Goal: Complete application form: Complete application form

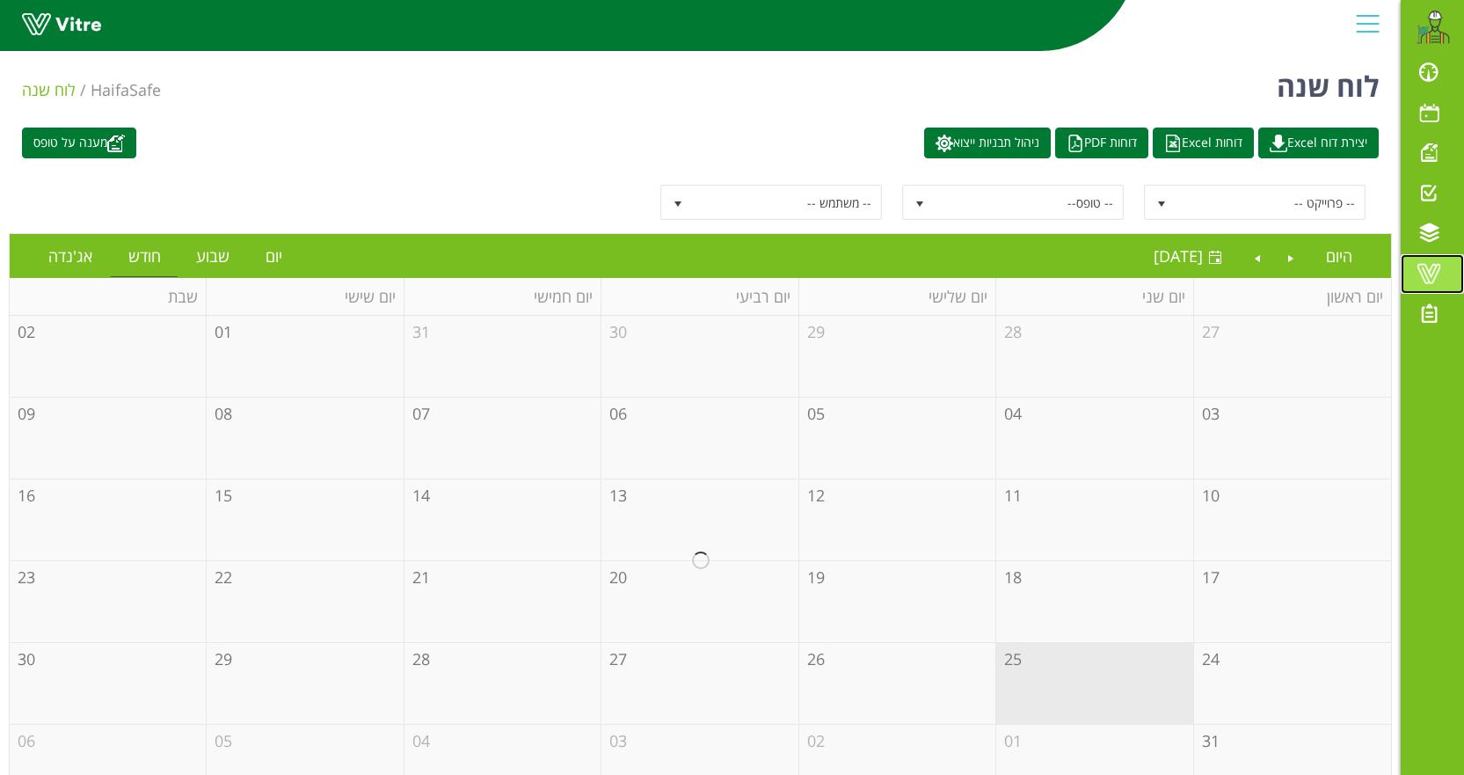
click at [1417, 272] on span at bounding box center [1429, 273] width 44 height 21
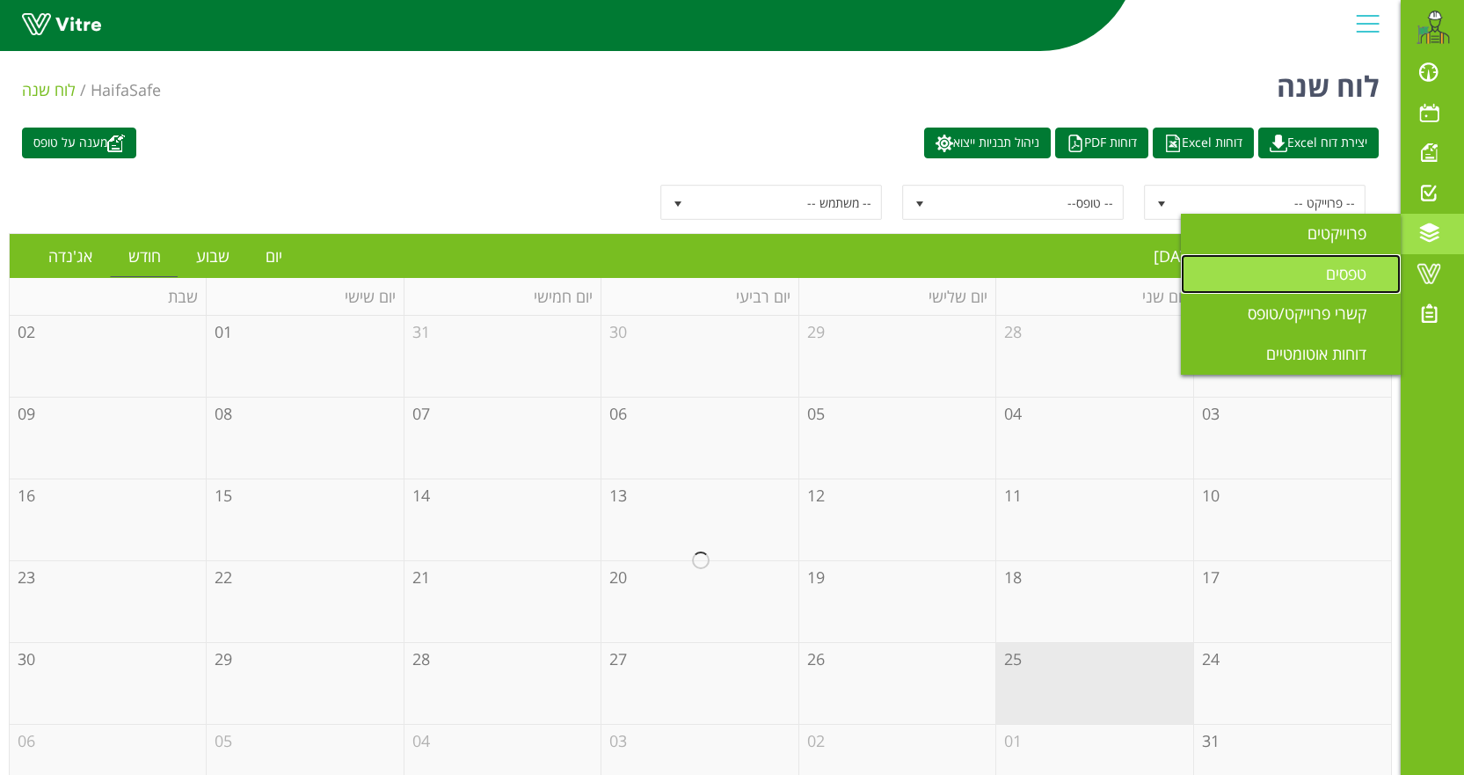
click at [1343, 273] on span "טפסים" at bounding box center [1357, 273] width 62 height 21
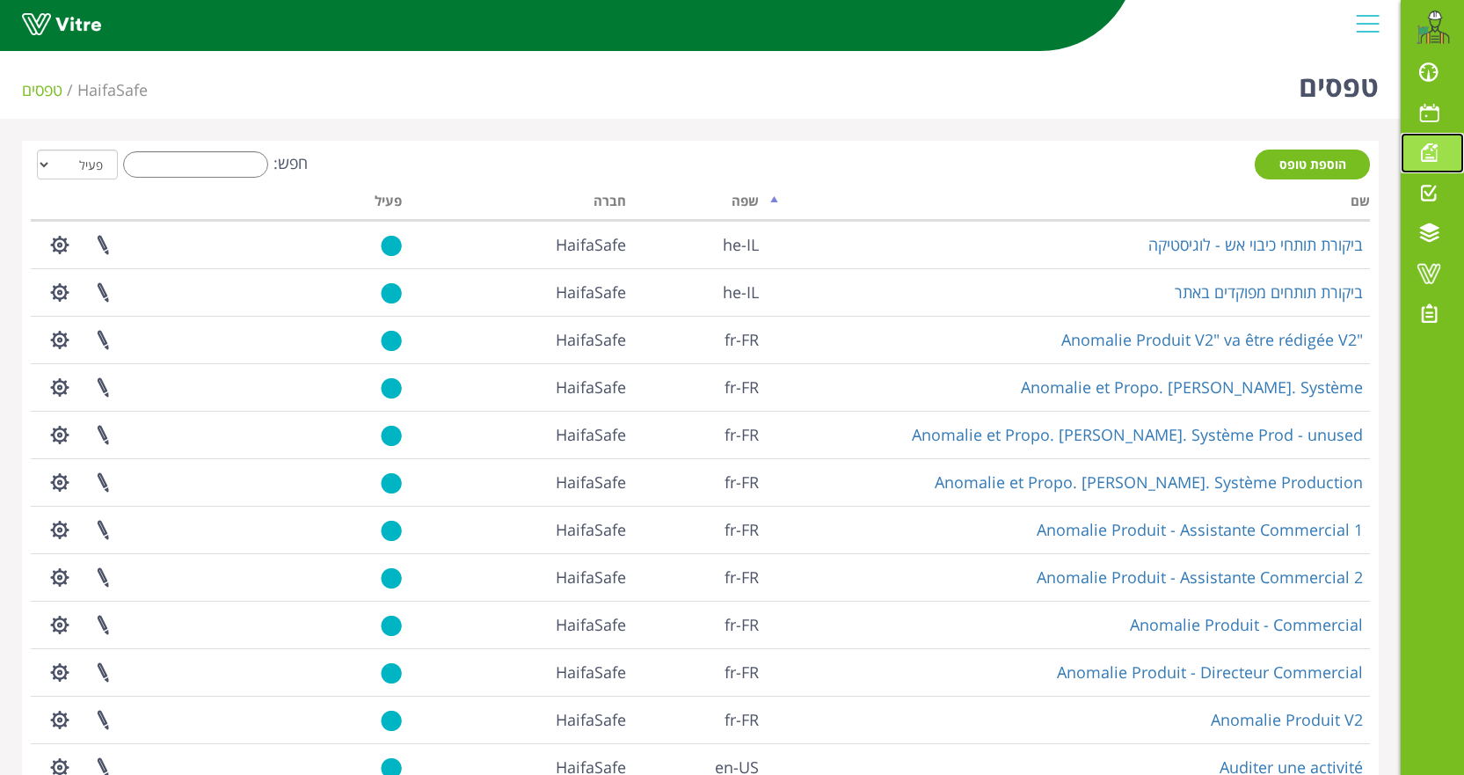
click at [1431, 149] on span at bounding box center [1429, 152] width 44 height 21
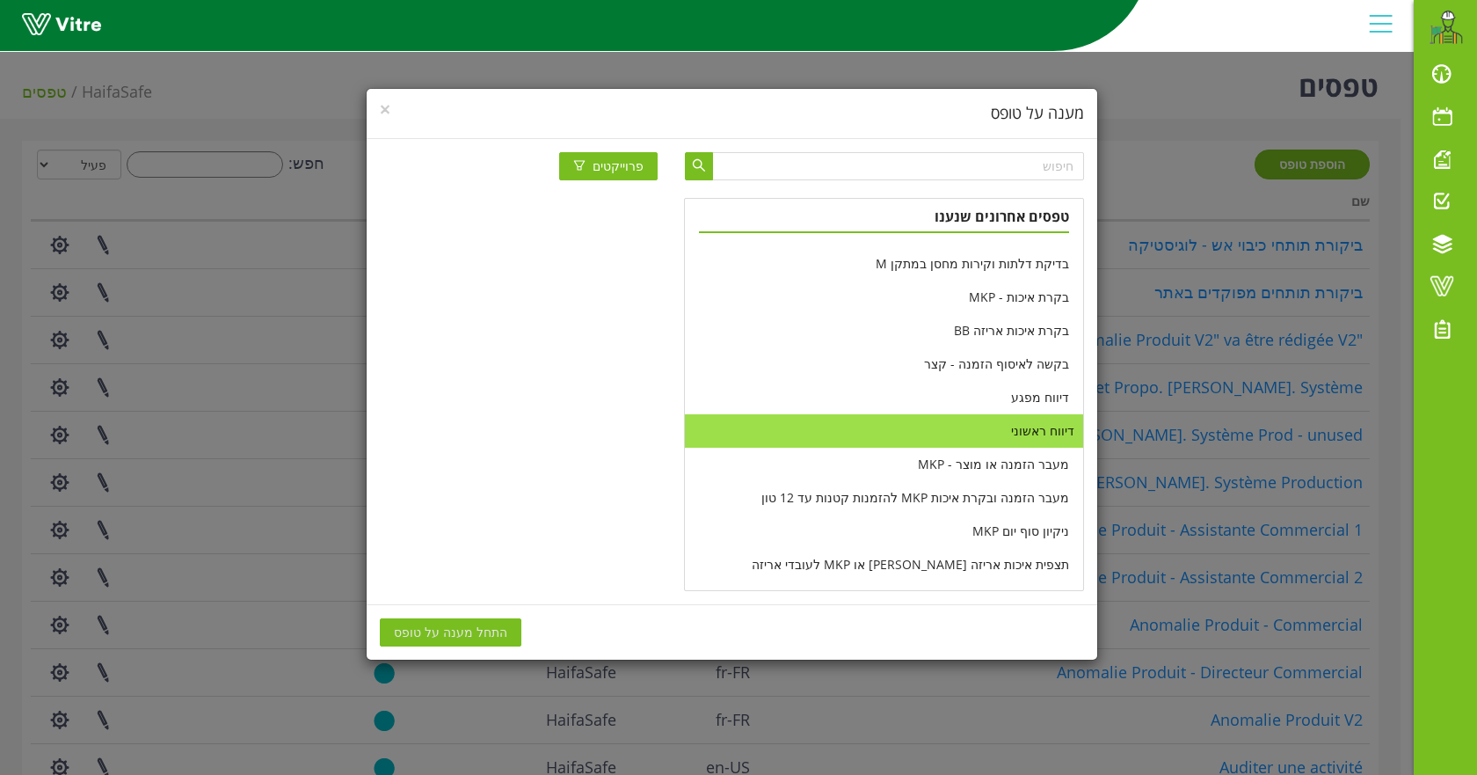
click at [1042, 429] on li "דיווח ראשוני" at bounding box center [883, 430] width 397 height 33
click at [433, 628] on span "התחל מענה על טופס" at bounding box center [450, 632] width 113 height 19
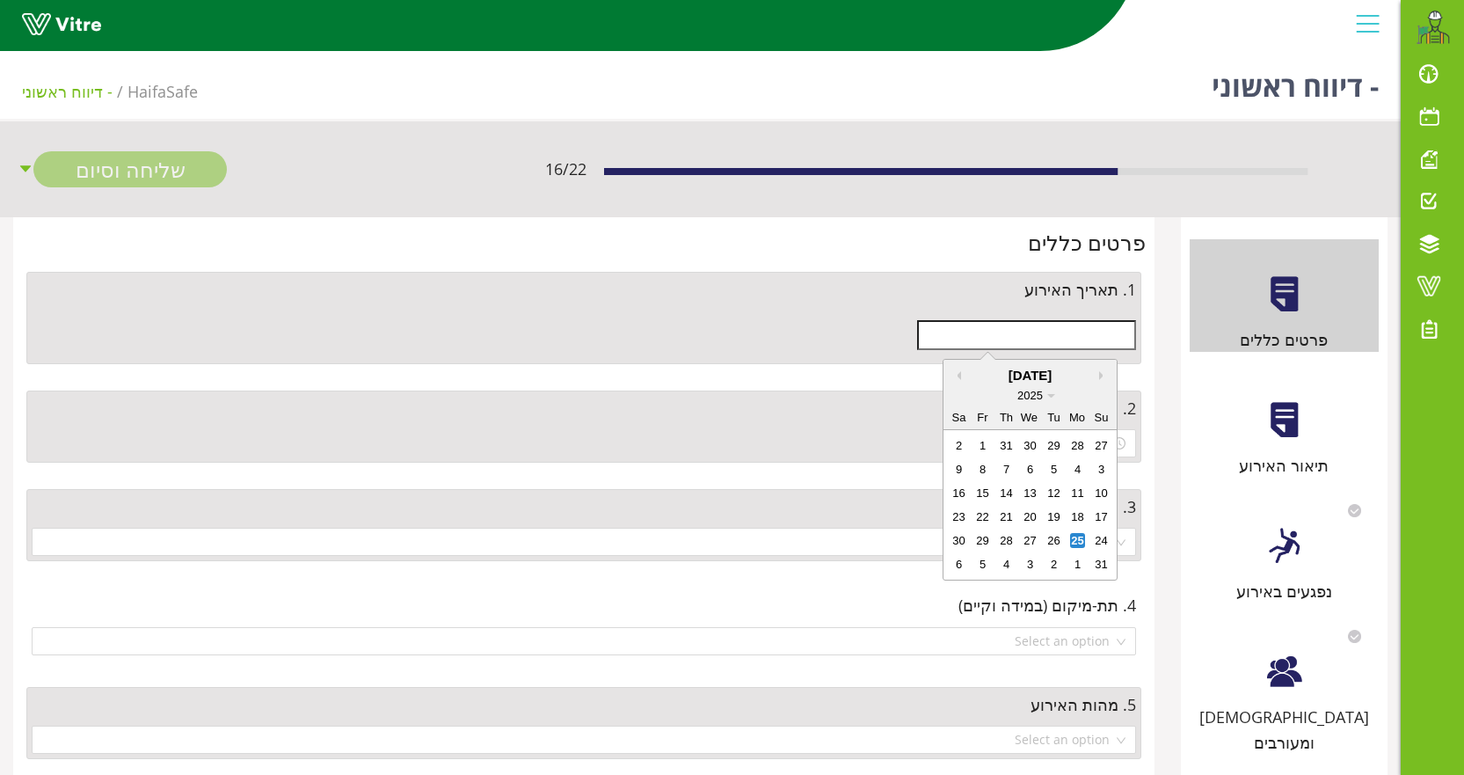
click at [1002, 338] on input "text" at bounding box center [1026, 335] width 219 height 30
click at [1078, 536] on div "25" at bounding box center [1077, 540] width 15 height 15
type input "25/08/2025"
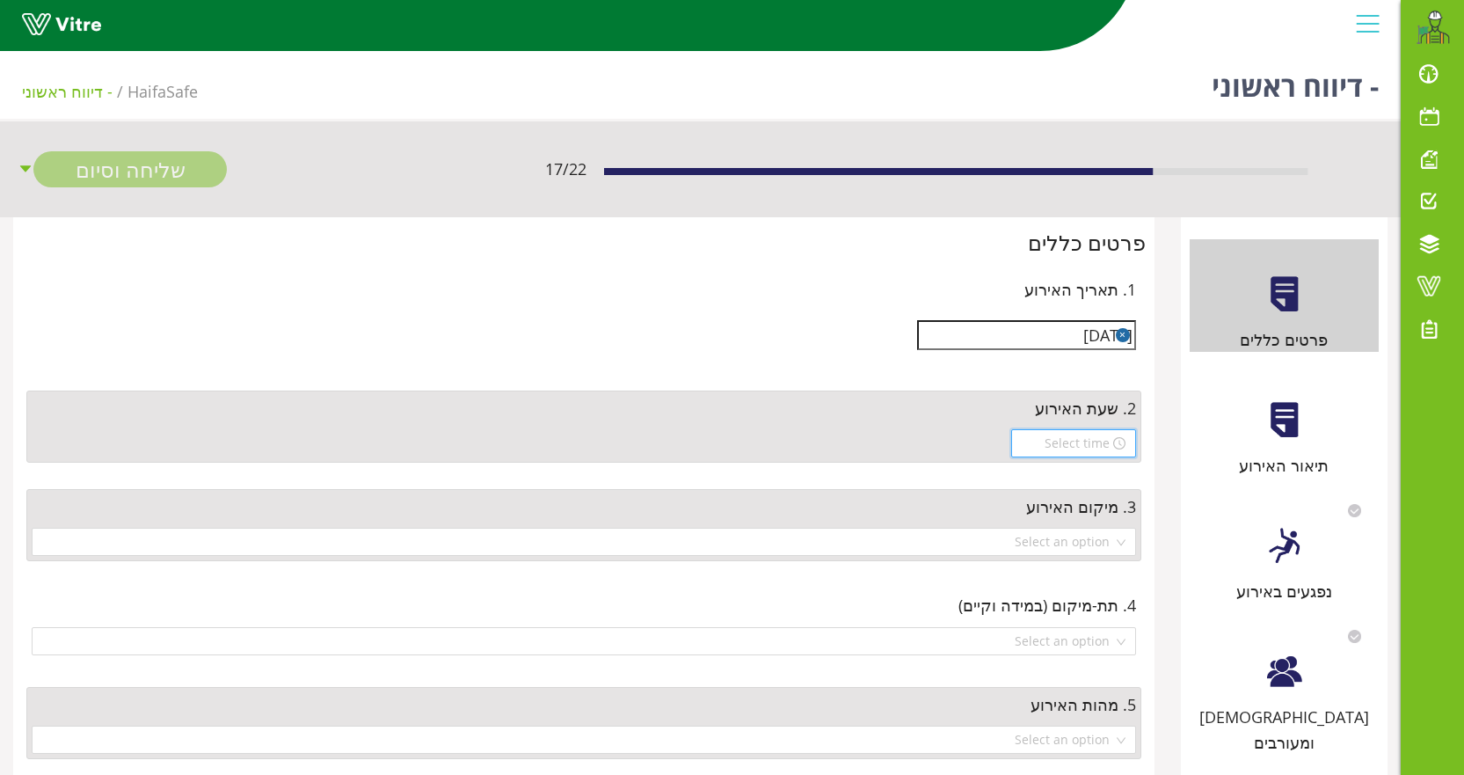
click at [1090, 447] on input at bounding box center [1066, 443] width 88 height 19
click at [1040, 616] on div "10" at bounding box center [1041, 617] width 49 height 25
type input "10:00"
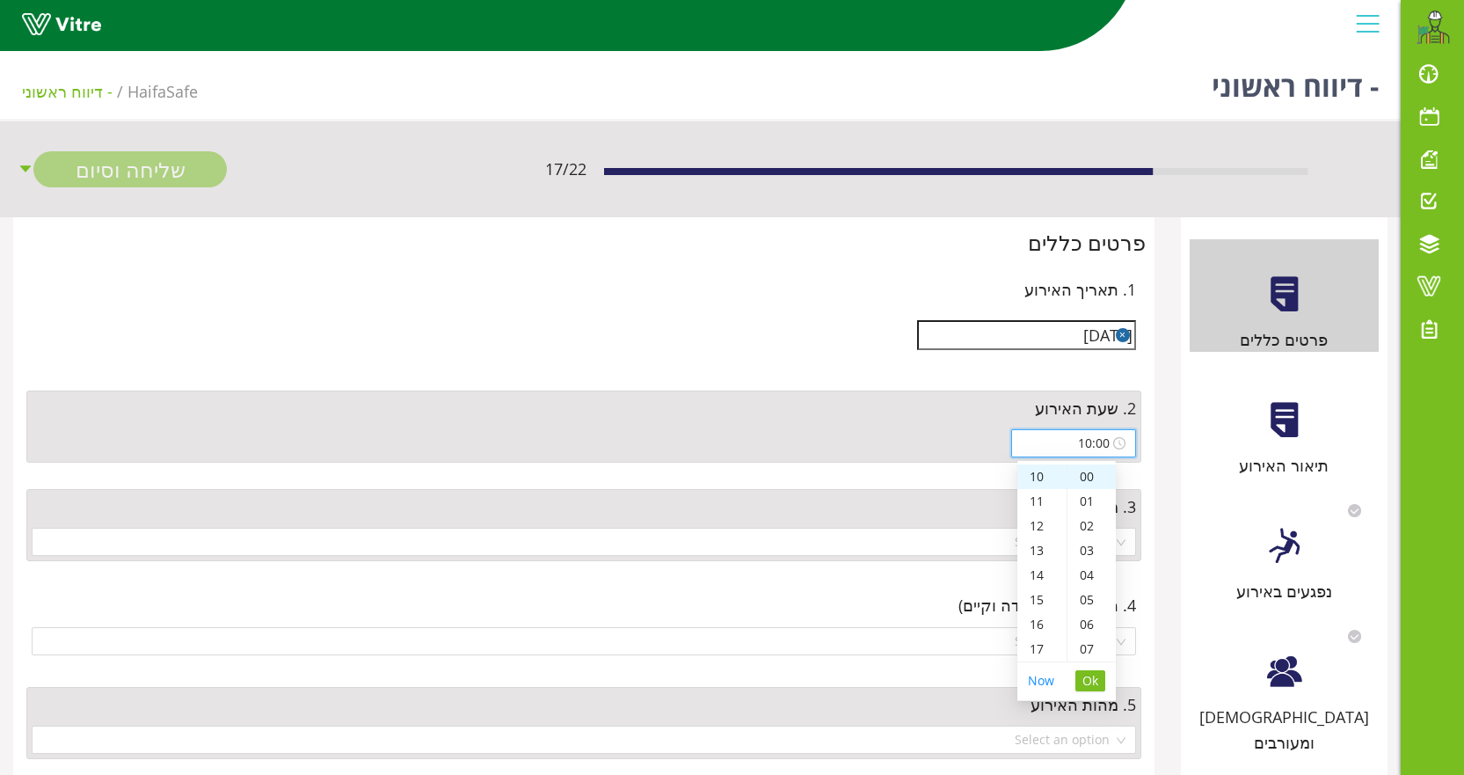
click at [1093, 675] on span "Ok" at bounding box center [1091, 680] width 16 height 19
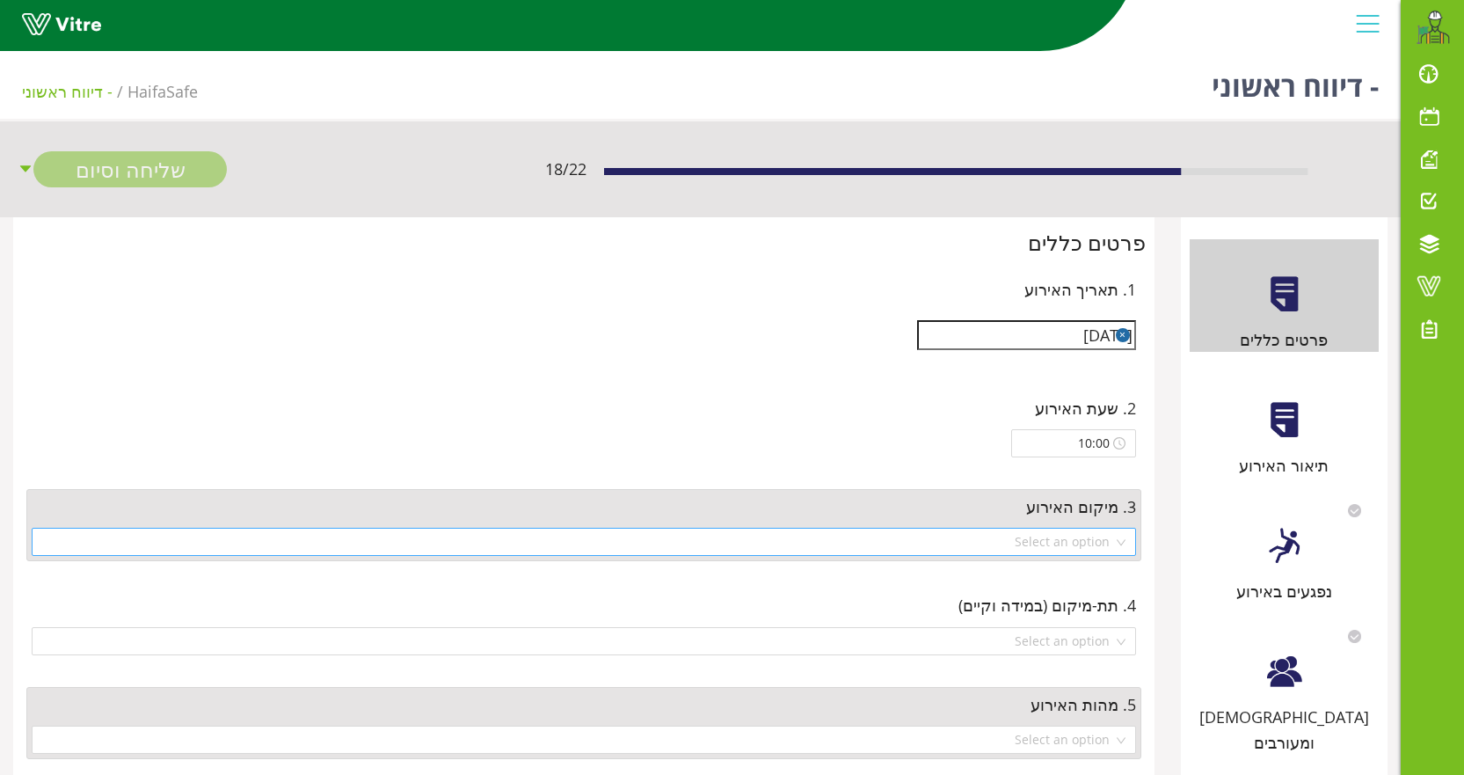
click at [1096, 541] on input "search" at bounding box center [577, 542] width 1071 height 26
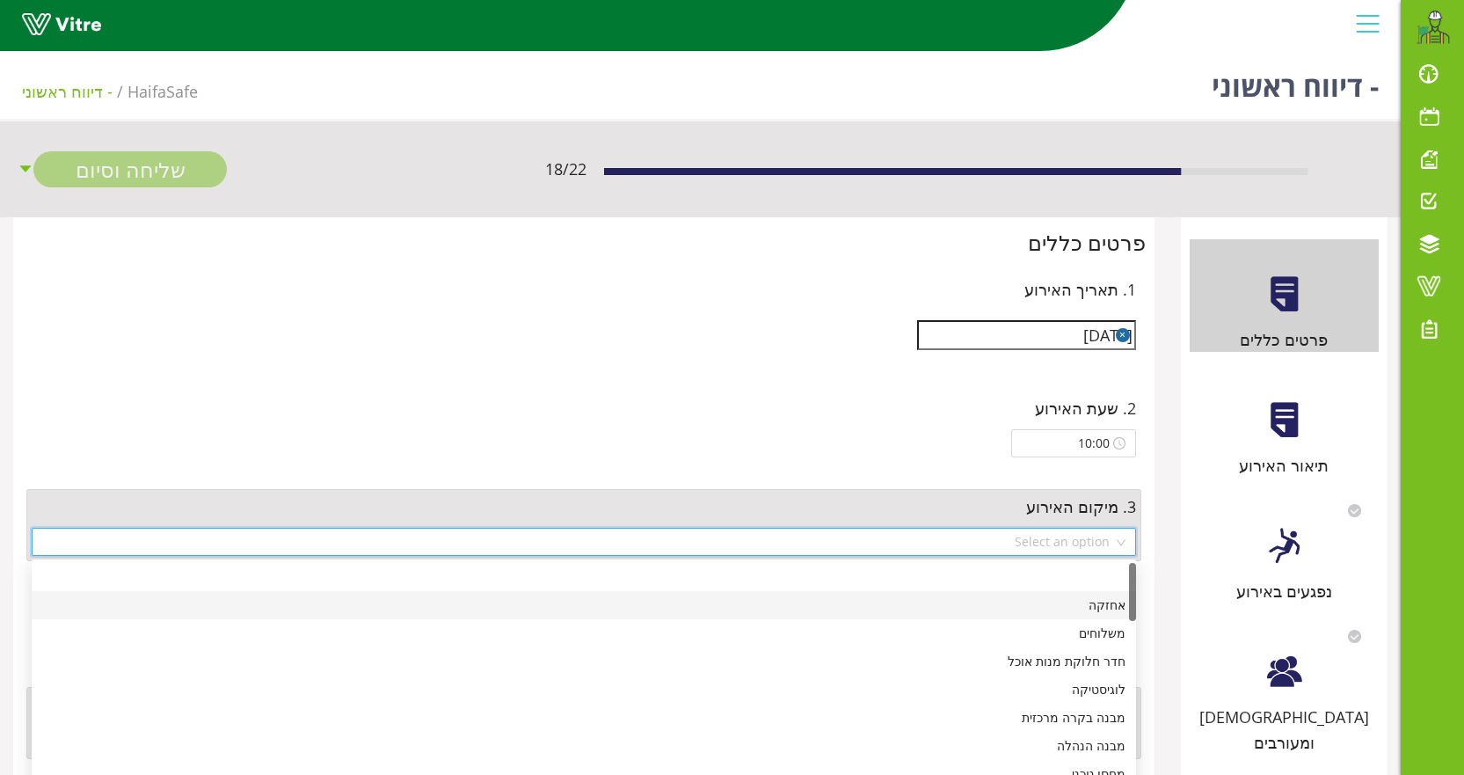
click at [1105, 605] on div "אחזקה" at bounding box center [583, 604] width 1083 height 19
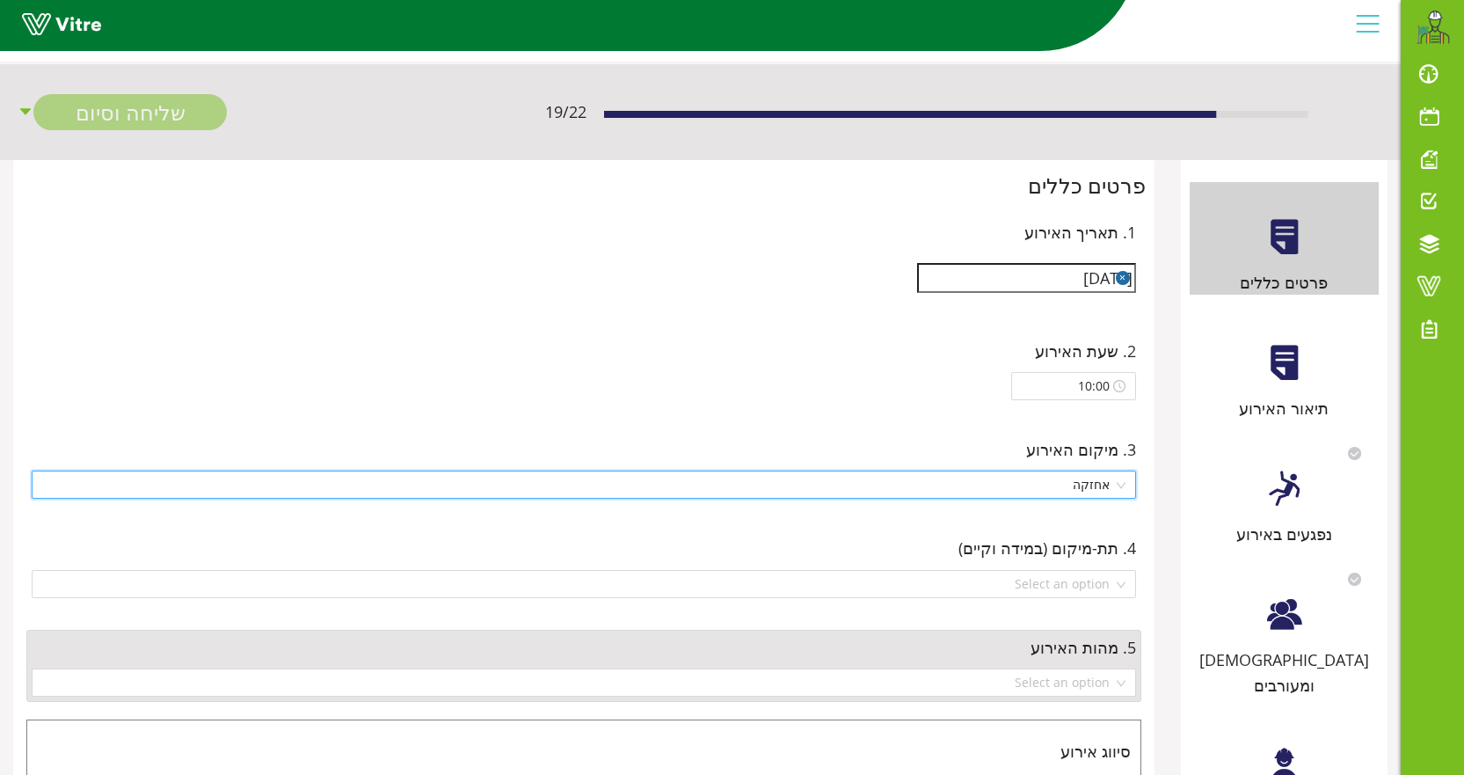
scroll to position [88, 0]
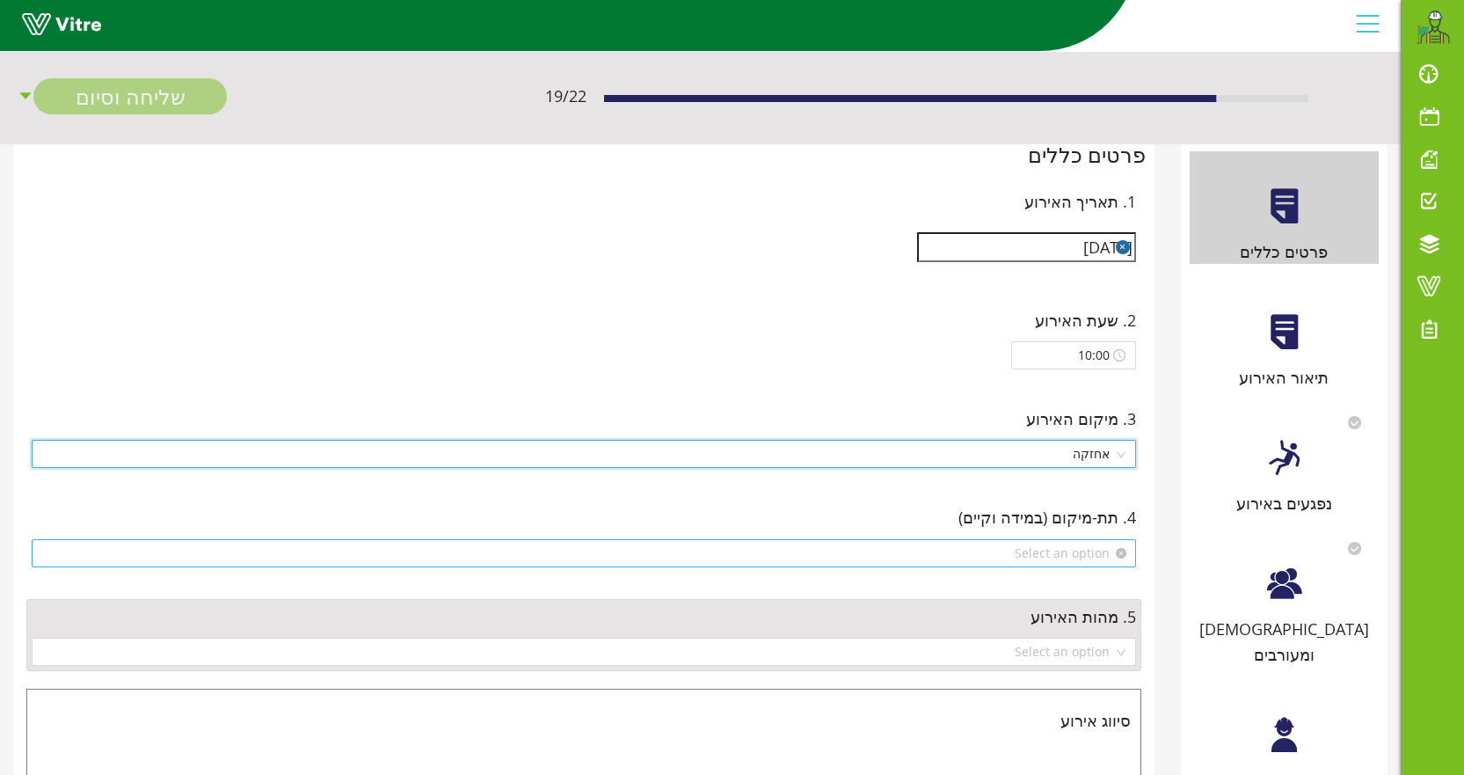
click at [1102, 551] on input "search" at bounding box center [577, 553] width 1071 height 26
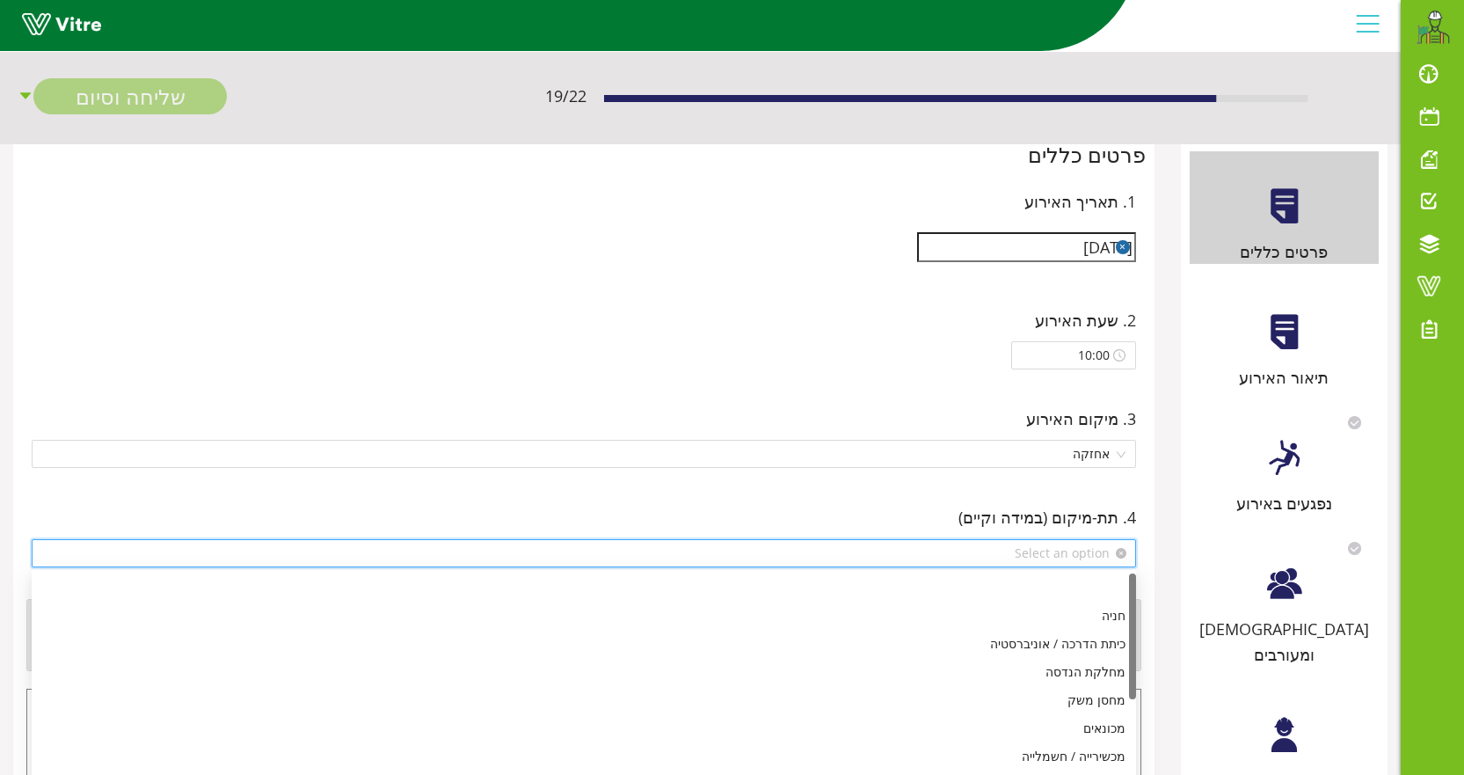
scroll to position [176, 0]
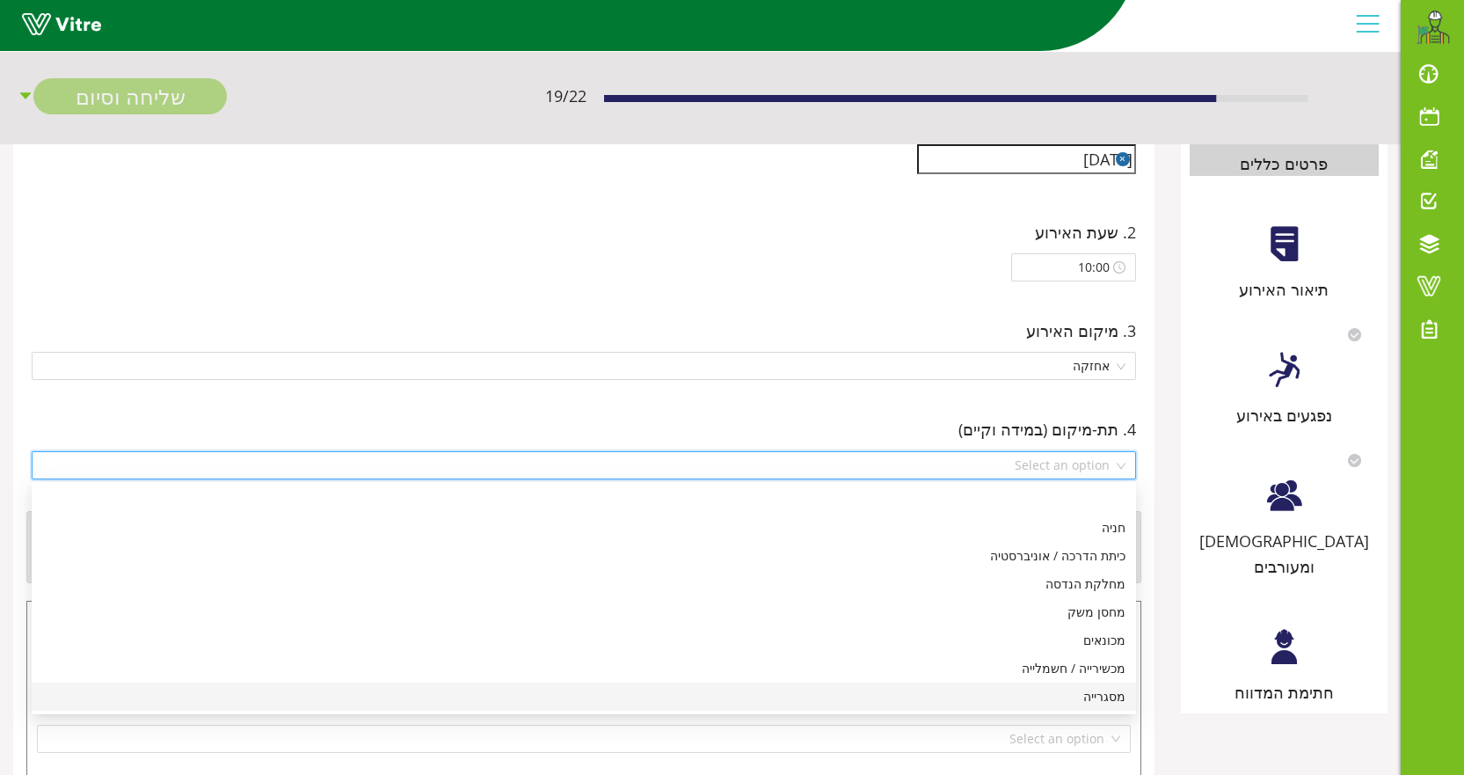
click at [1112, 694] on div "מסגרייה" at bounding box center [583, 696] width 1083 height 19
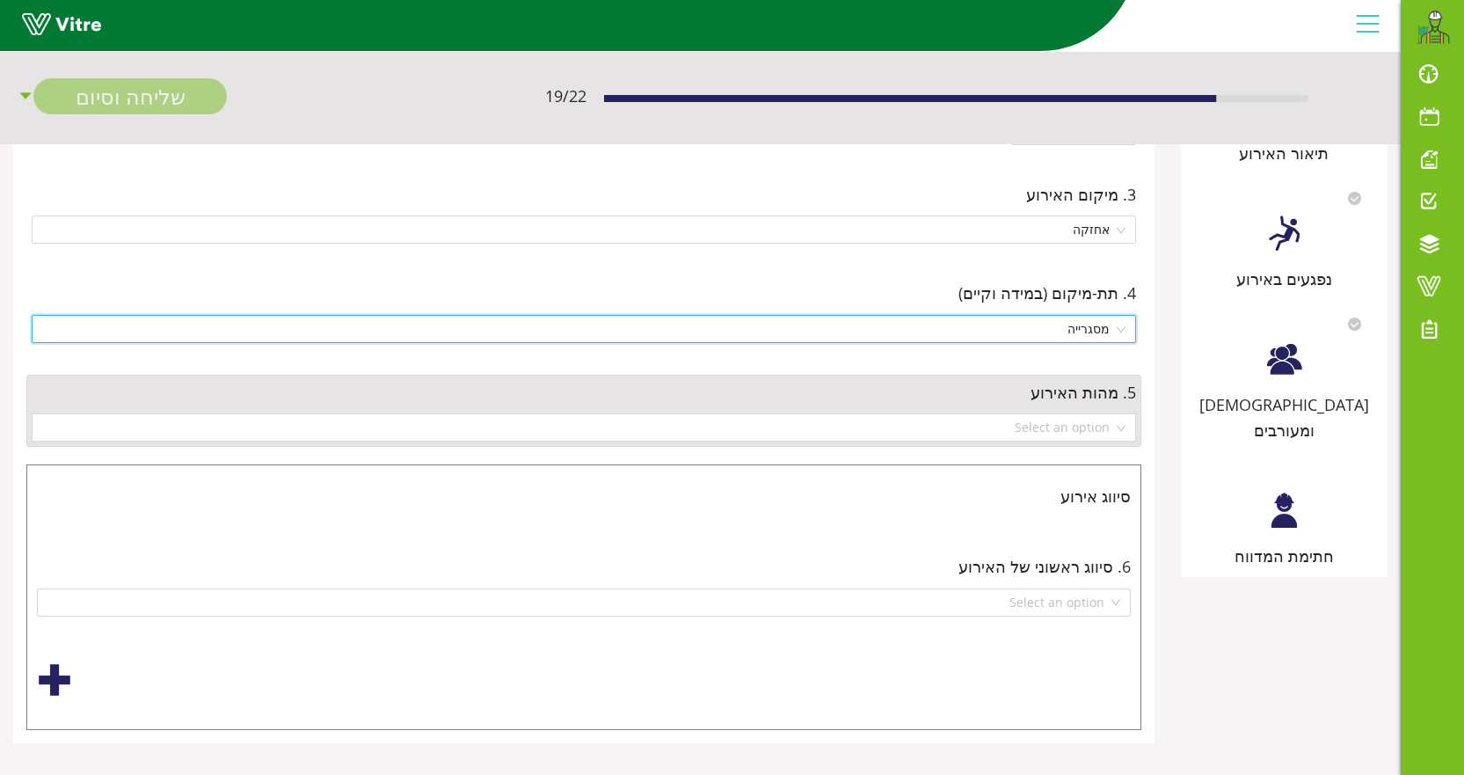
scroll to position [324, 0]
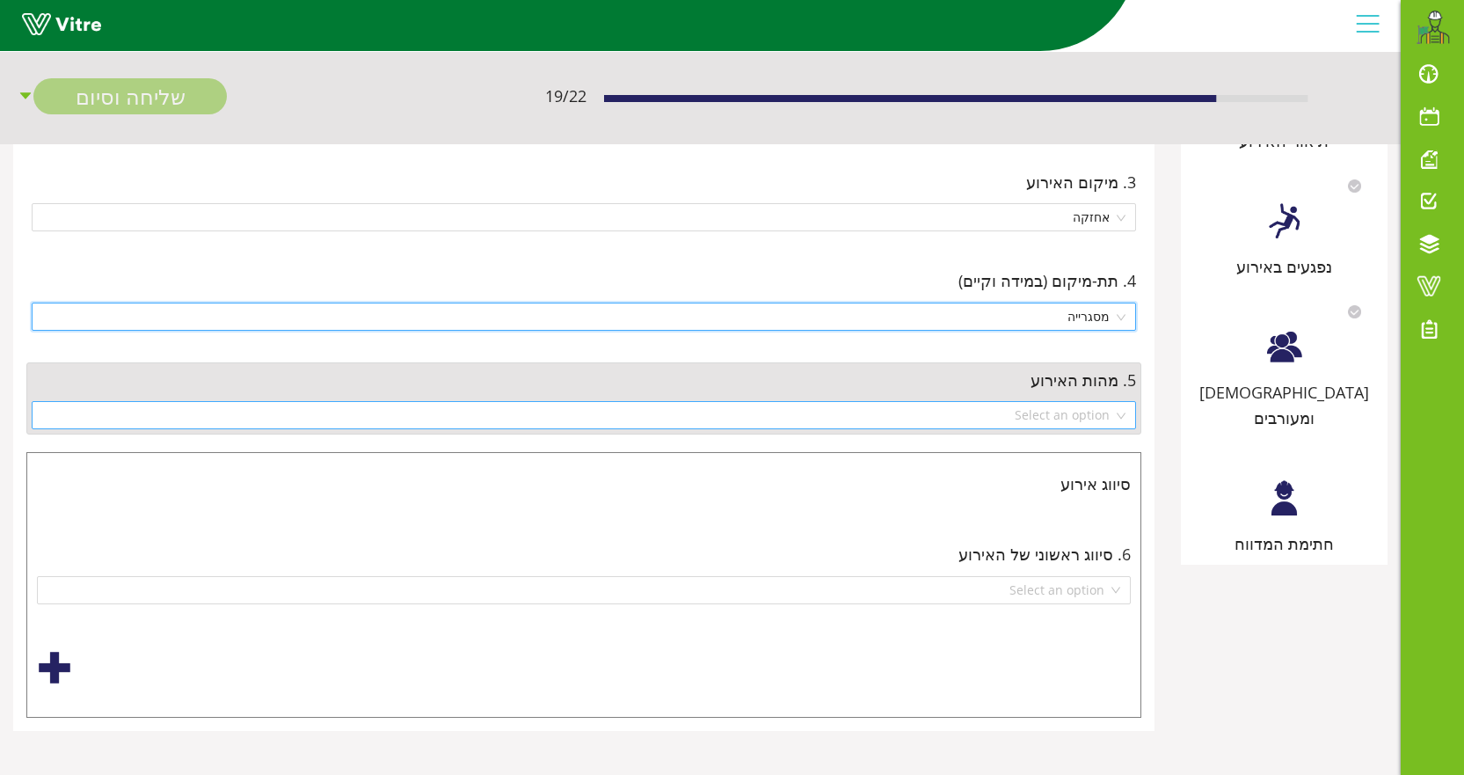
click at [1115, 419] on div "Select an option" at bounding box center [584, 415] width 1105 height 28
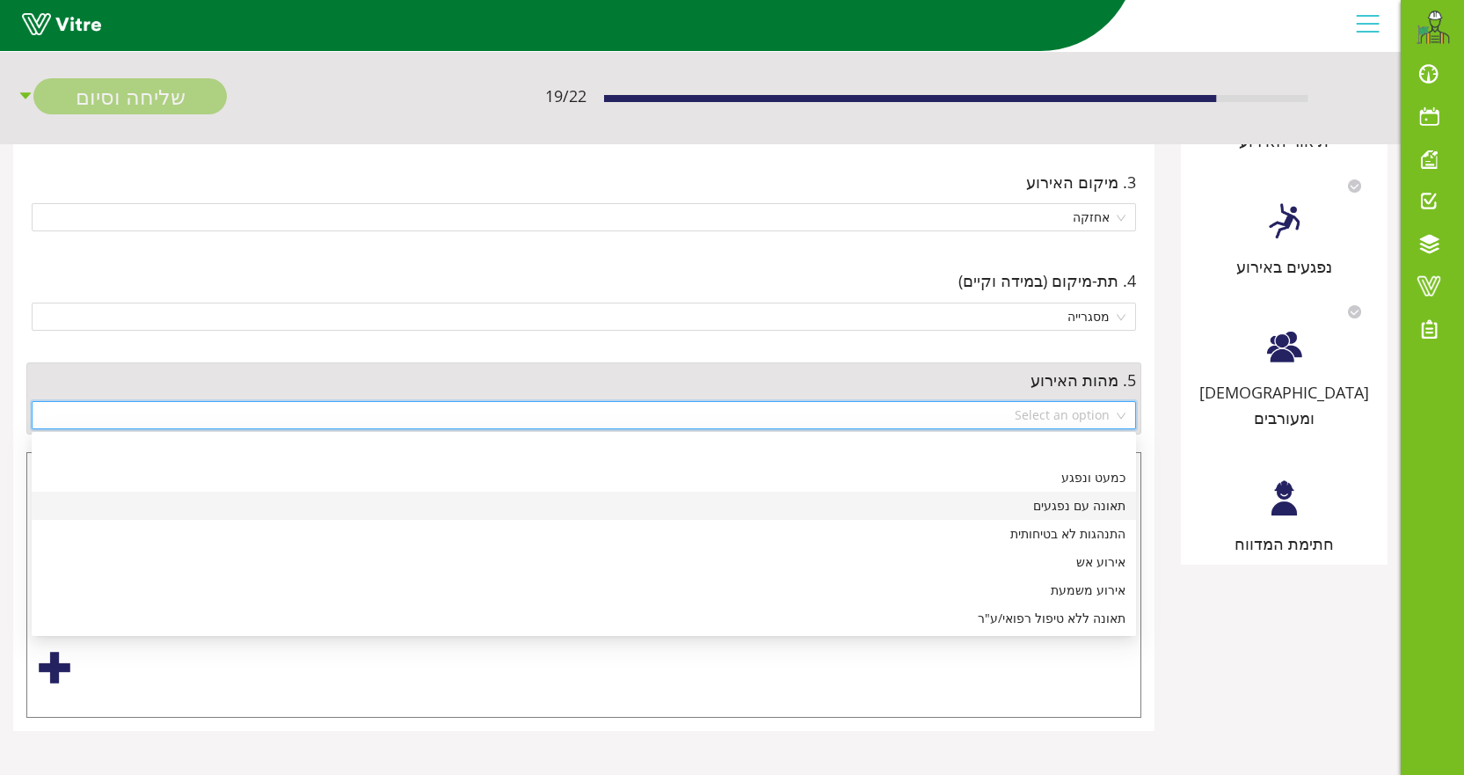
click at [1105, 510] on div "תאונה עם נפגעים" at bounding box center [583, 505] width 1083 height 19
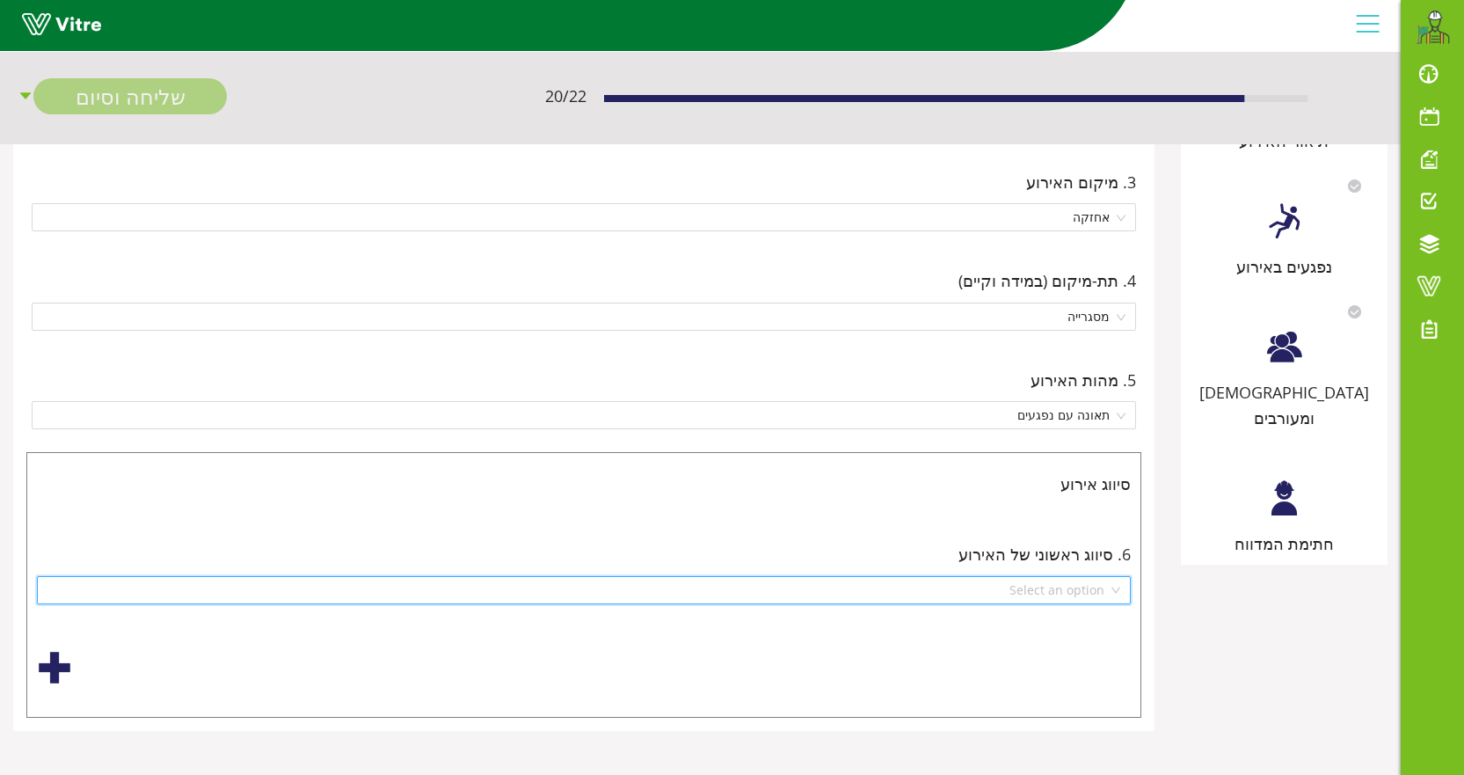
click at [1085, 598] on input "search" at bounding box center [577, 590] width 1061 height 26
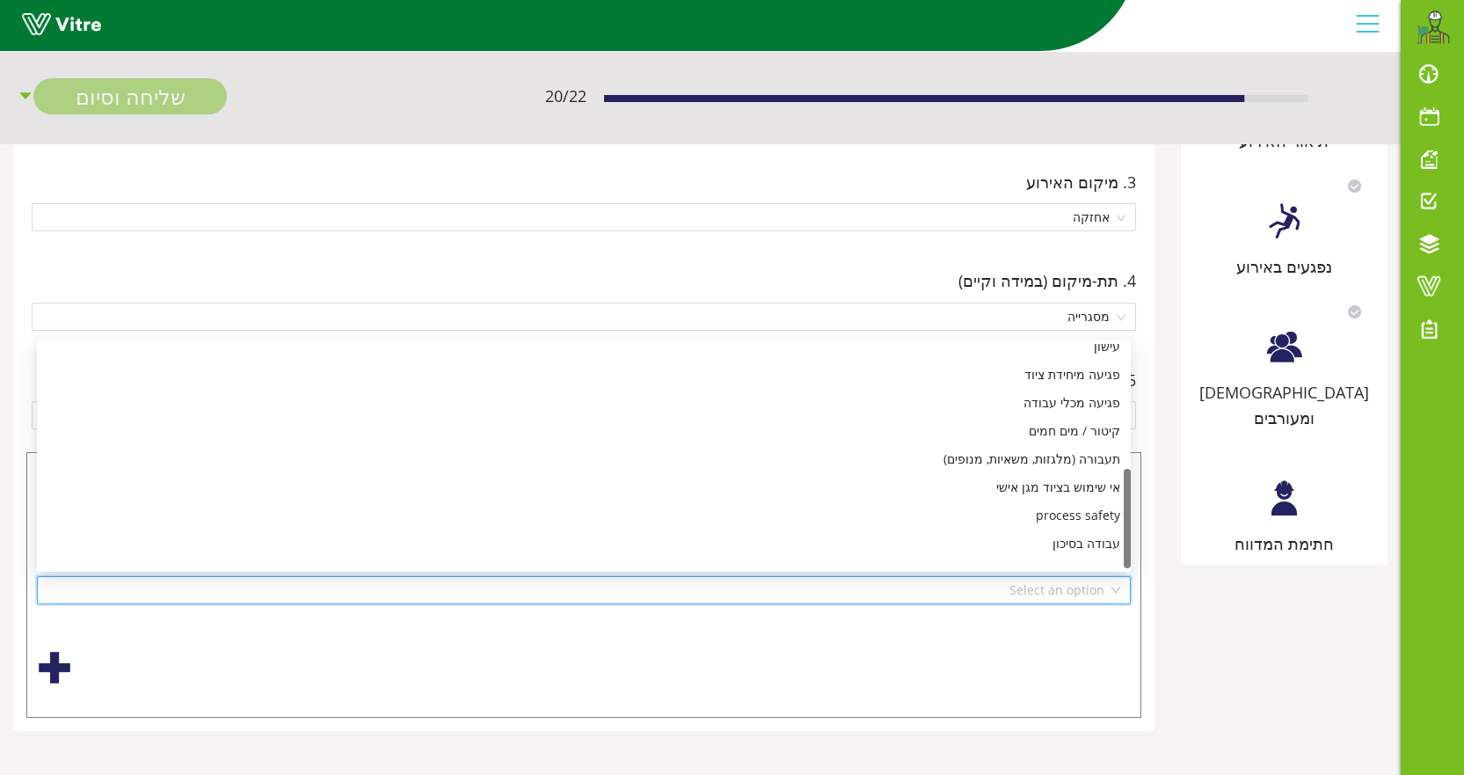
scroll to position [281, 0]
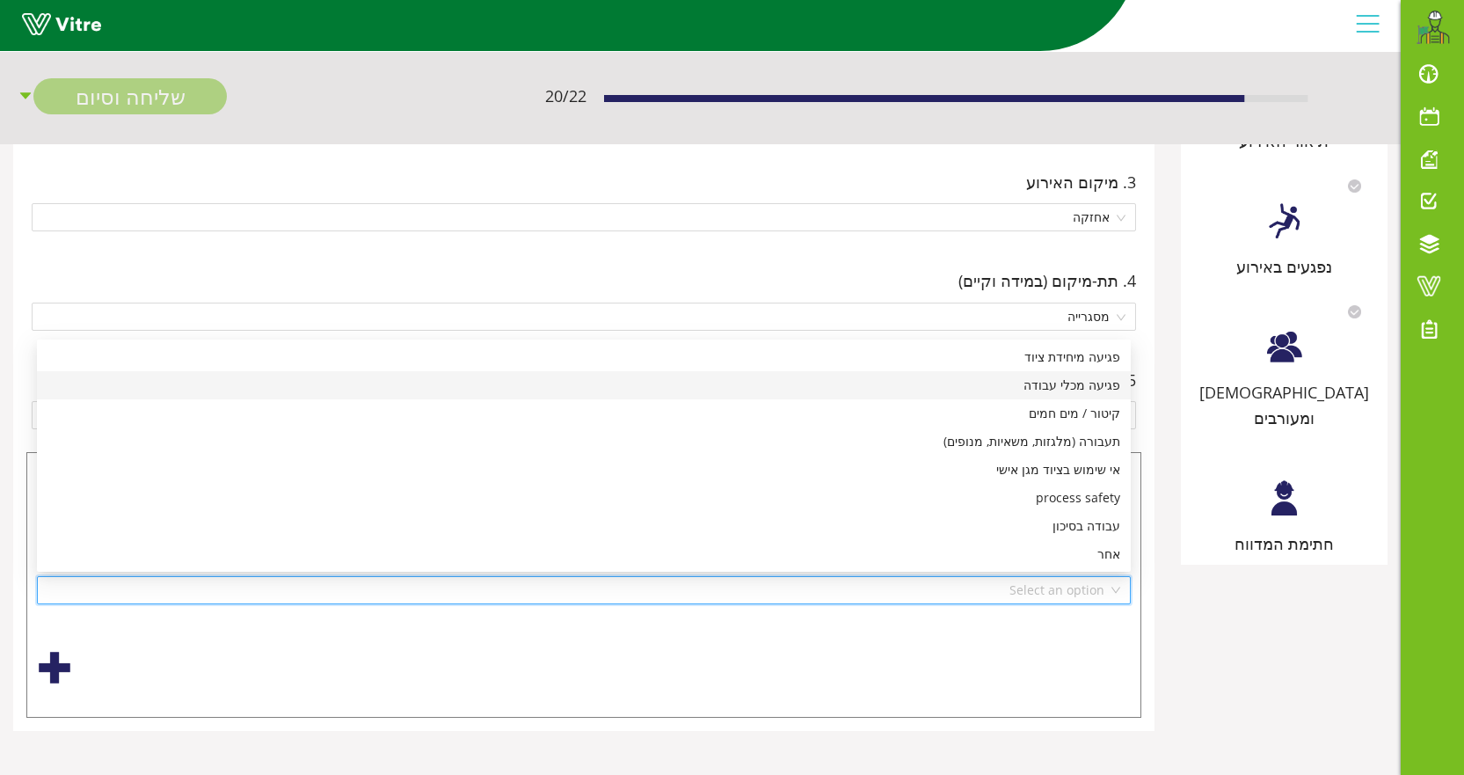
click at [1080, 386] on div "פגיעה מכלי עבודה" at bounding box center [583, 385] width 1073 height 19
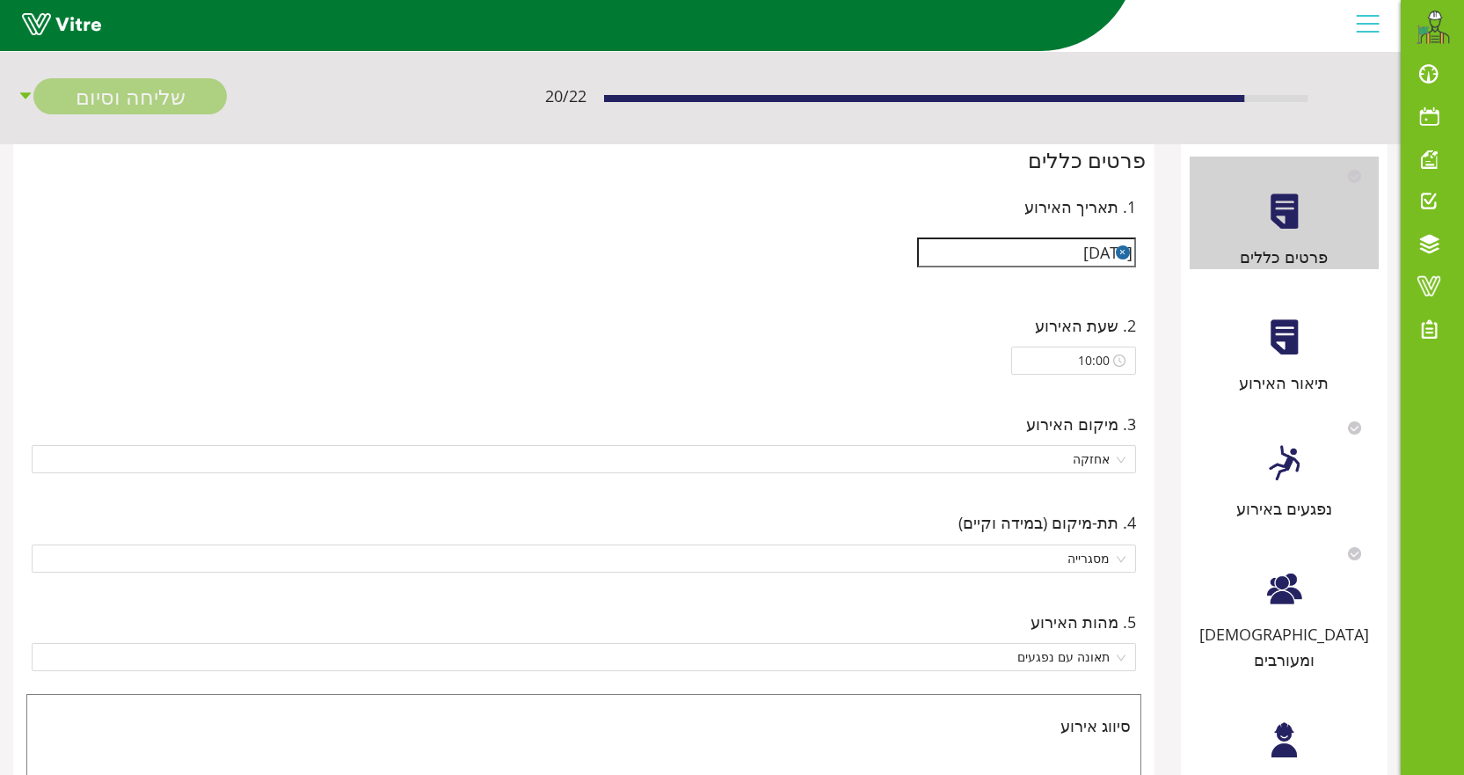
scroll to position [0, 0]
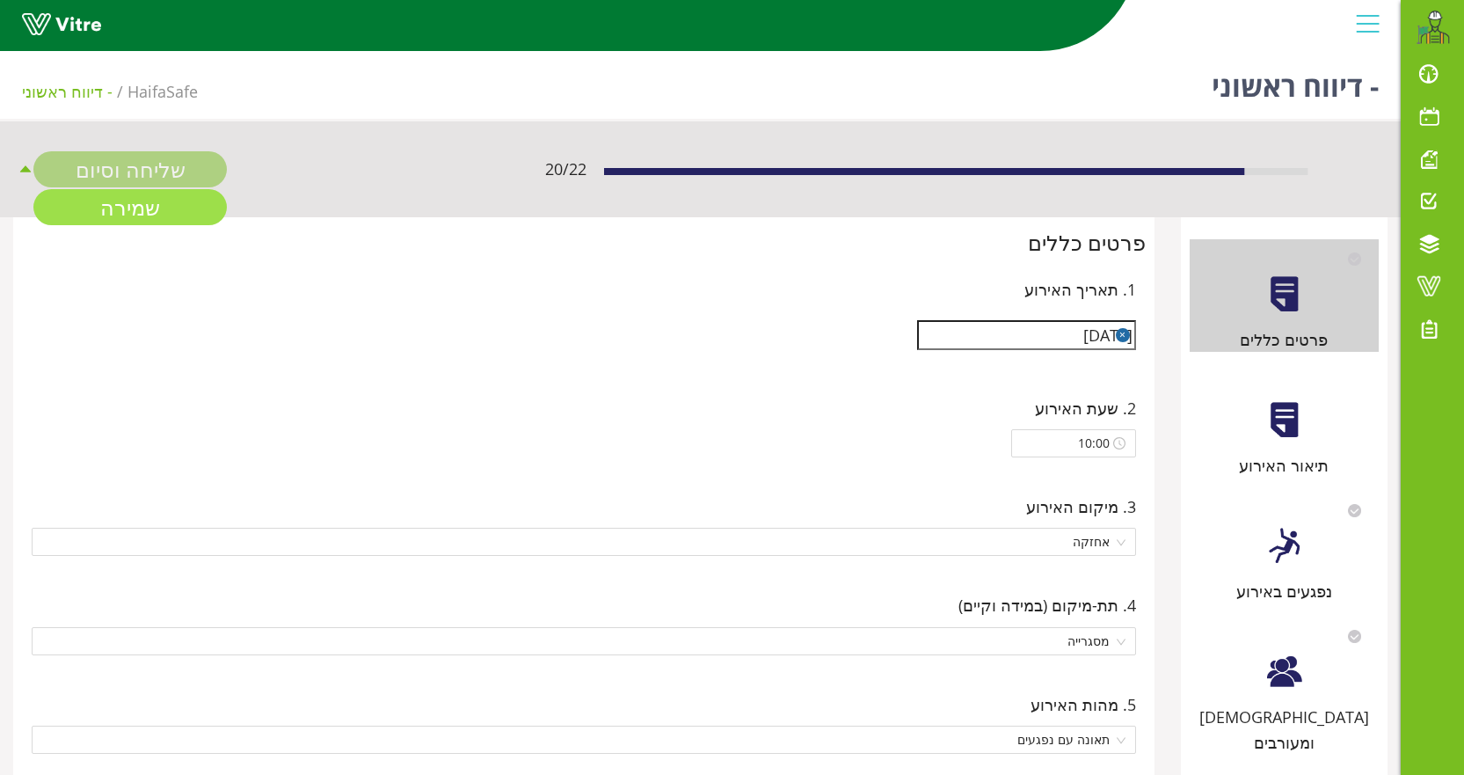
click at [145, 207] on link "שמירה" at bounding box center [129, 207] width 193 height 36
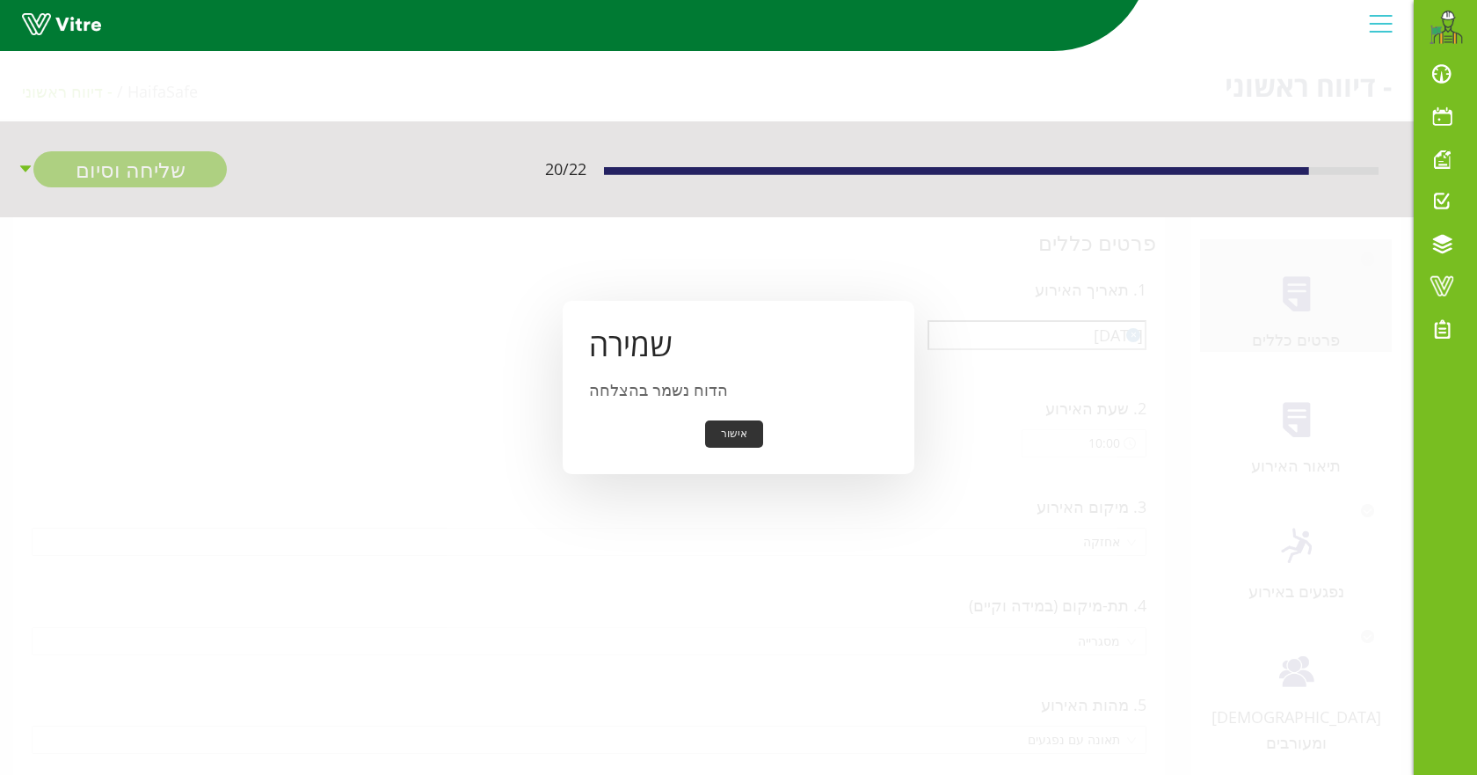
click at [725, 438] on button "אישור" at bounding box center [734, 433] width 58 height 27
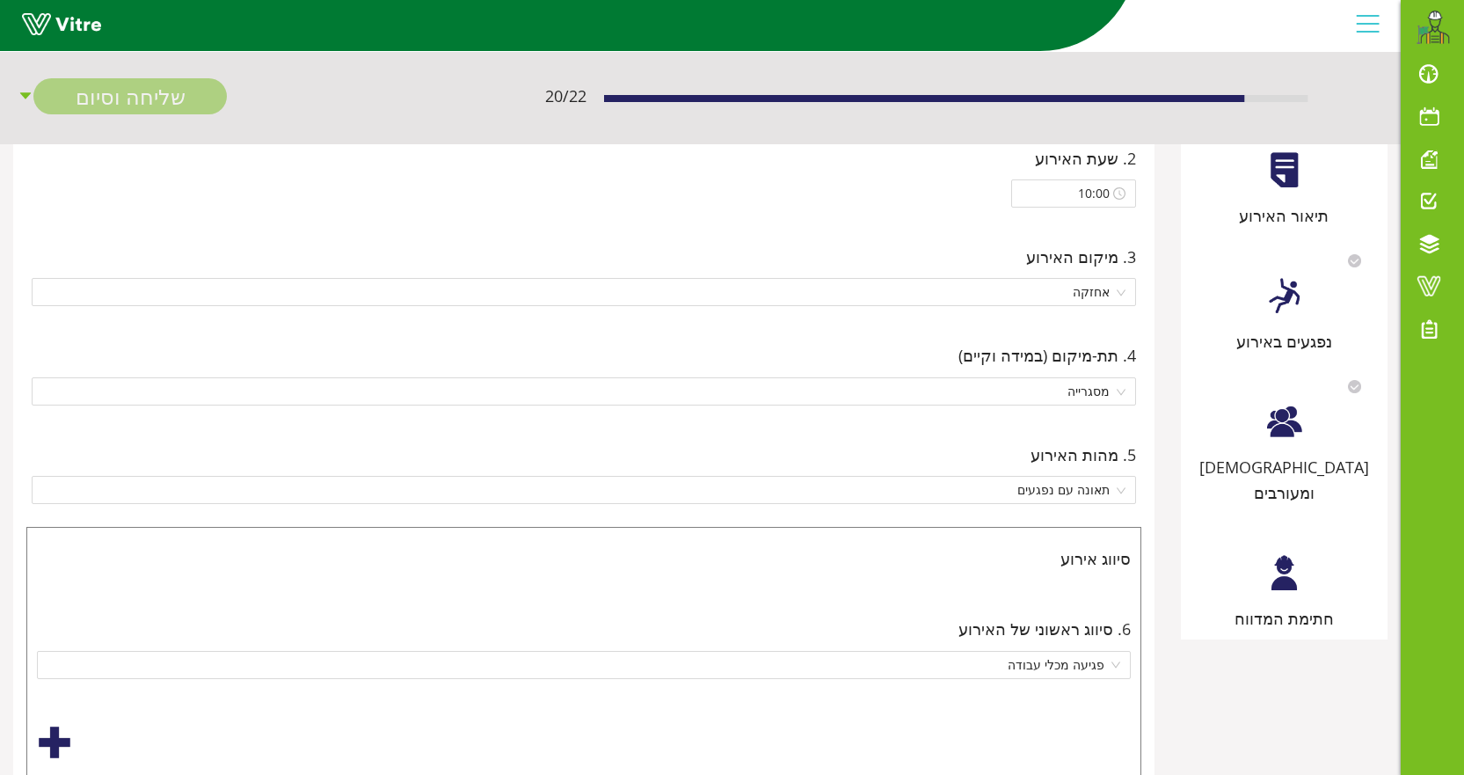
scroll to position [324, 0]
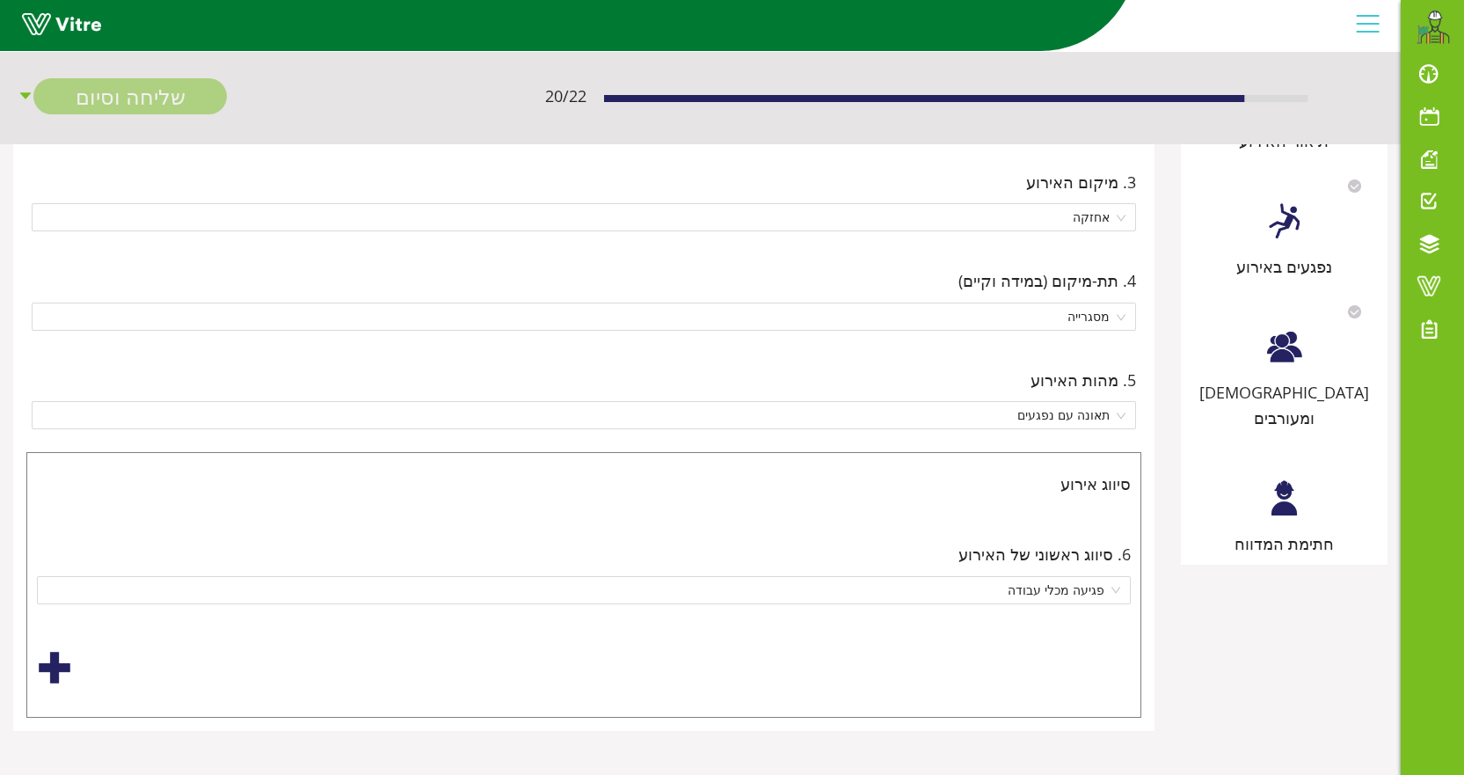
click at [47, 663] on div at bounding box center [54, 667] width 35 height 35
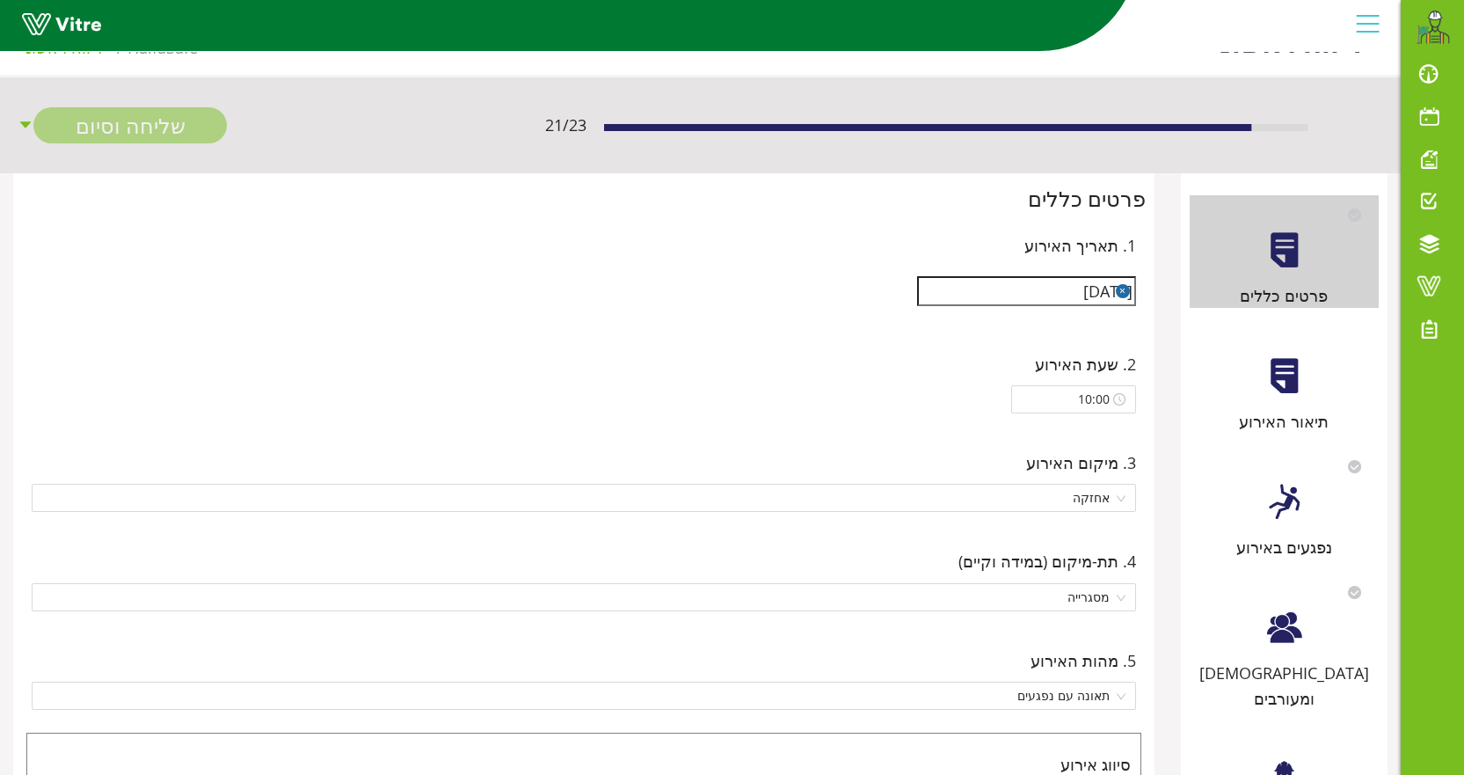
scroll to position [0, 0]
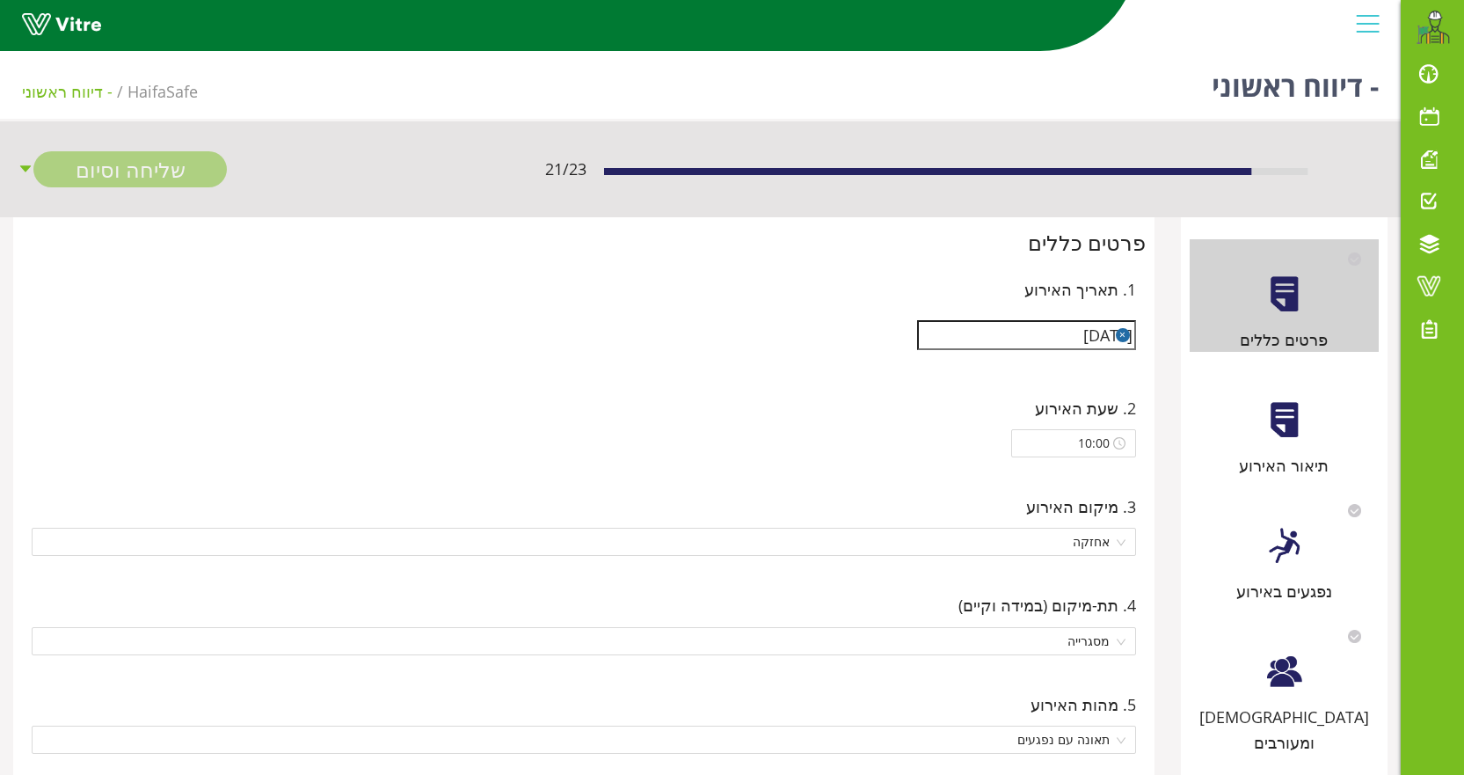
click at [1285, 413] on div at bounding box center [1285, 420] width 40 height 40
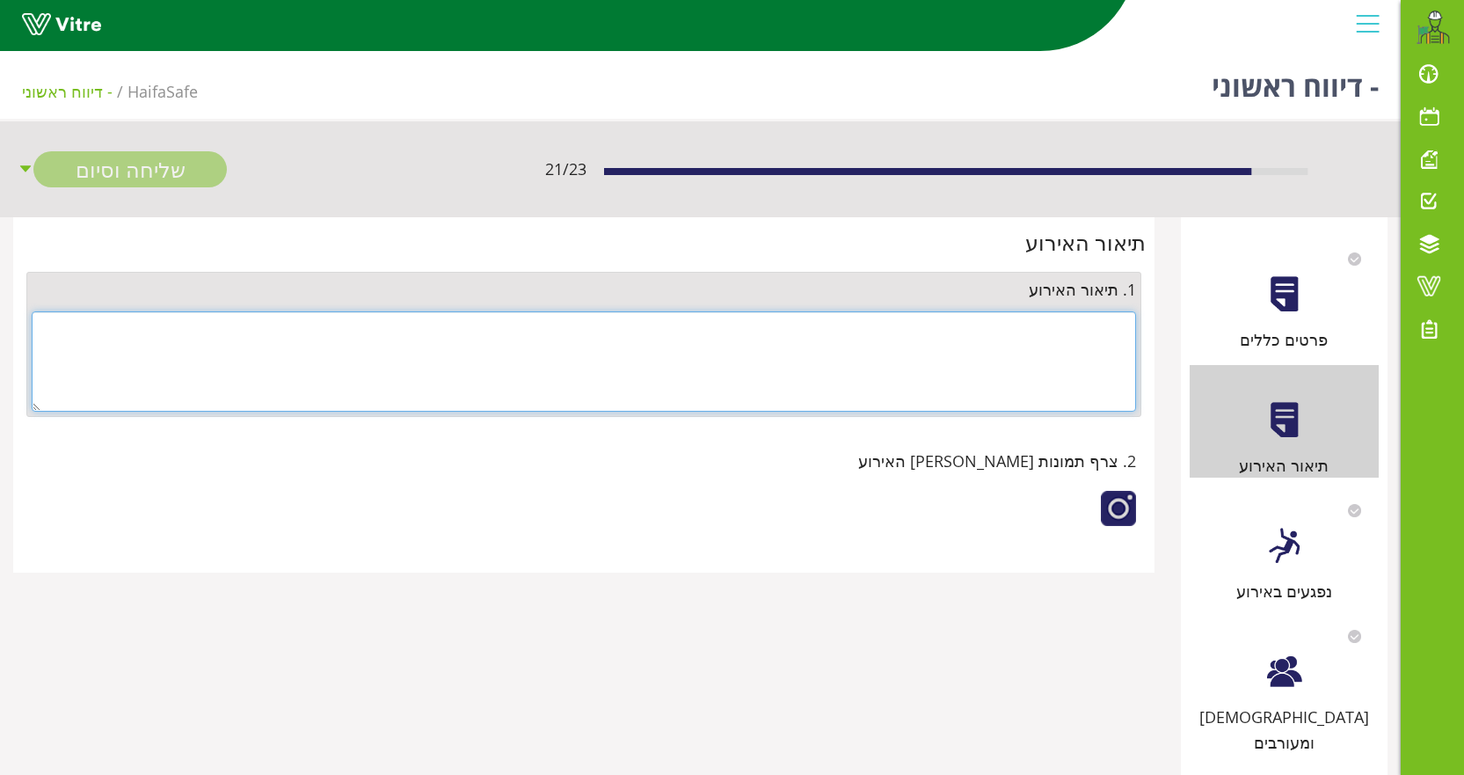
click at [1079, 350] on textarea at bounding box center [584, 361] width 1105 height 100
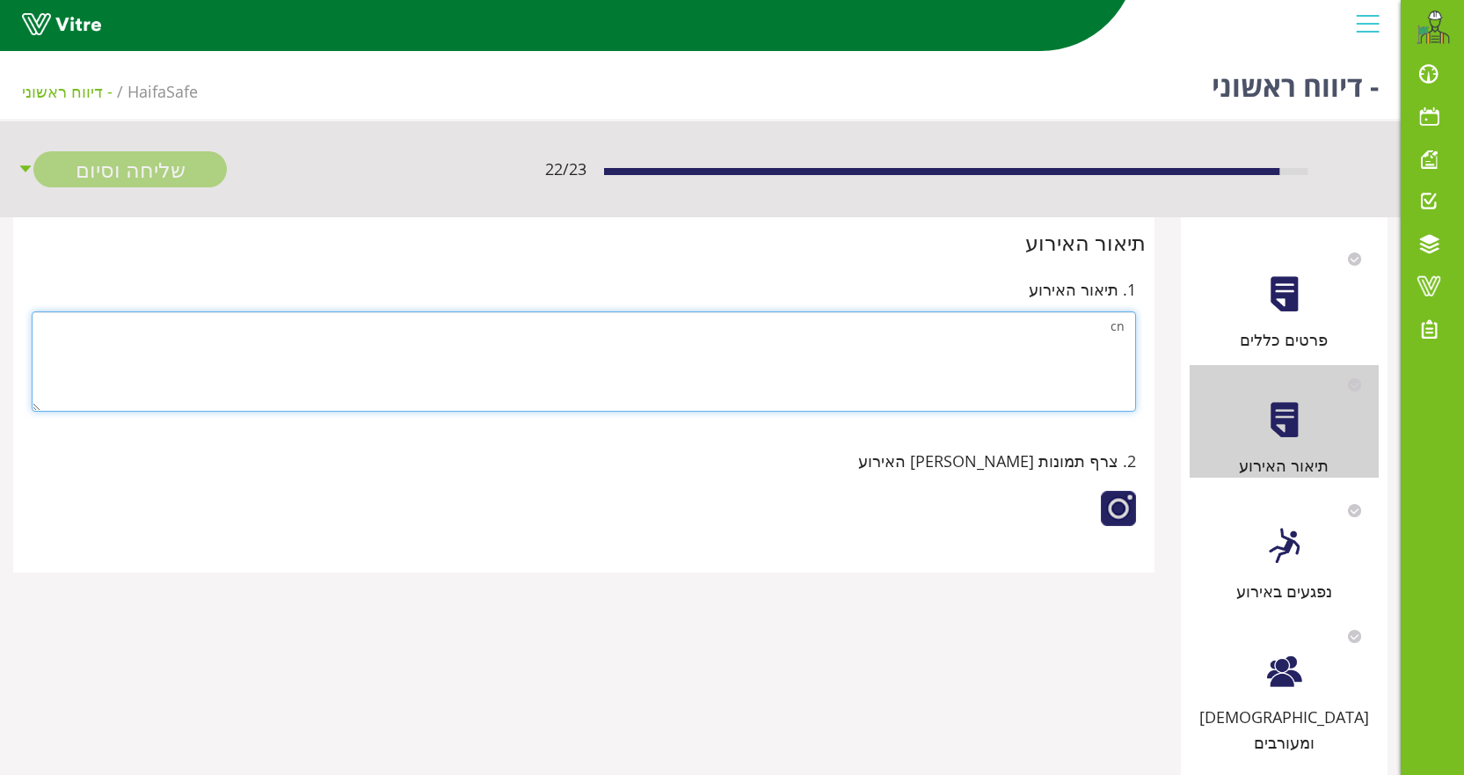
type textarea "c"
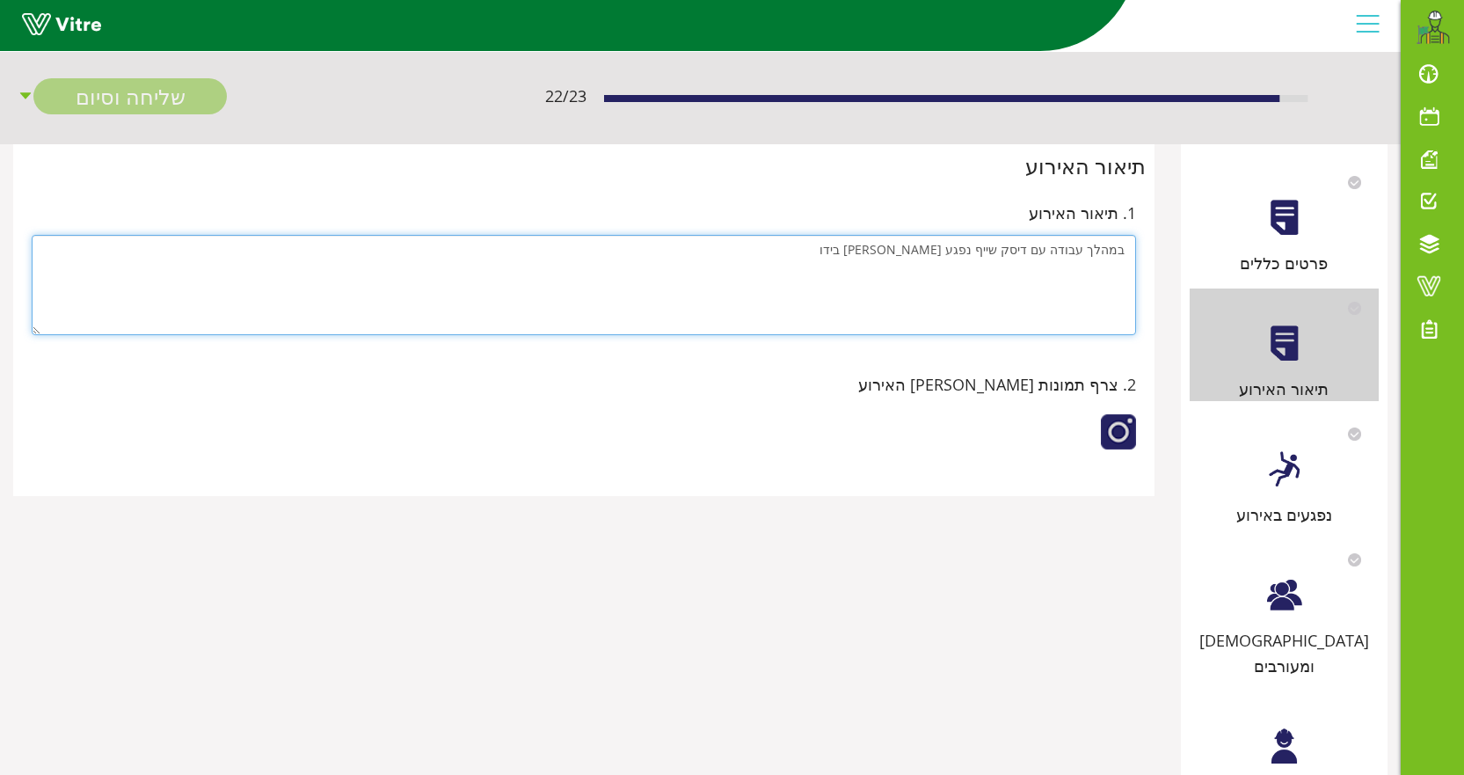
scroll to position [46, 0]
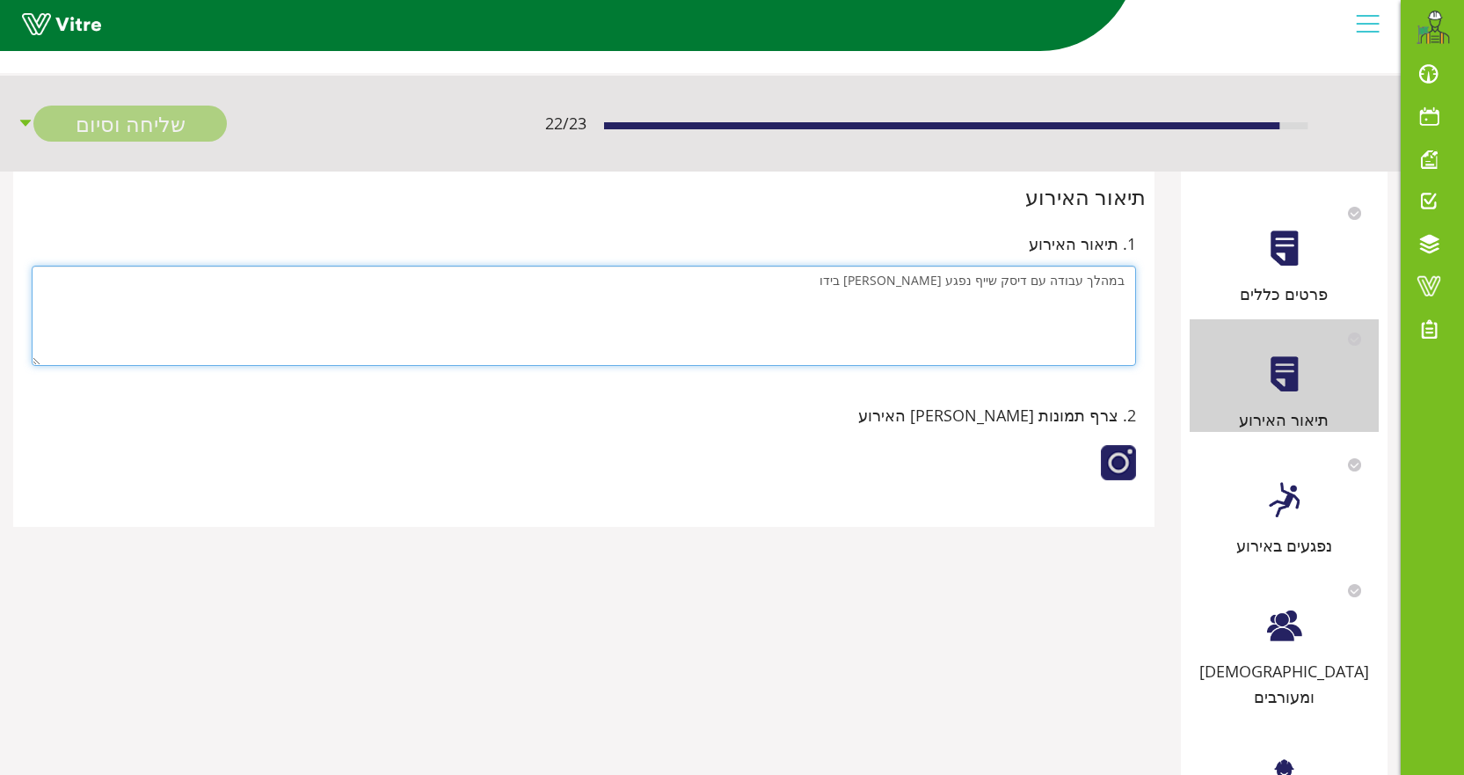
type textarea "במהלך עבודה עם דיסק שייף נפגע שמעון עמר בידו"
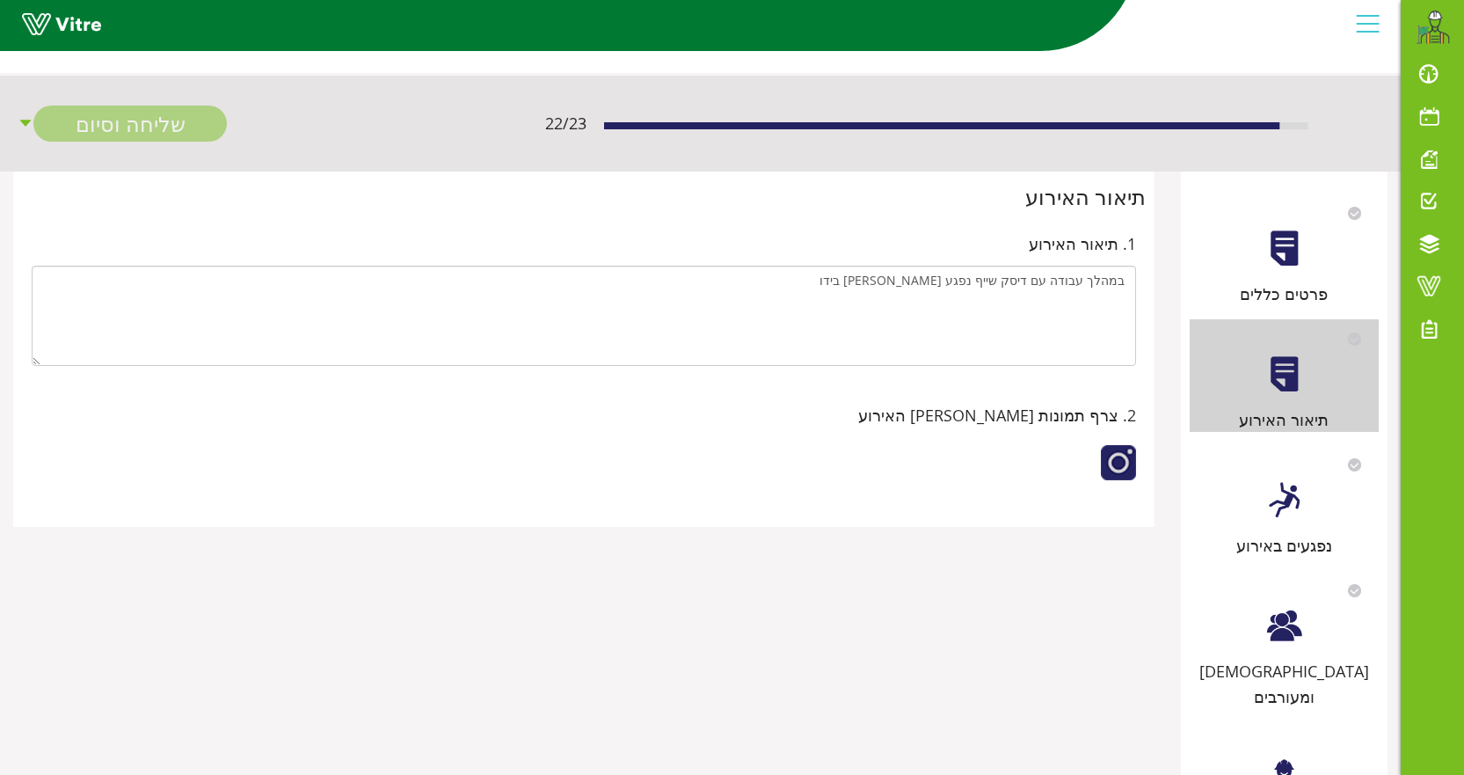
click at [1272, 516] on div at bounding box center [1285, 500] width 40 height 40
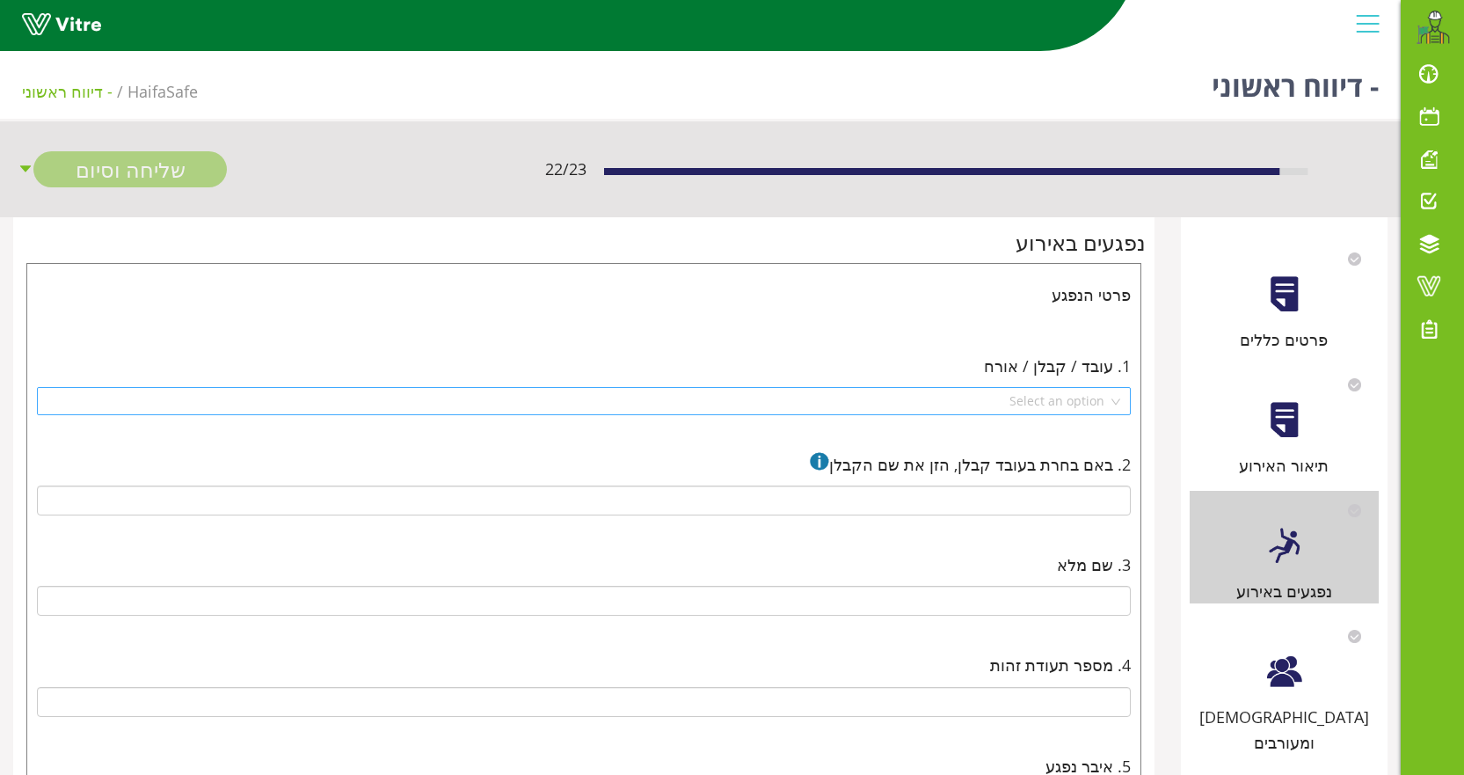
click at [1023, 395] on input "search" at bounding box center [577, 401] width 1061 height 26
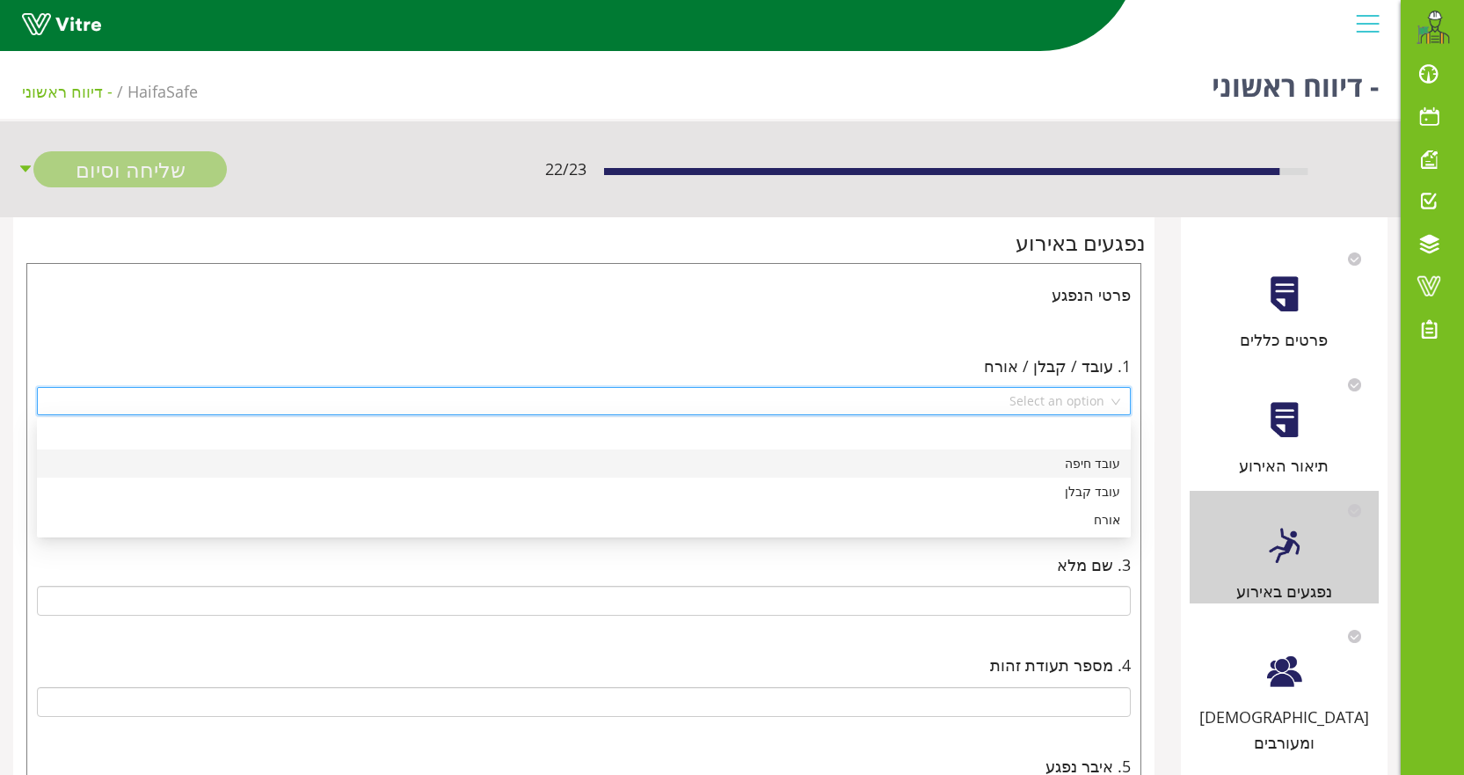
click at [1092, 463] on div "עובד חיפה" at bounding box center [583, 463] width 1073 height 19
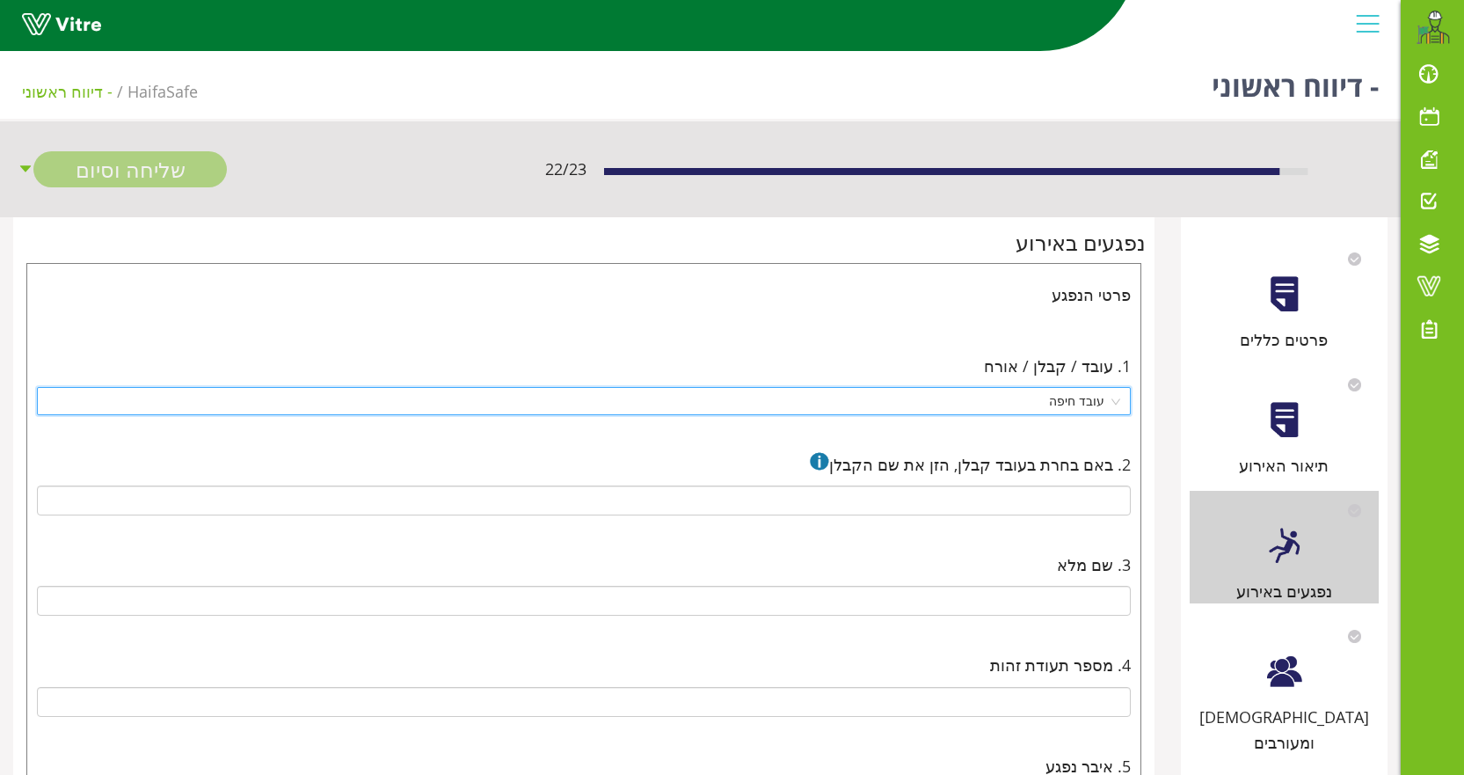
scroll to position [88, 0]
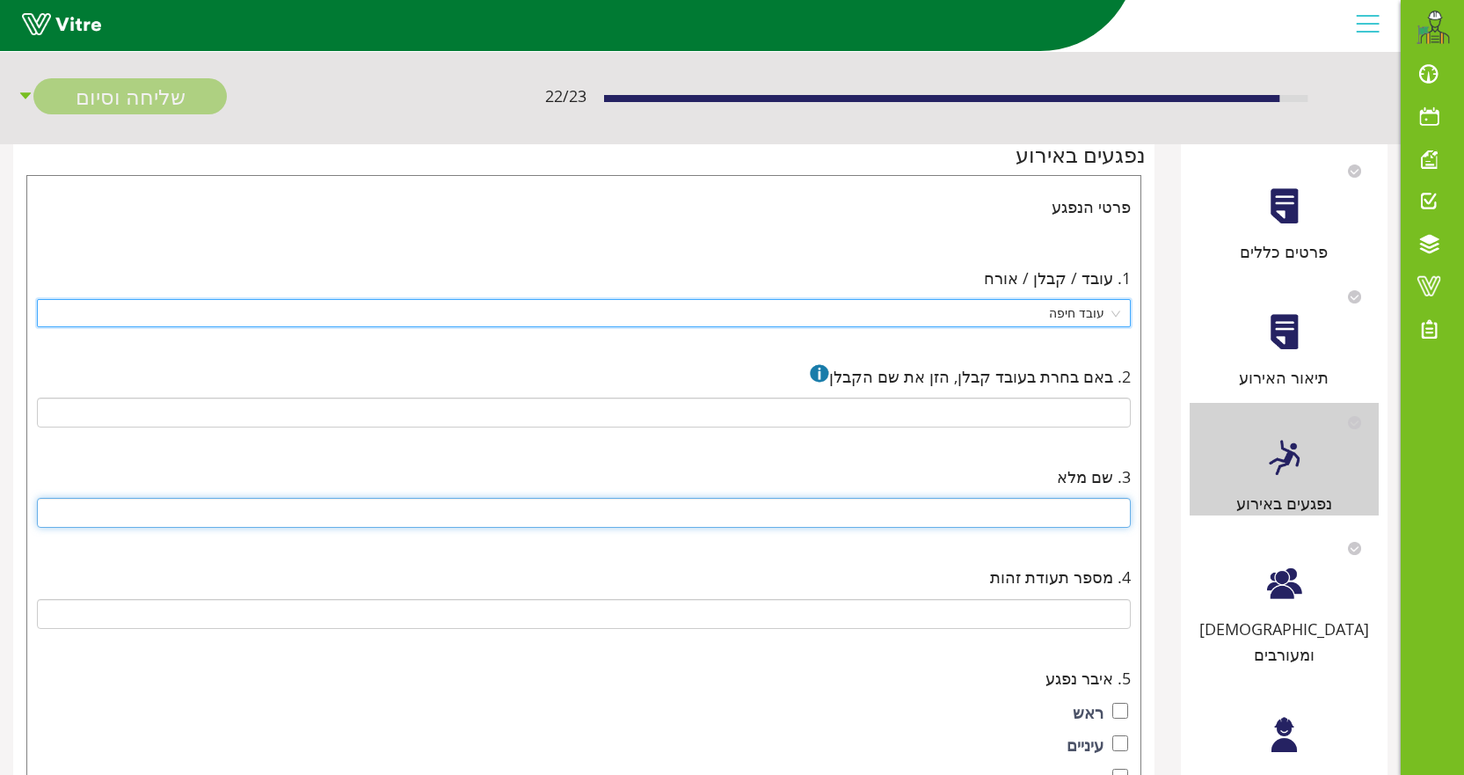
click at [1083, 516] on input "text" at bounding box center [584, 513] width 1094 height 30
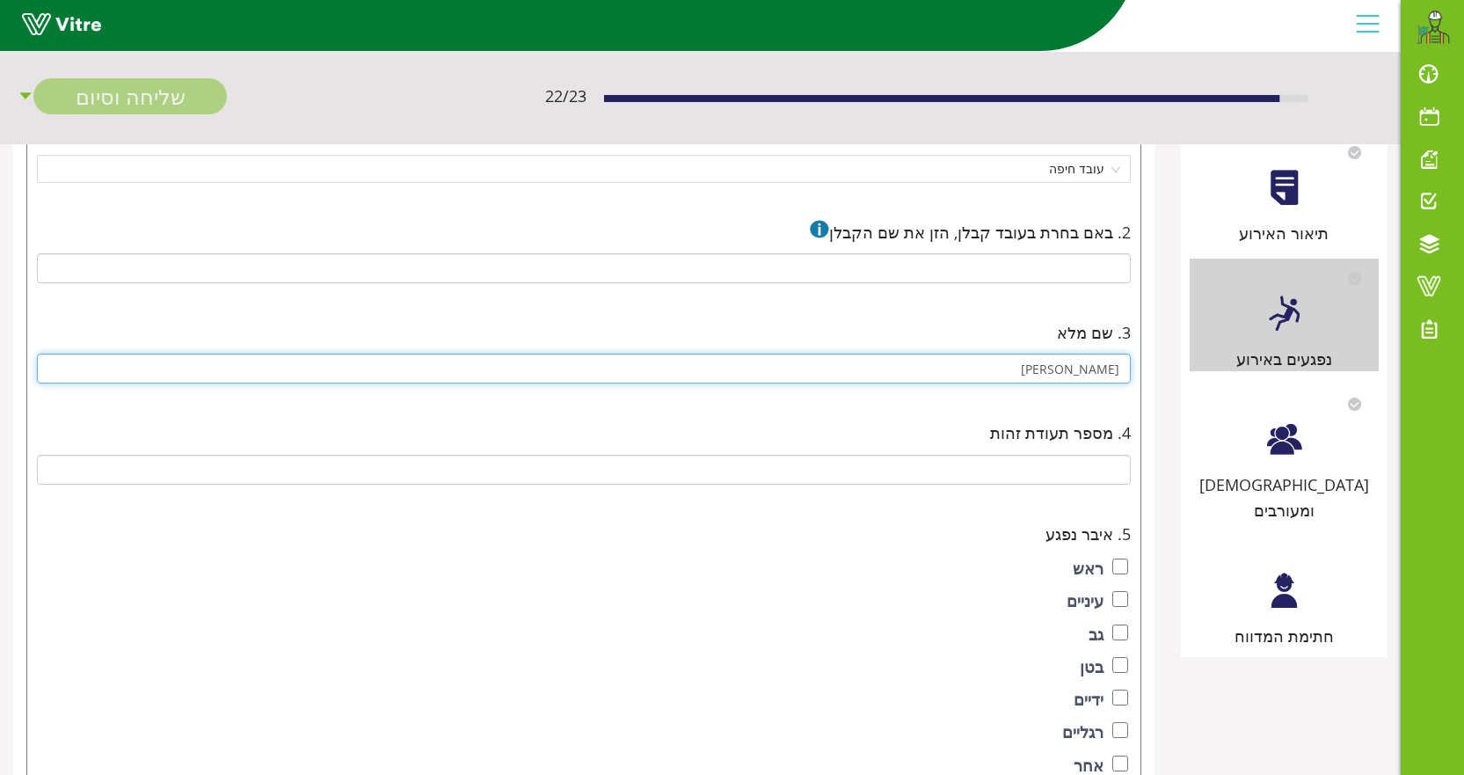
scroll to position [264, 0]
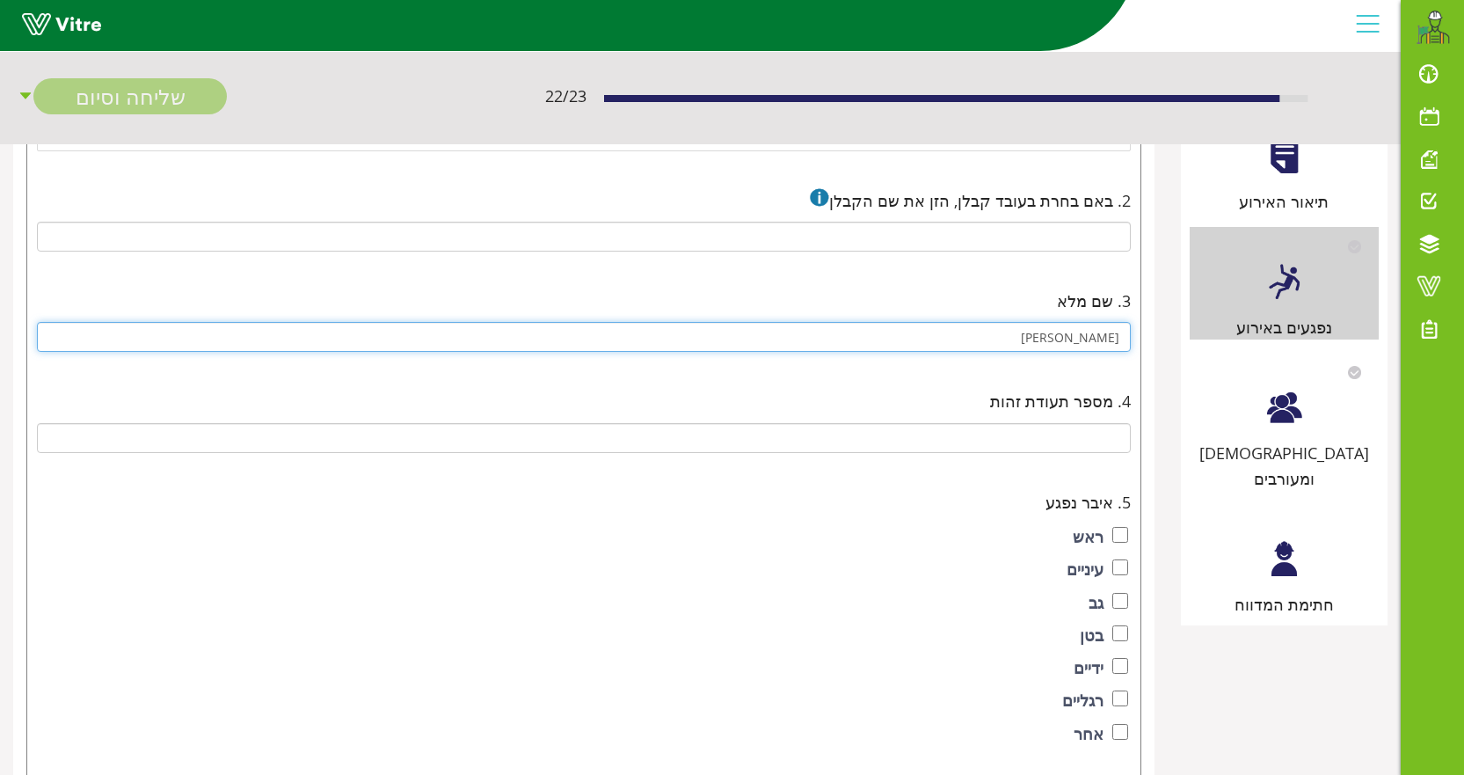
type input "שמעון עמר"
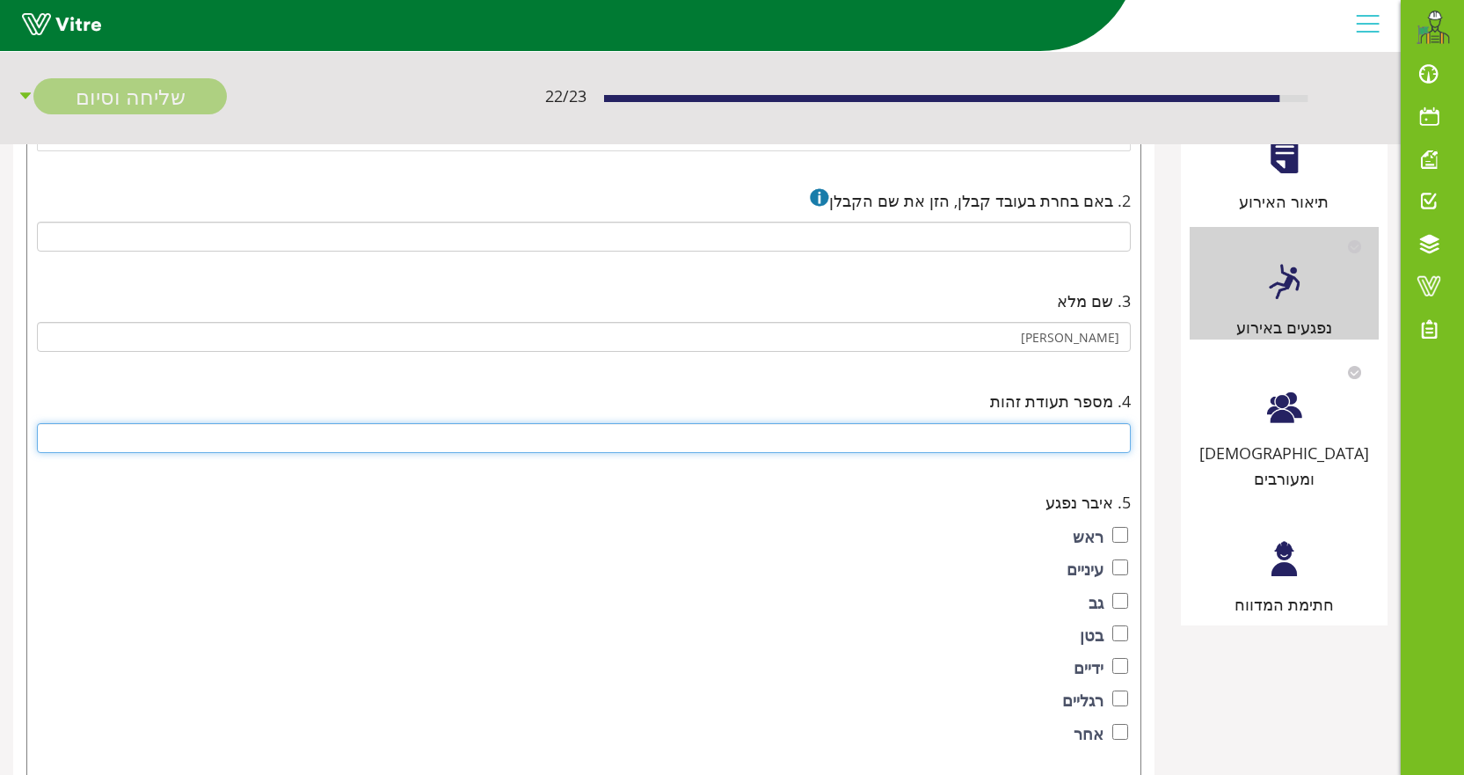
click at [1086, 437] on input "text" at bounding box center [584, 438] width 1094 height 30
type input "22181143"
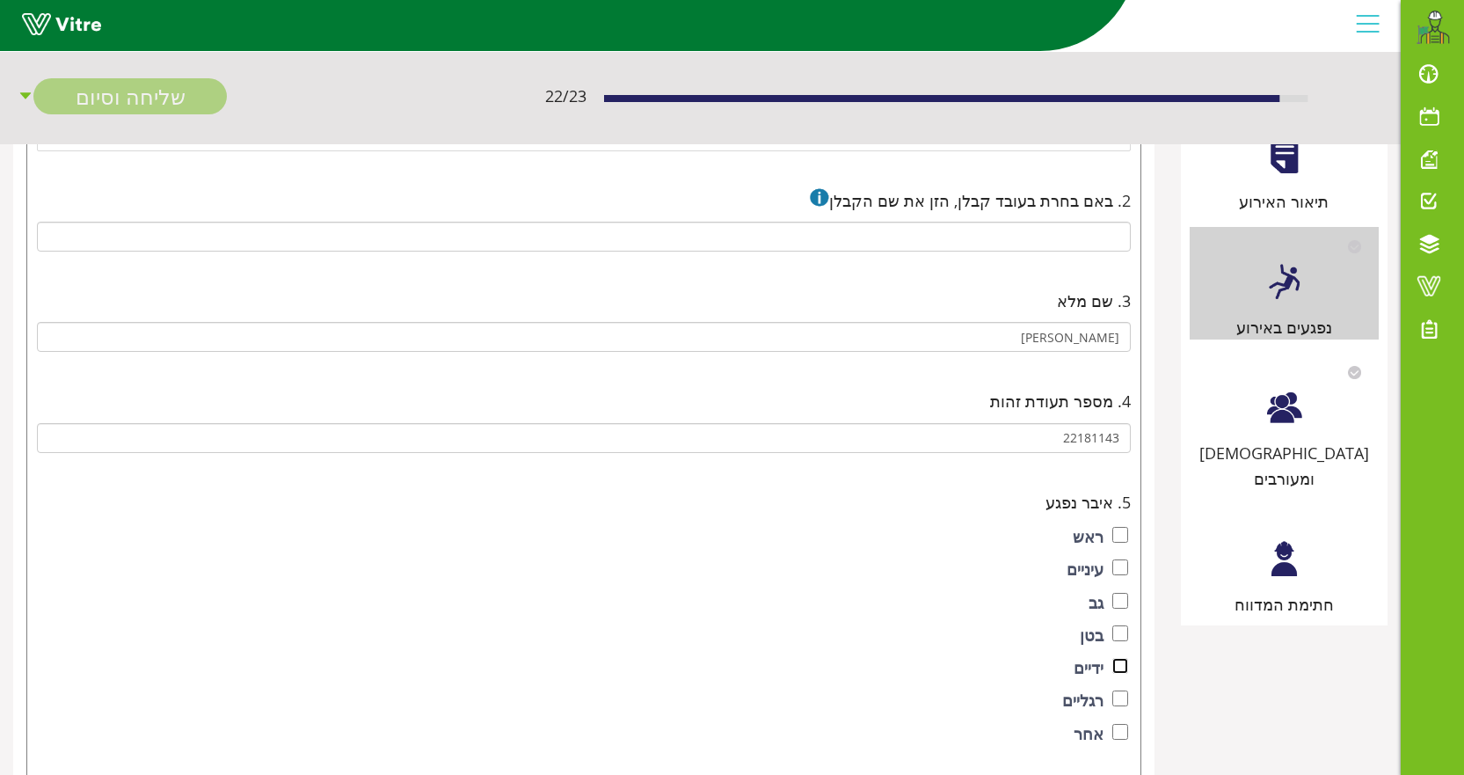
click at [1117, 666] on input "checkbox" at bounding box center [1120, 666] width 16 height 16
checkbox input "true"
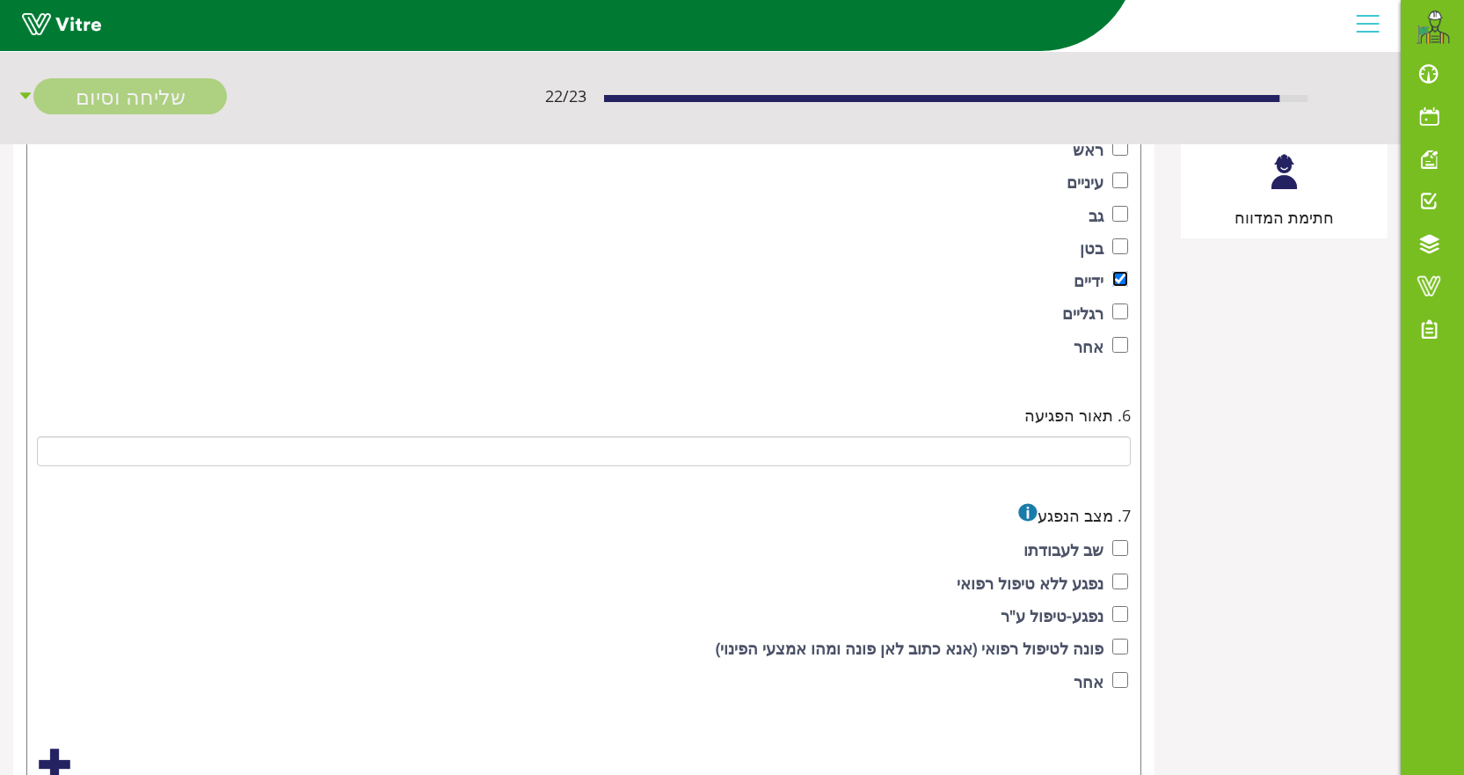
scroll to position [704, 0]
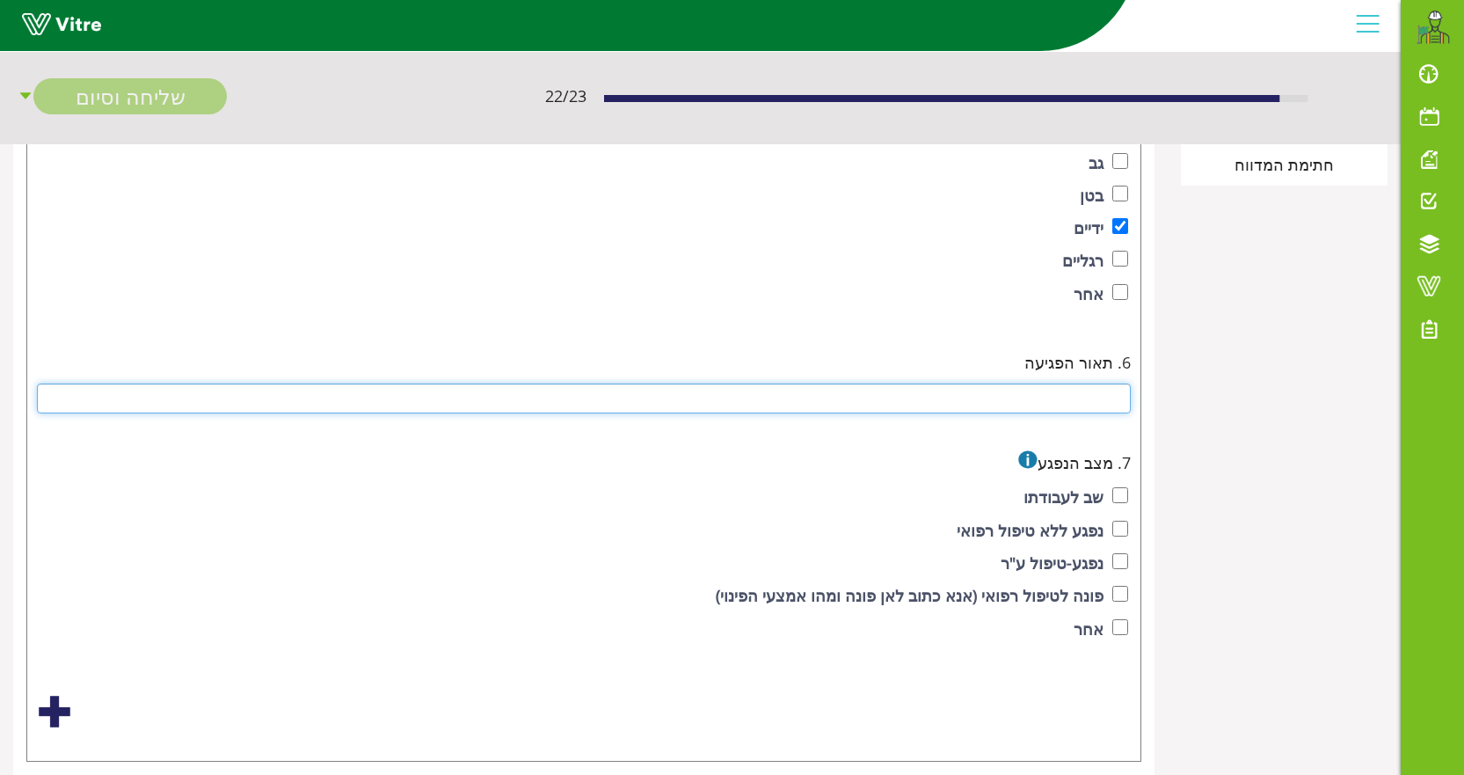
click at [1104, 411] on input "text" at bounding box center [584, 398] width 1094 height 30
type input "פגיעה ביד ימין"
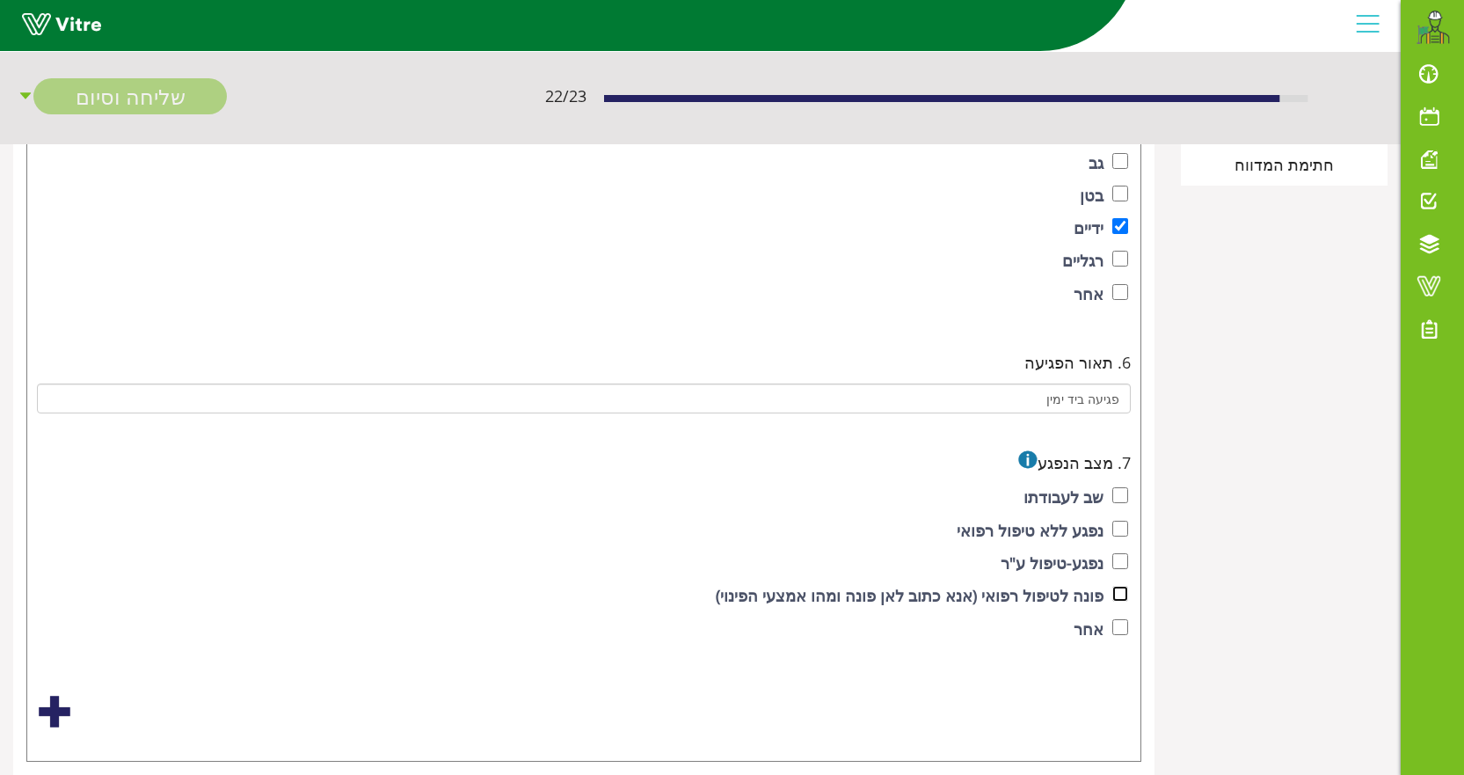
click at [1117, 596] on input "checkbox" at bounding box center [1120, 594] width 16 height 16
checkbox input "true"
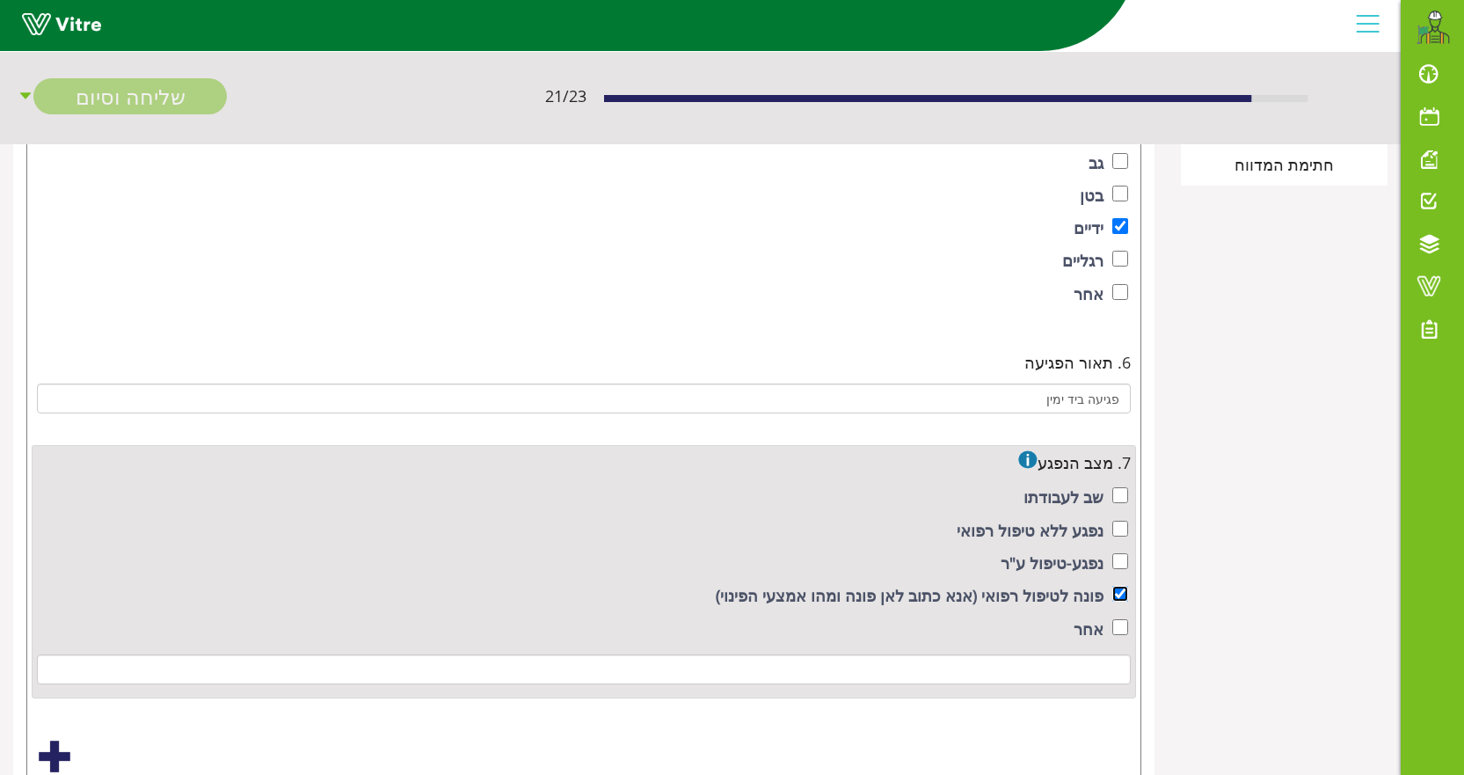
scroll to position [792, 0]
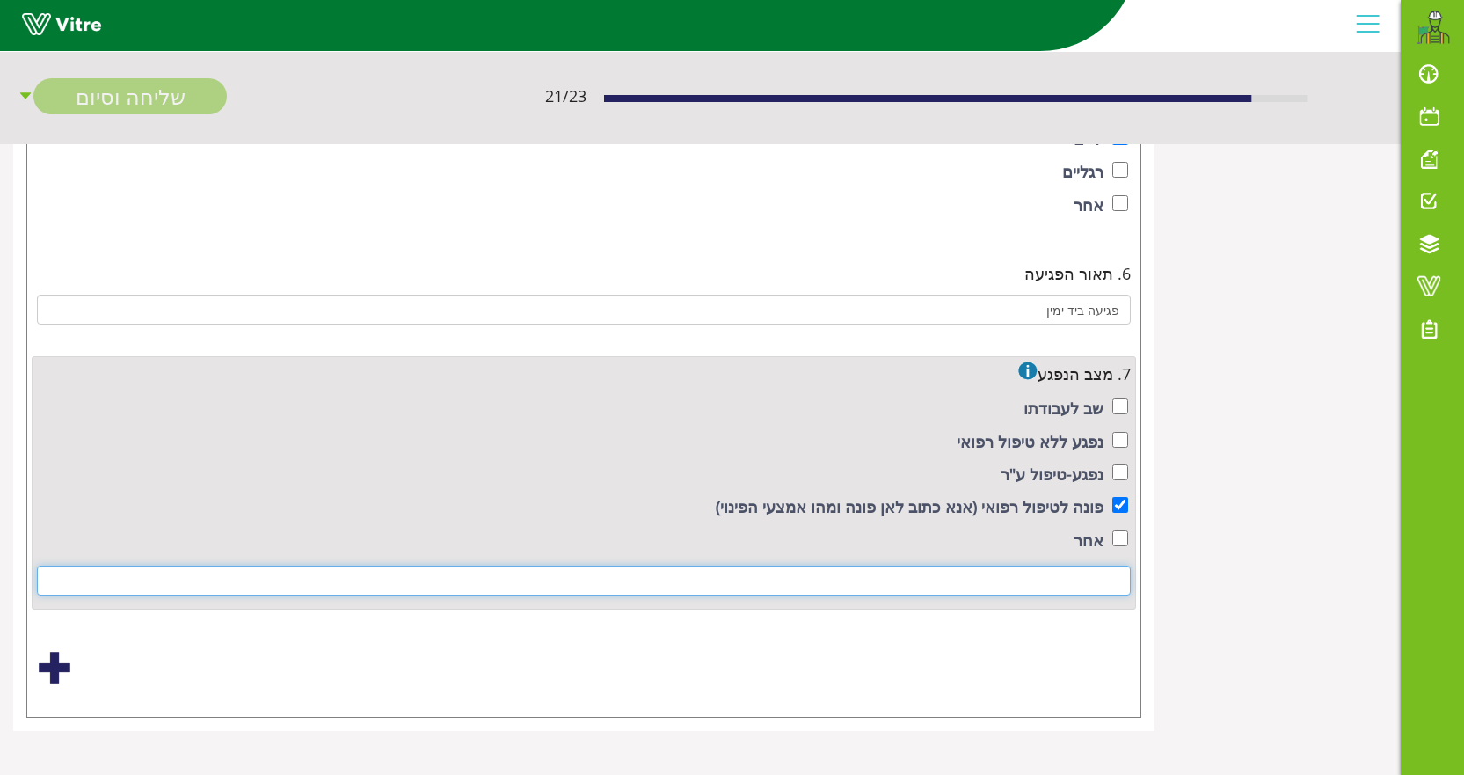
click at [1058, 582] on input at bounding box center [584, 580] width 1094 height 30
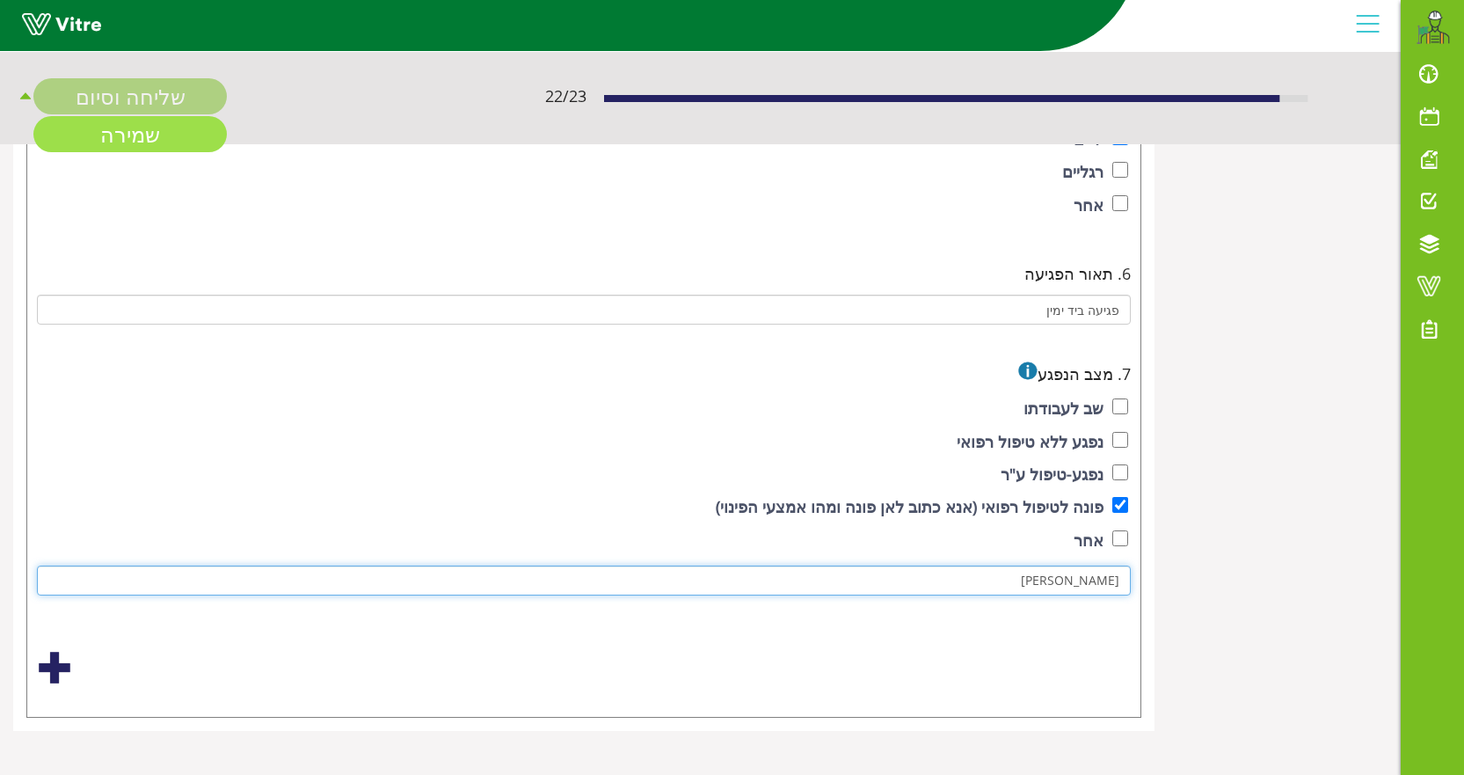
type input "מירז"
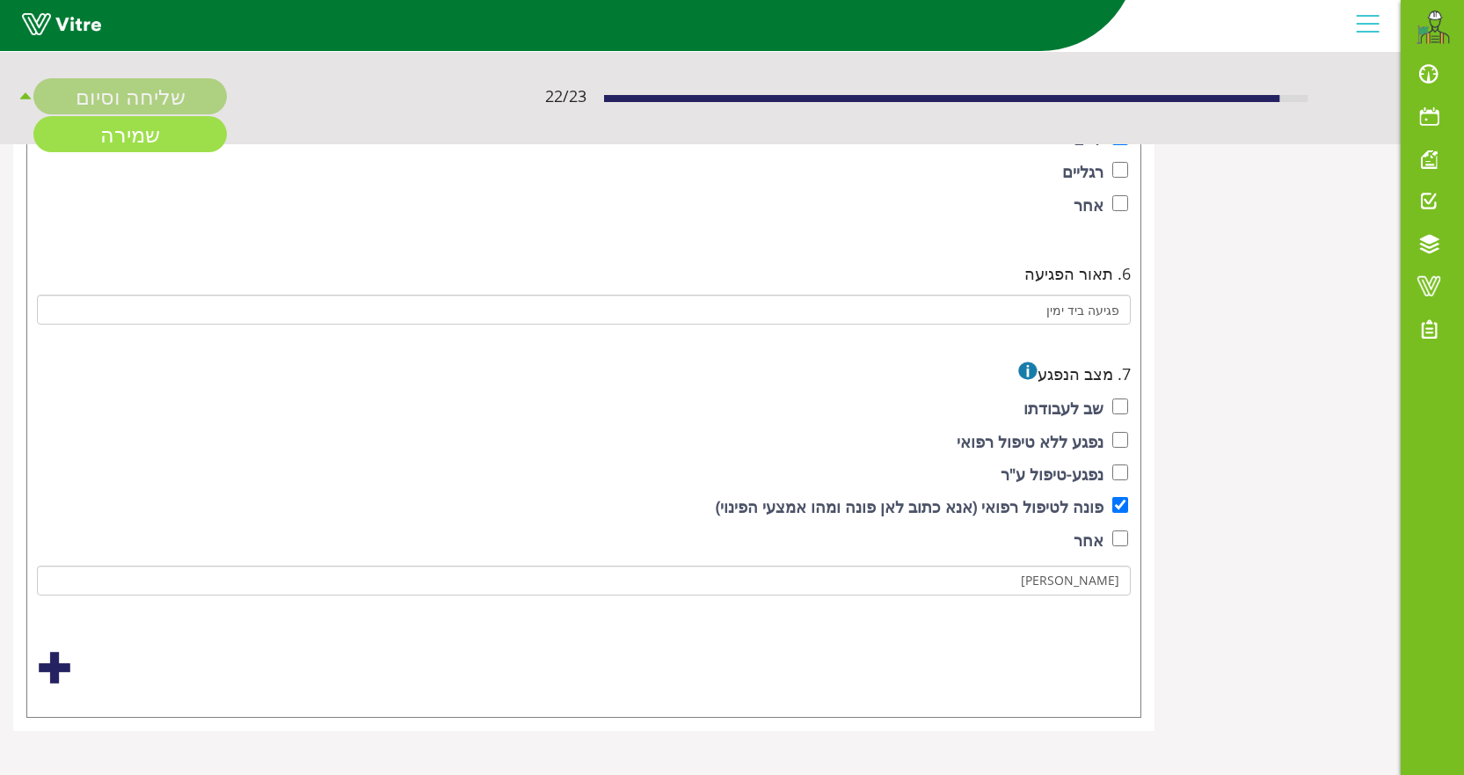
click at [133, 135] on link "שמירה" at bounding box center [129, 134] width 193 height 36
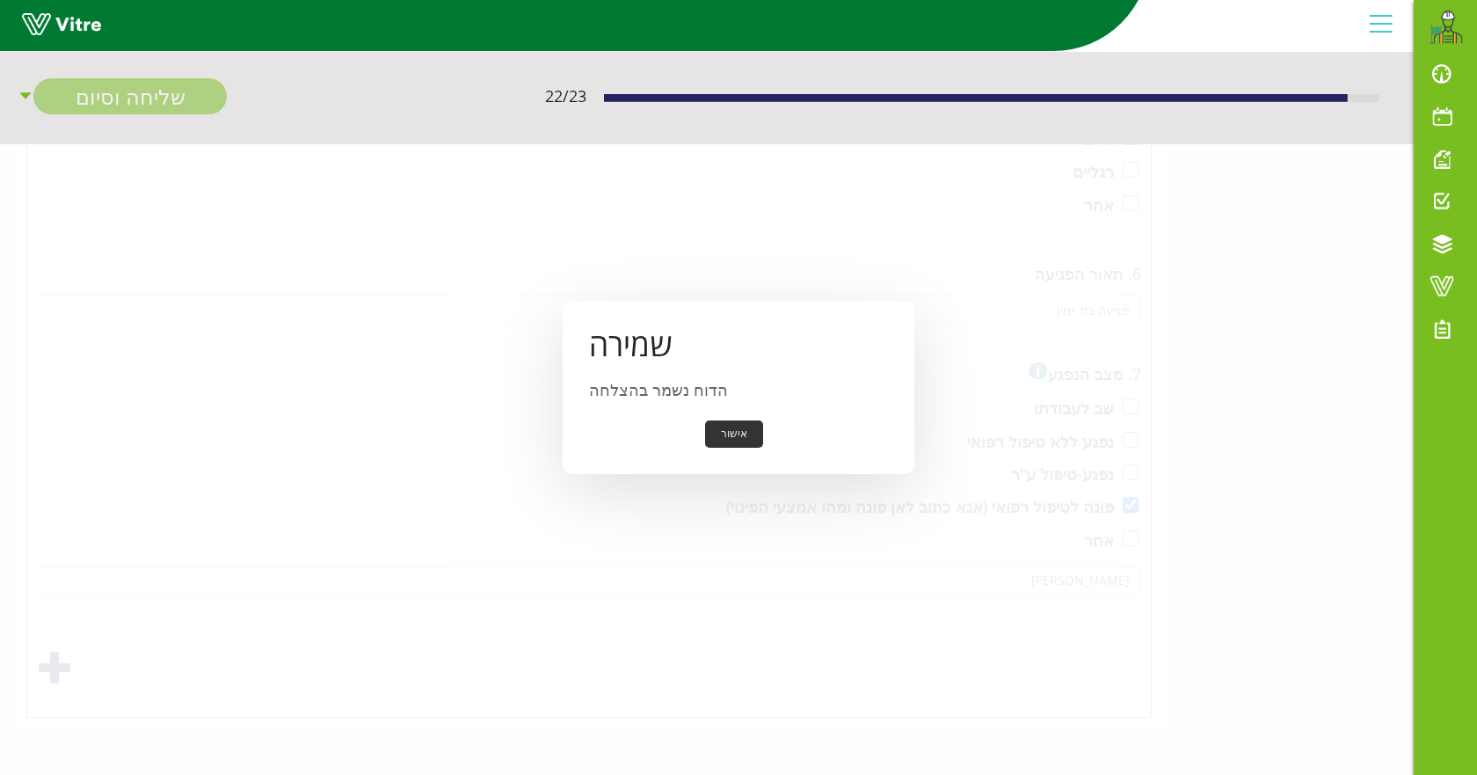
click at [727, 438] on button "אישור" at bounding box center [734, 433] width 58 height 27
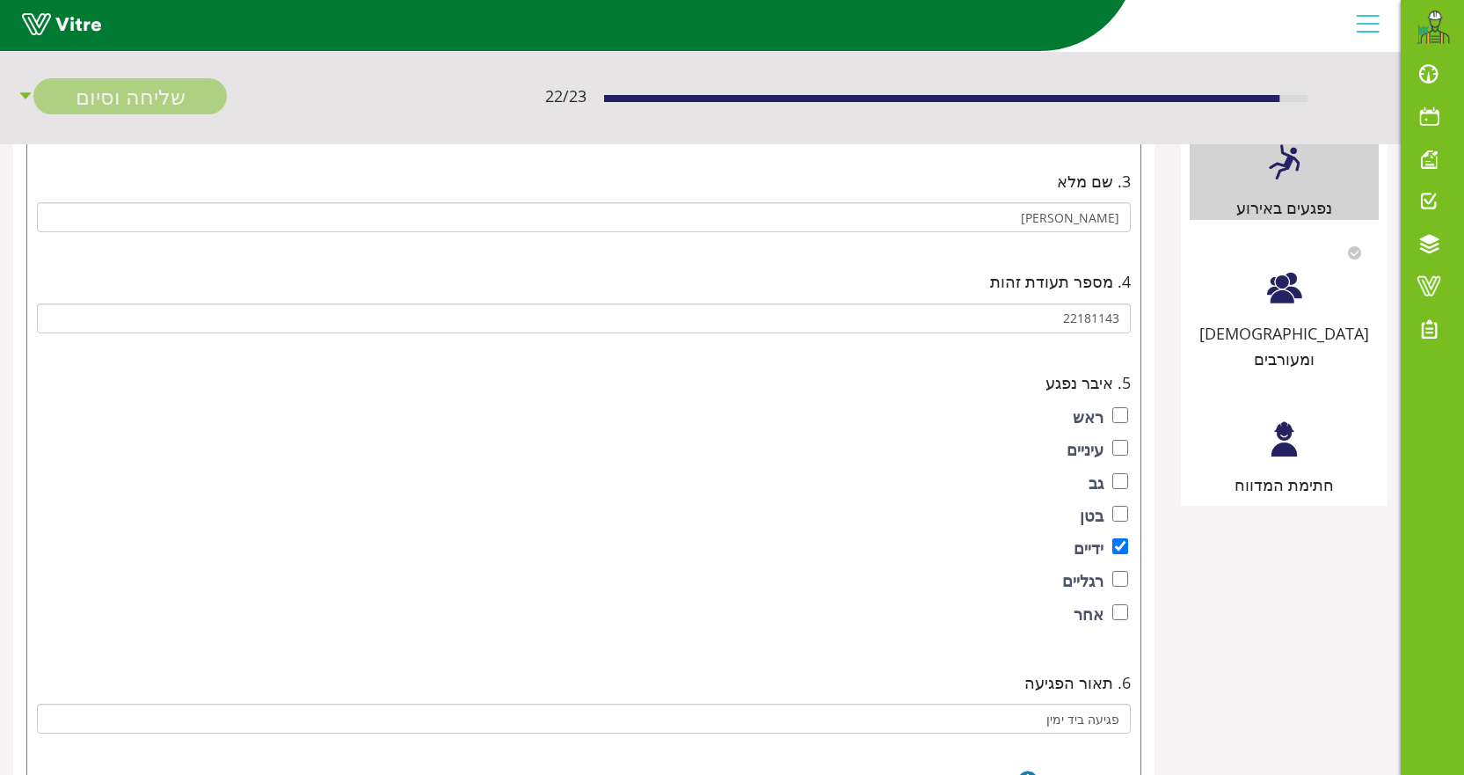
scroll to position [353, 0]
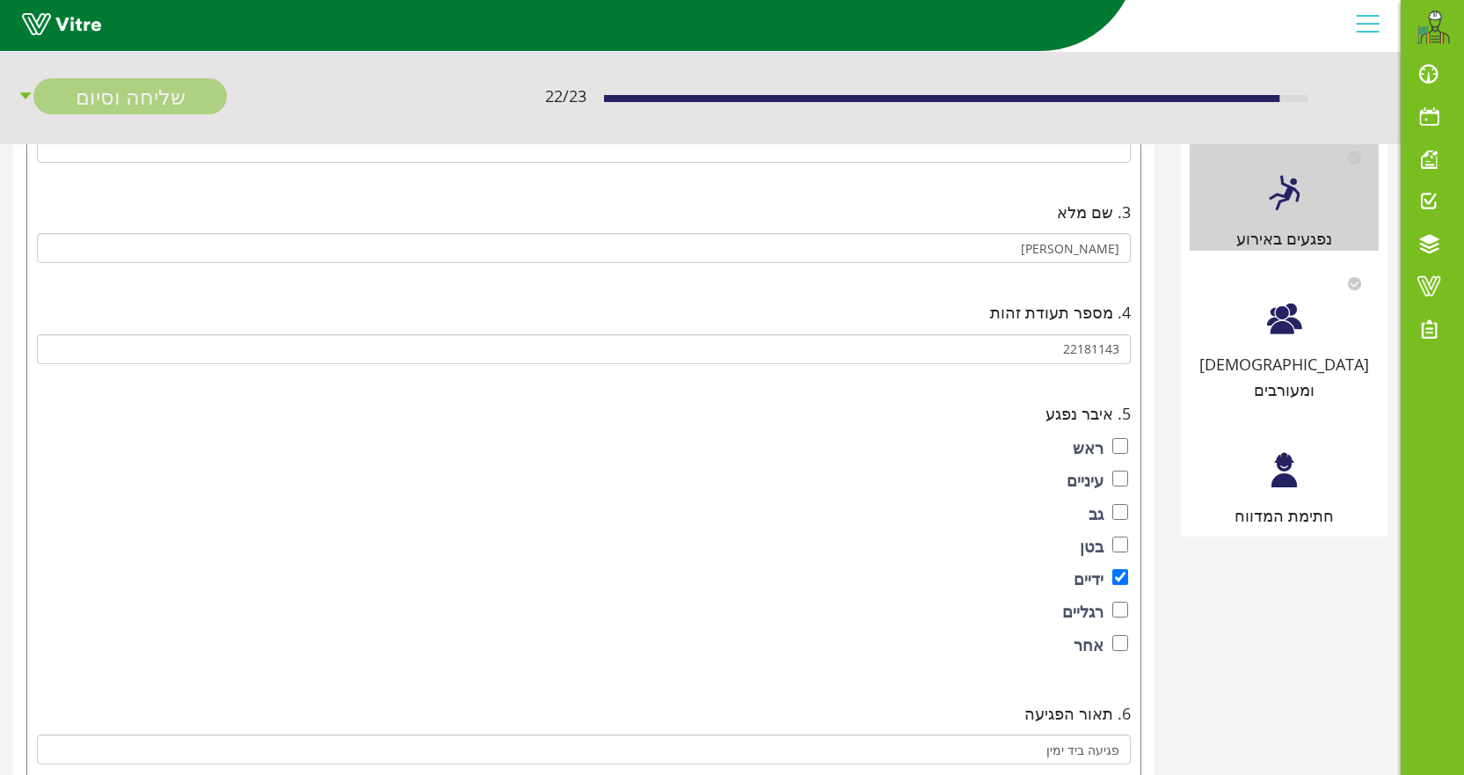
click at [1287, 336] on div at bounding box center [1285, 319] width 40 height 40
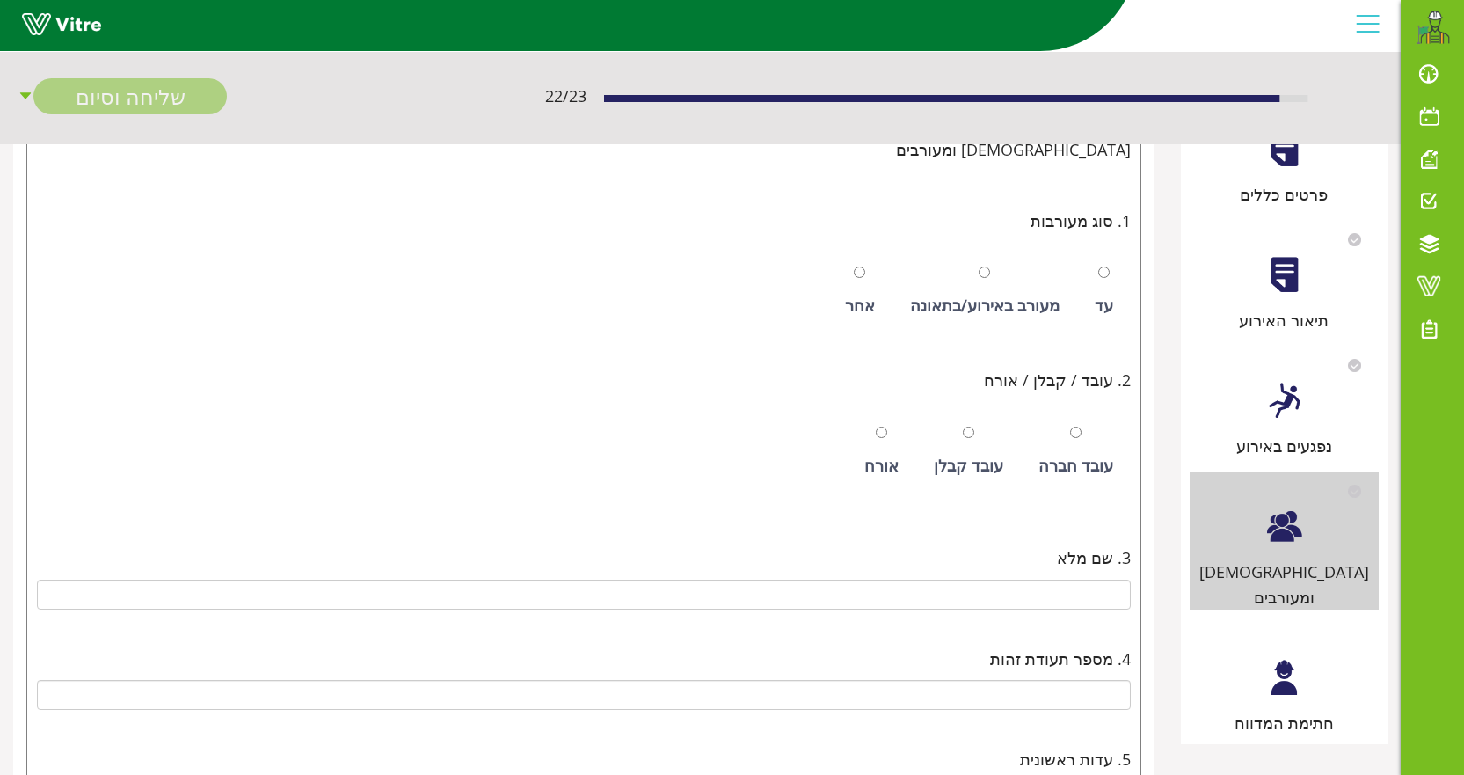
scroll to position [176, 0]
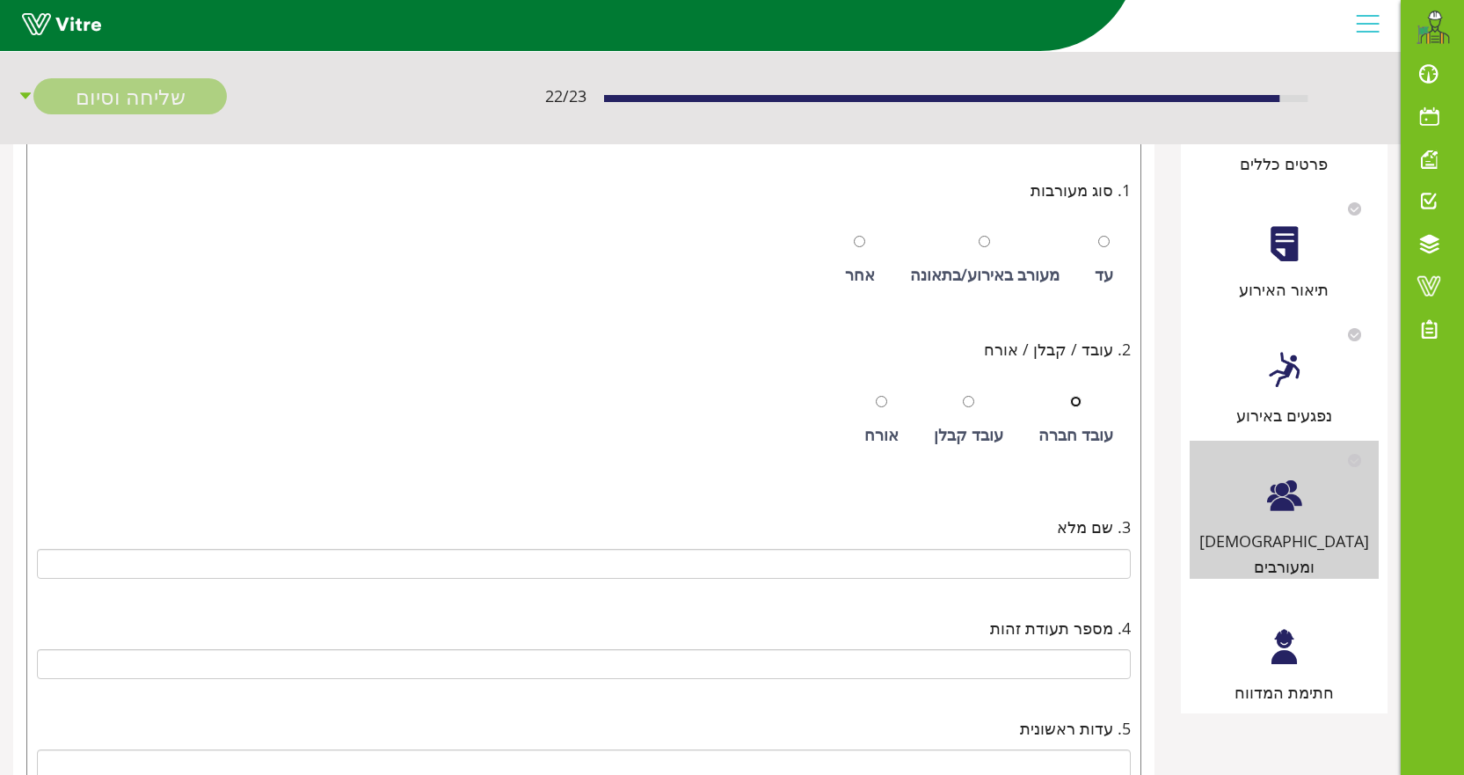
click at [1082, 405] on input "radio" at bounding box center [1075, 401] width 11 height 11
radio input "true"
click at [1103, 239] on input "radio" at bounding box center [1103, 241] width 11 height 11
radio input "true"
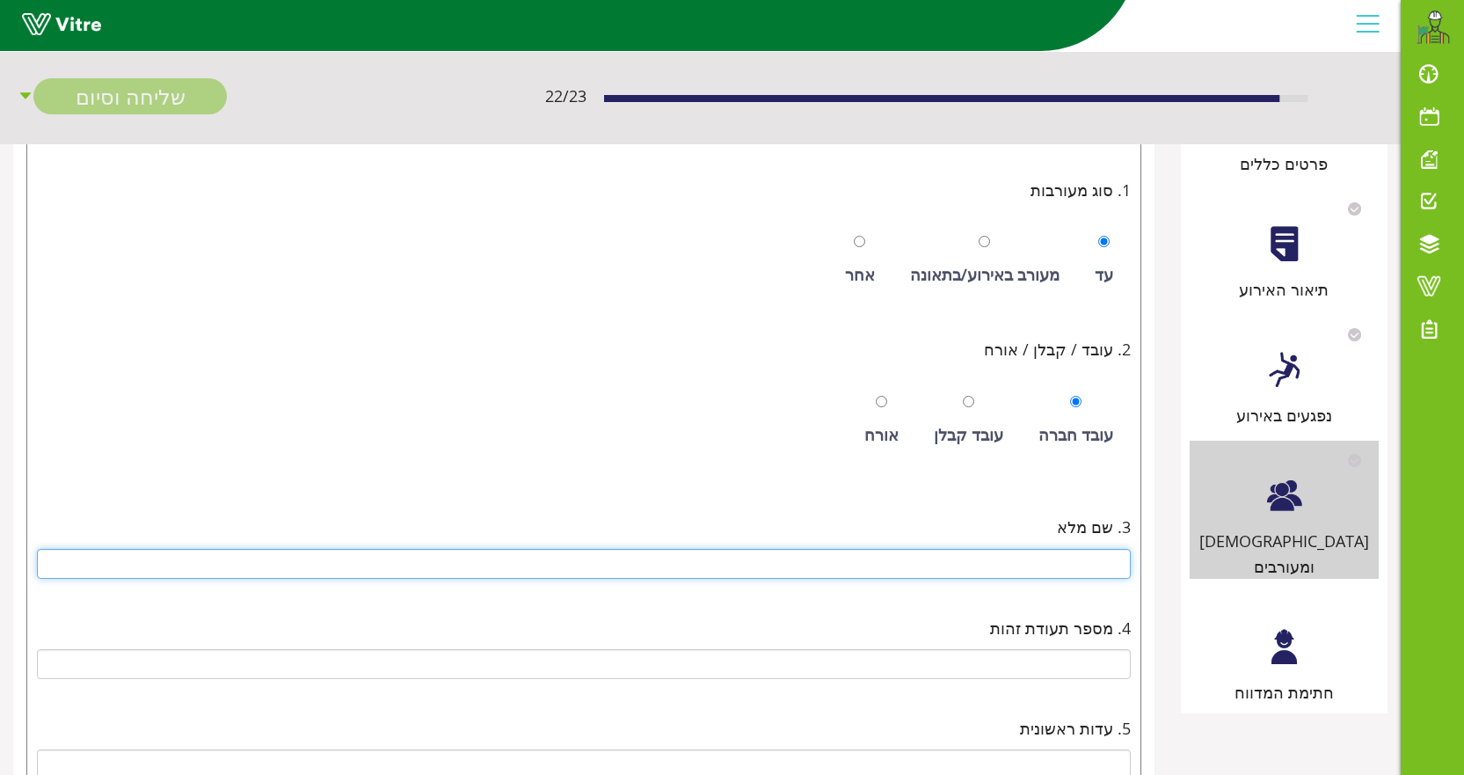
click at [1087, 559] on input "text" at bounding box center [584, 564] width 1094 height 30
type input "[PERSON_NAME] בן [PERSON_NAME]"
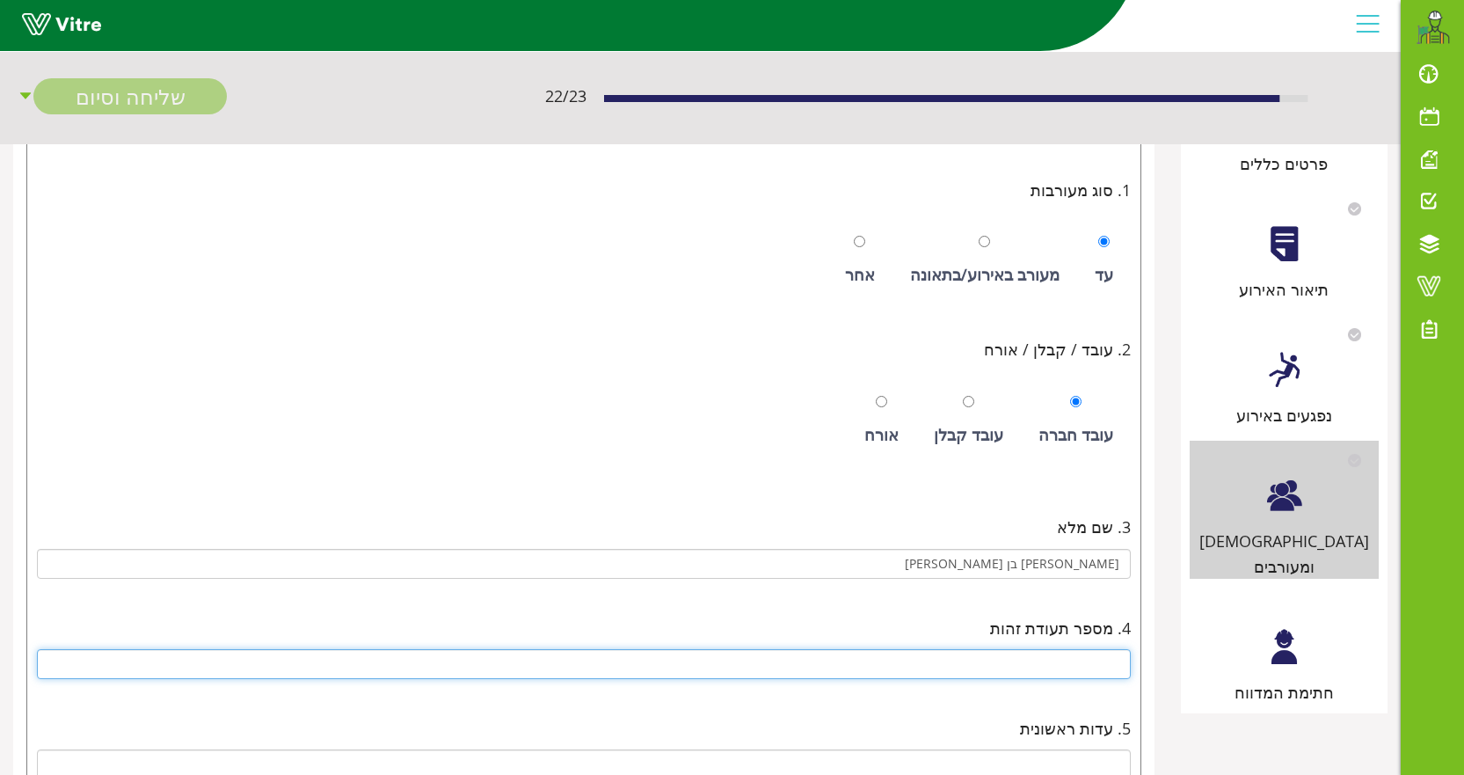
click at [1052, 657] on input "text" at bounding box center [584, 664] width 1094 height 30
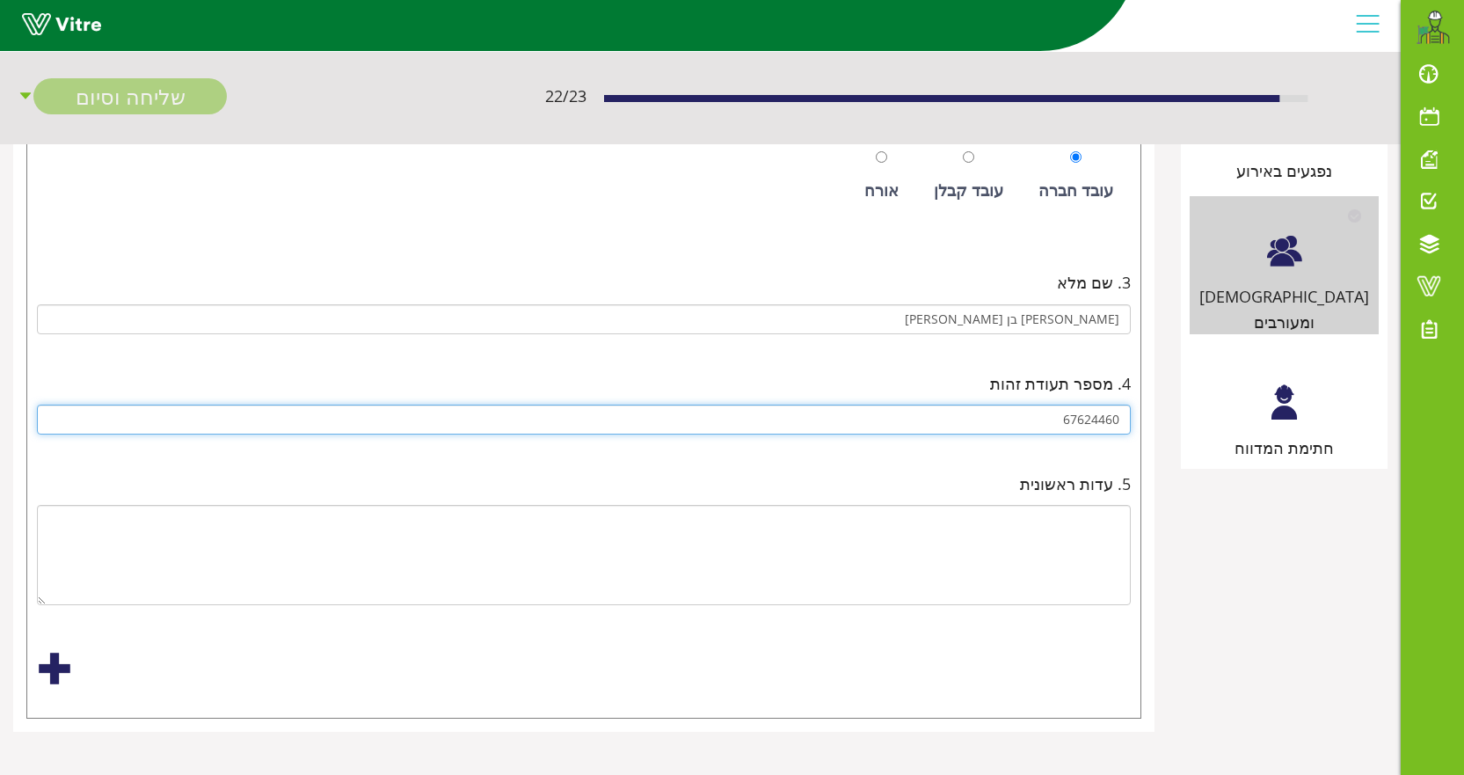
scroll to position [421, 0]
type input "67624460"
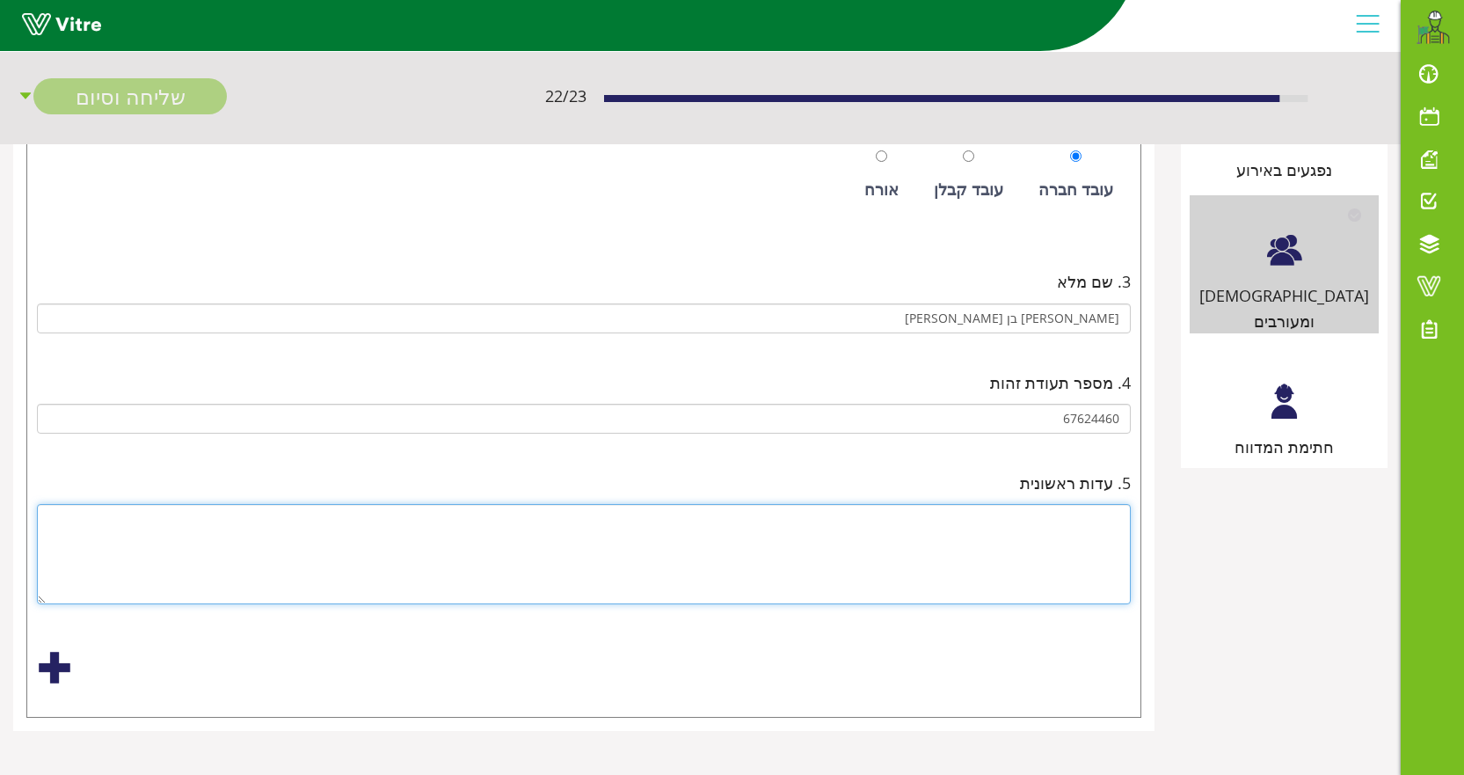
click at [1085, 521] on textarea at bounding box center [584, 554] width 1094 height 100
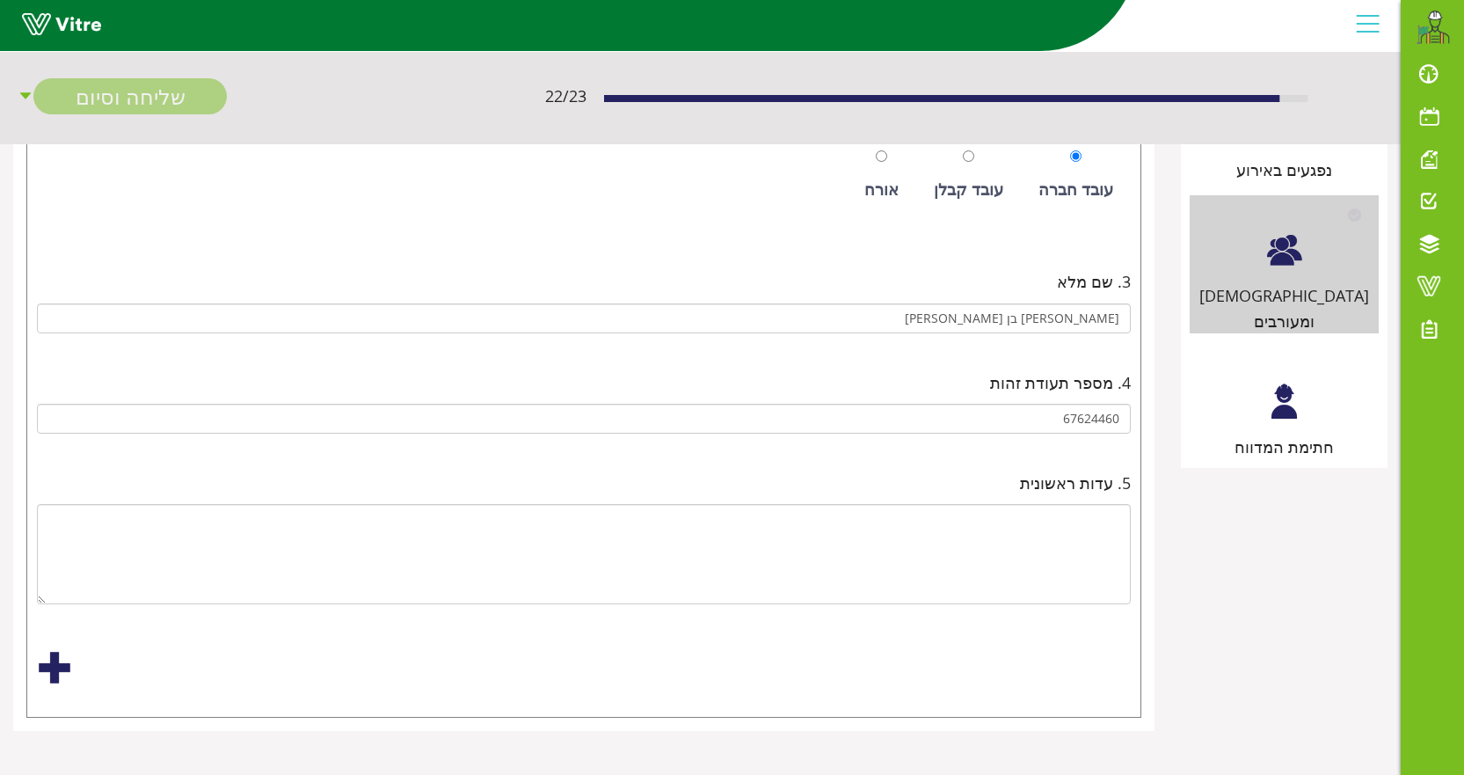
click at [1282, 405] on div "חתימת המדווח" at bounding box center [1284, 402] width 189 height 113
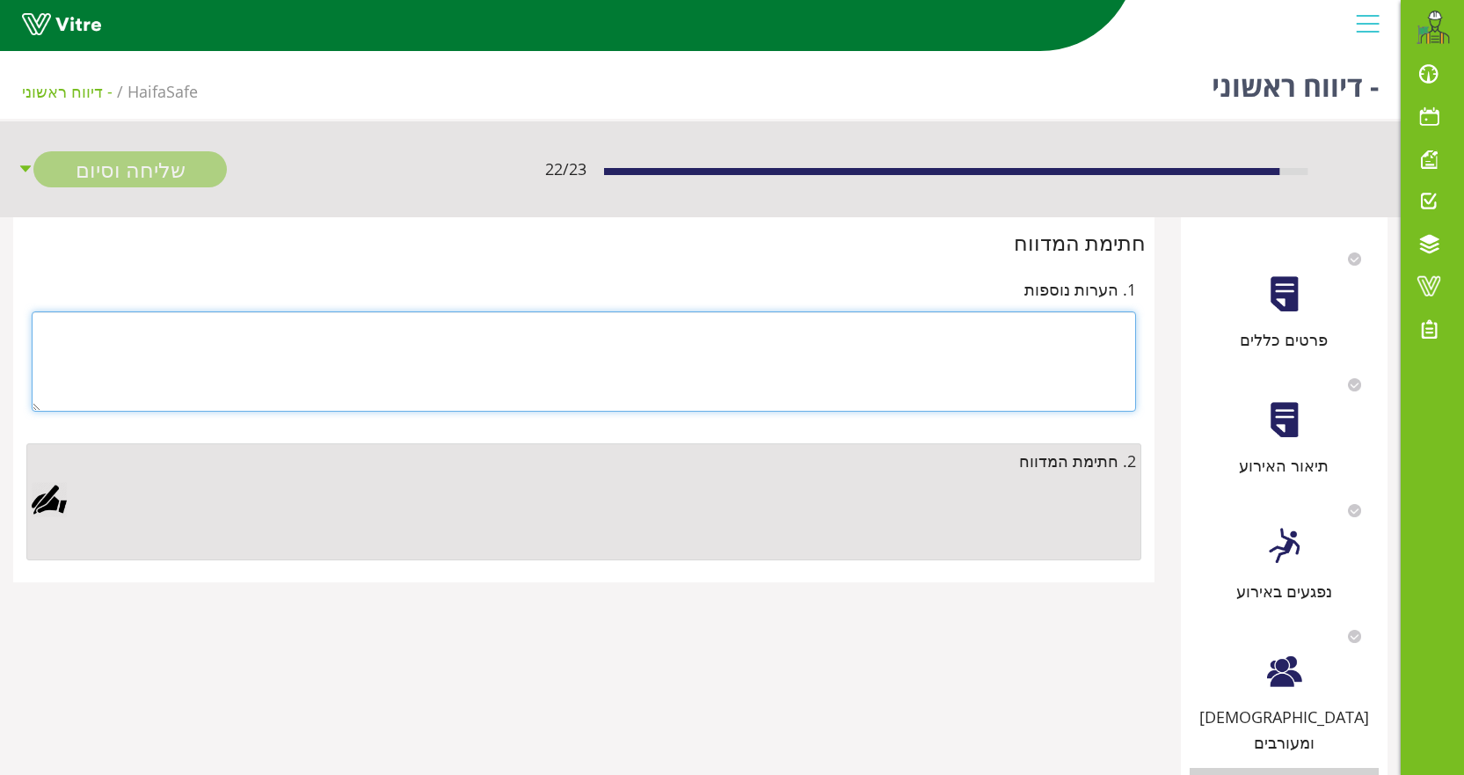
click at [1072, 363] on textarea at bounding box center [584, 361] width 1105 height 100
type textarea "העובד מפונה למירז לצורך המשך טיפול"
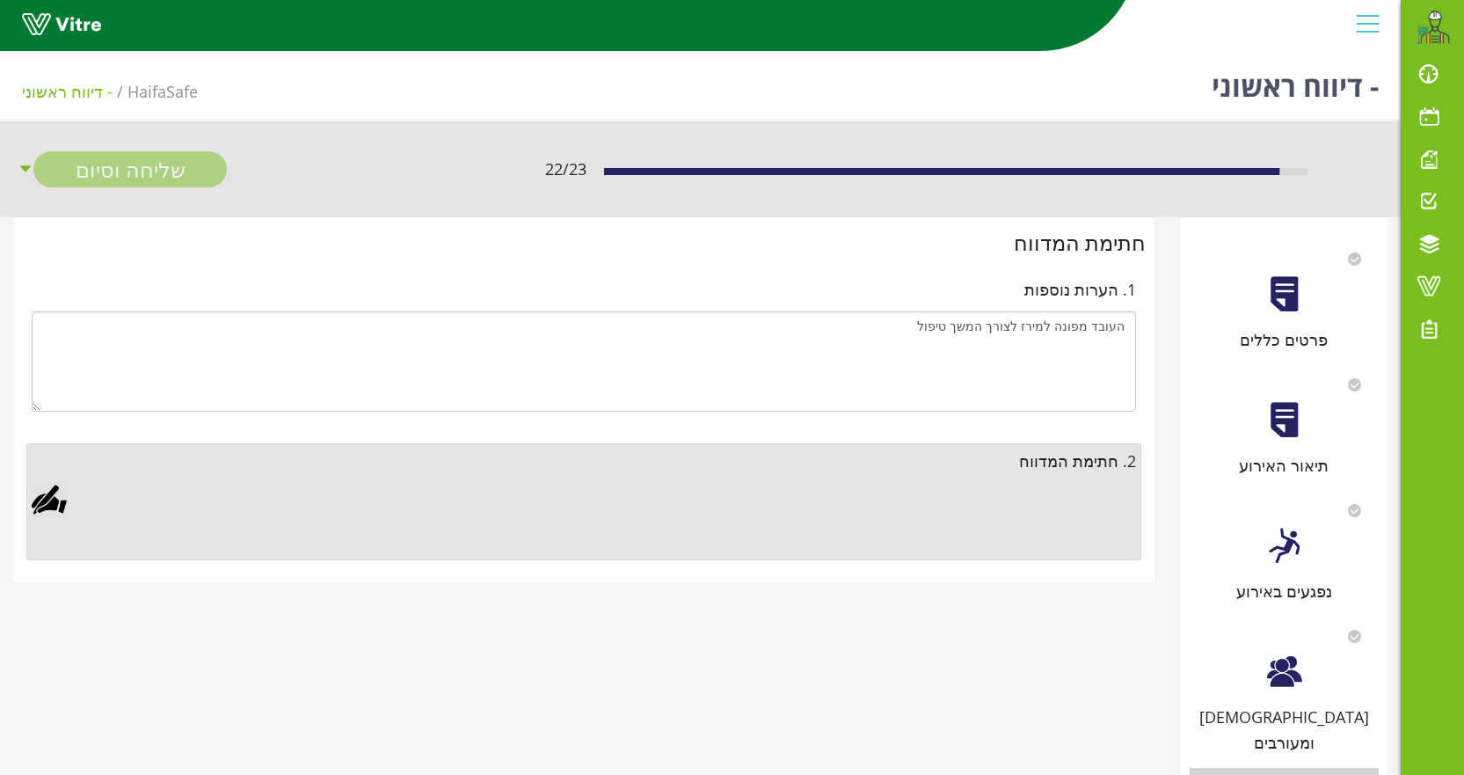
click at [1065, 483] on div at bounding box center [584, 518] width 1105 height 73
click at [54, 497] on div at bounding box center [49, 499] width 35 height 35
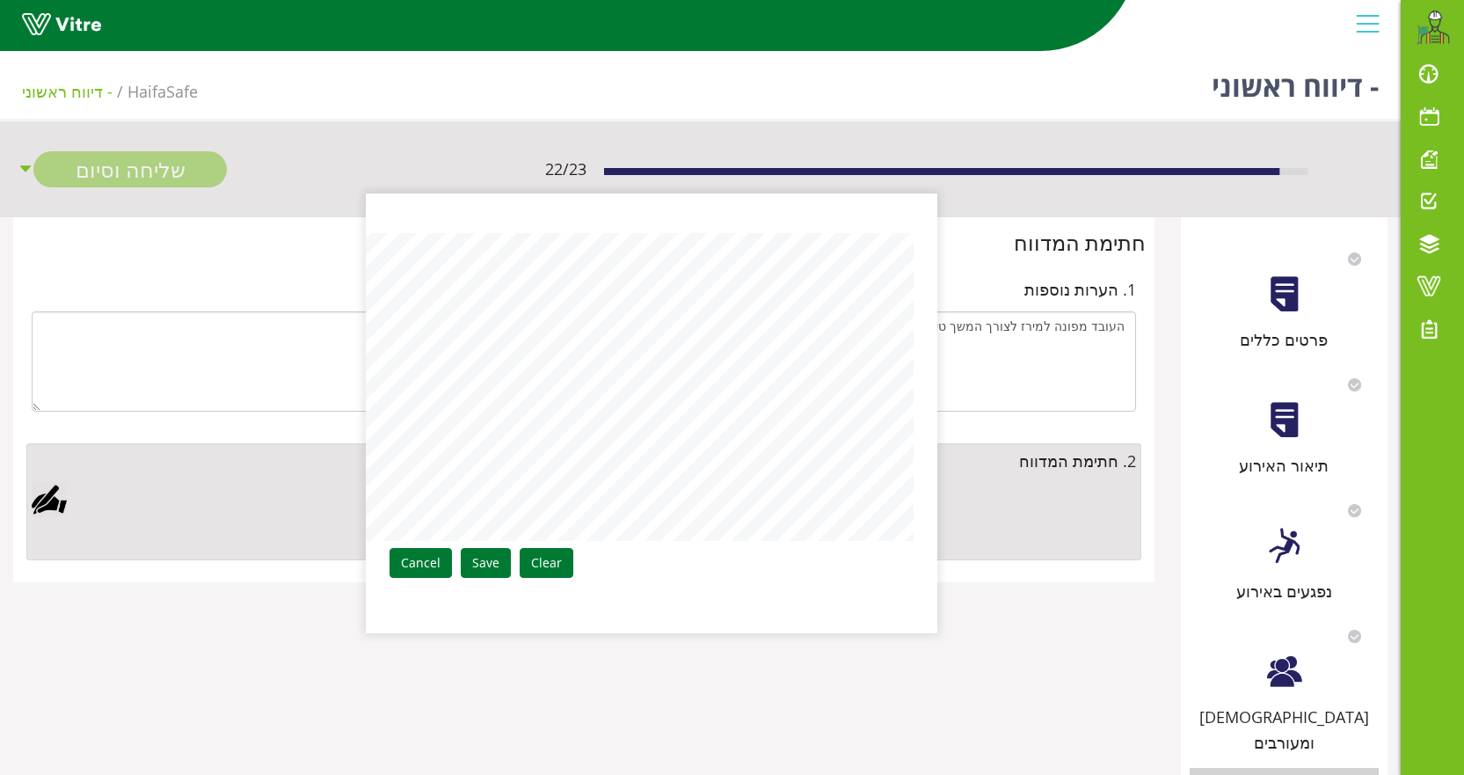
click at [1297, 362] on aside "Clear Save Cancel" at bounding box center [732, 387] width 1464 height 775
click at [477, 560] on link "Save" at bounding box center [486, 563] width 50 height 30
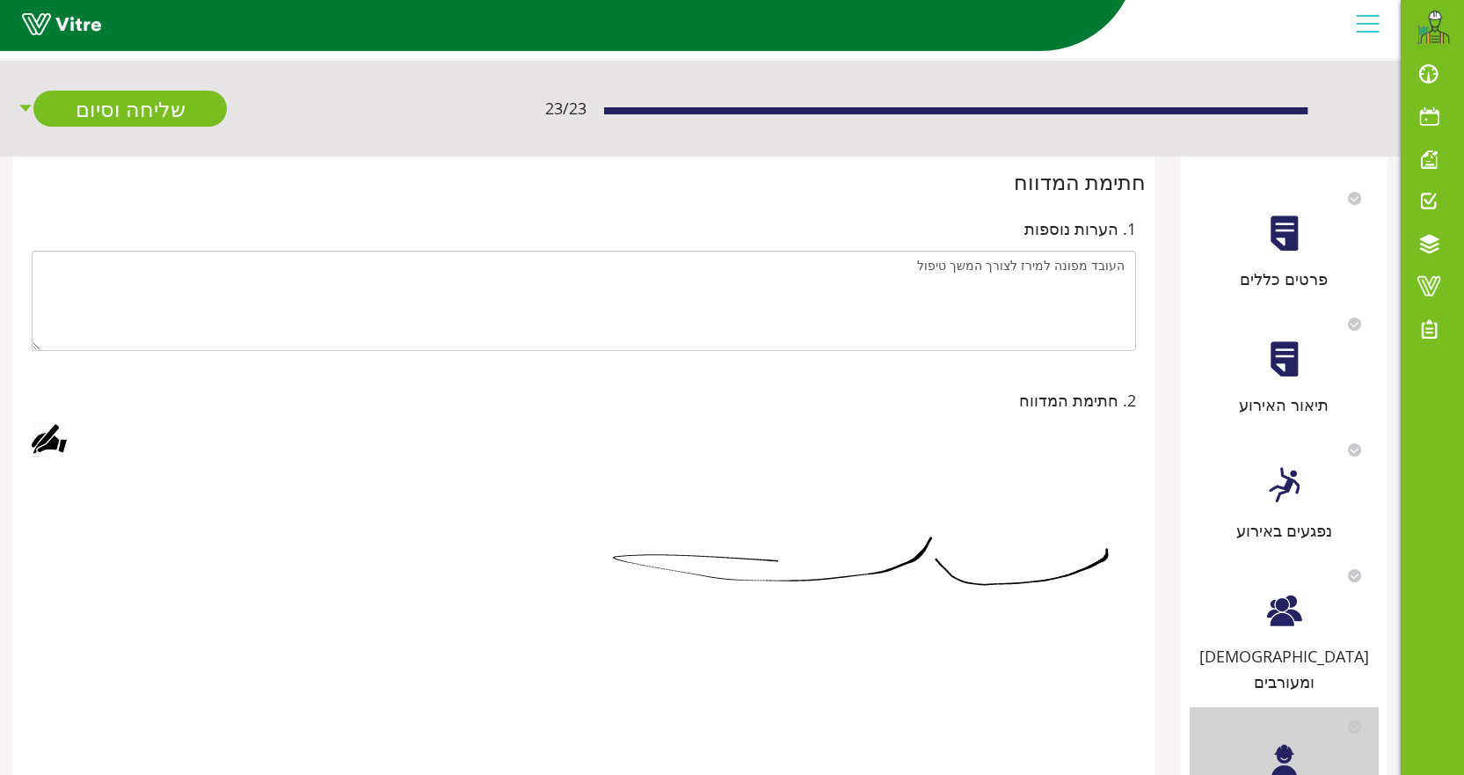
scroll to position [135, 0]
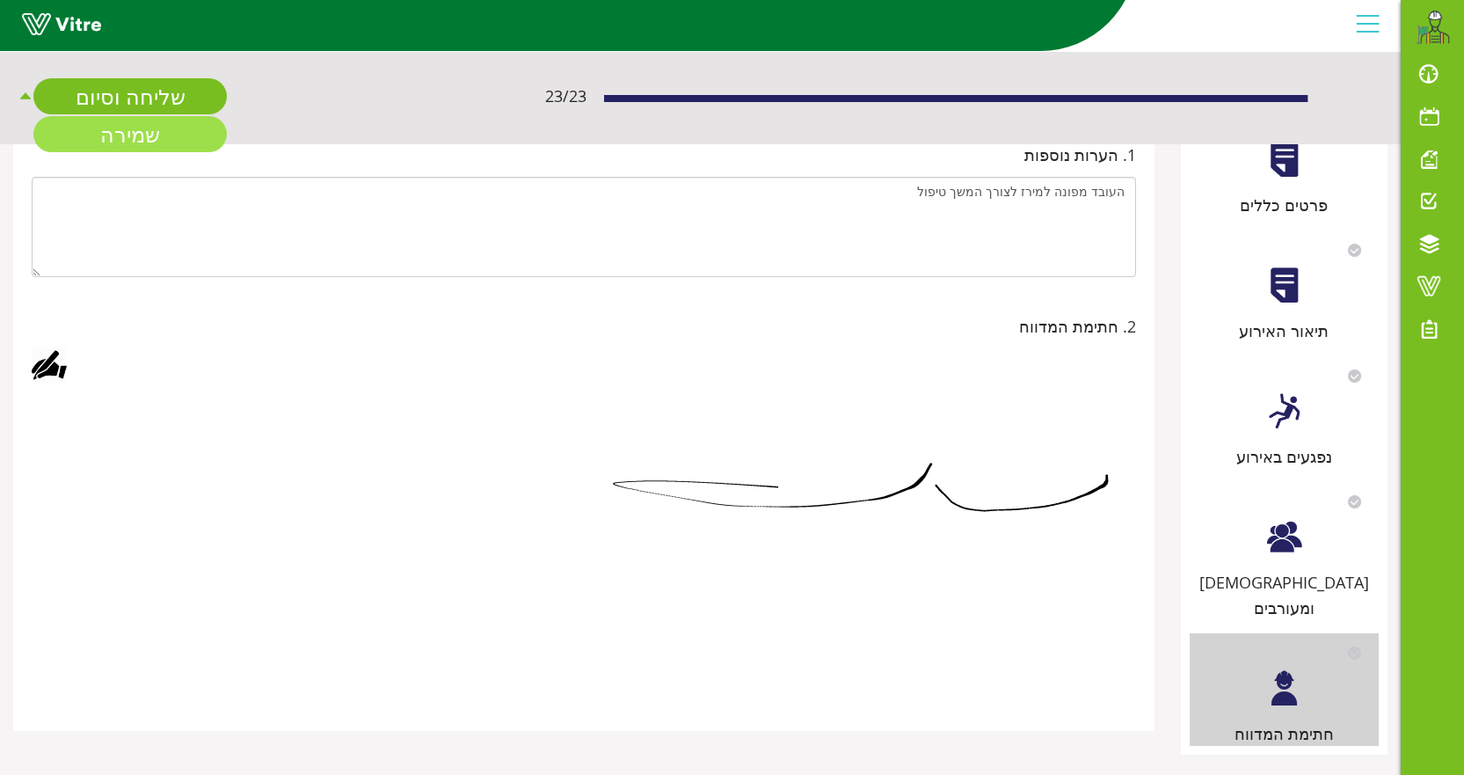
click at [150, 139] on link "שמירה" at bounding box center [129, 134] width 193 height 36
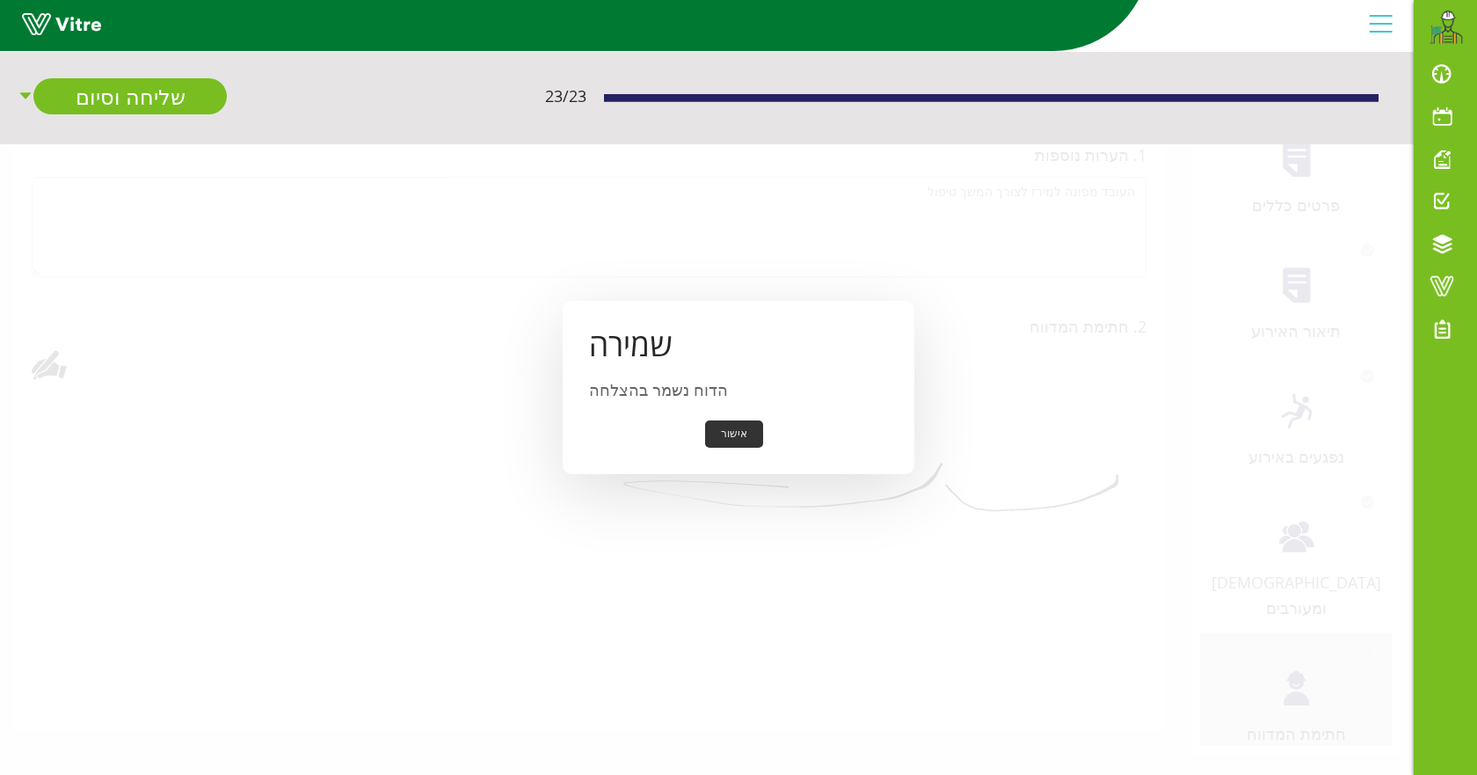
click at [730, 436] on button "אישור" at bounding box center [734, 433] width 58 height 27
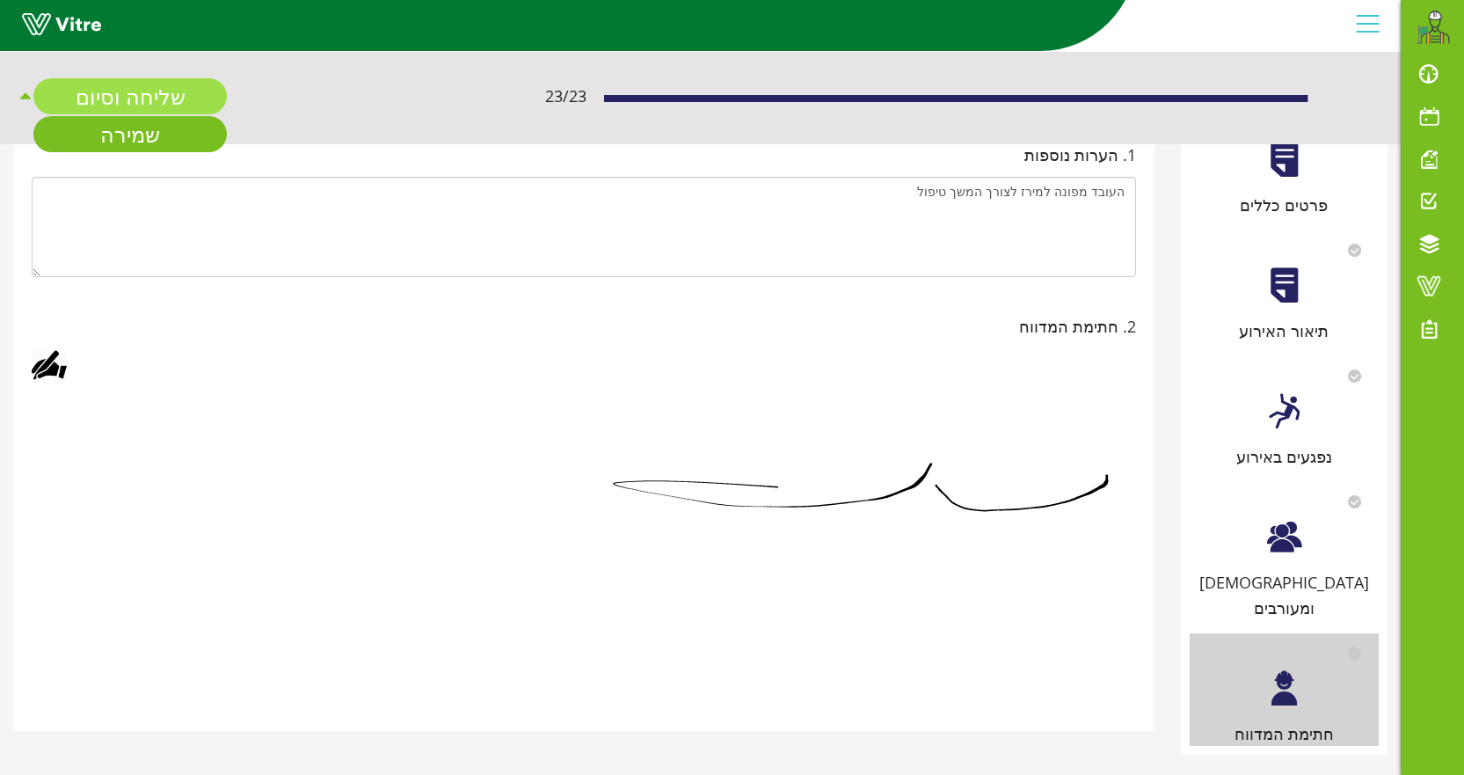
click at [142, 92] on link "שליחה וסיום" at bounding box center [129, 96] width 193 height 36
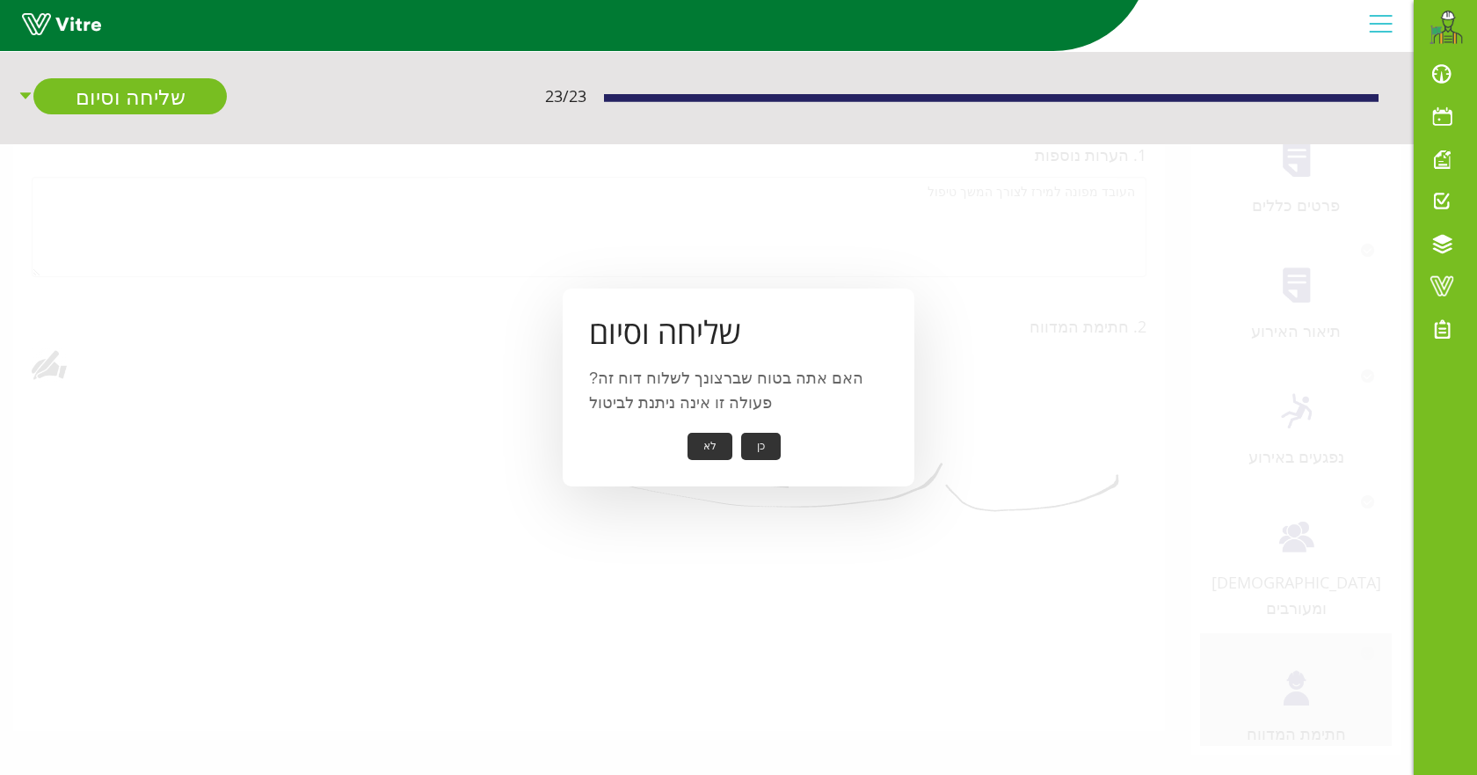
click at [768, 446] on button "כן" at bounding box center [761, 446] width 40 height 27
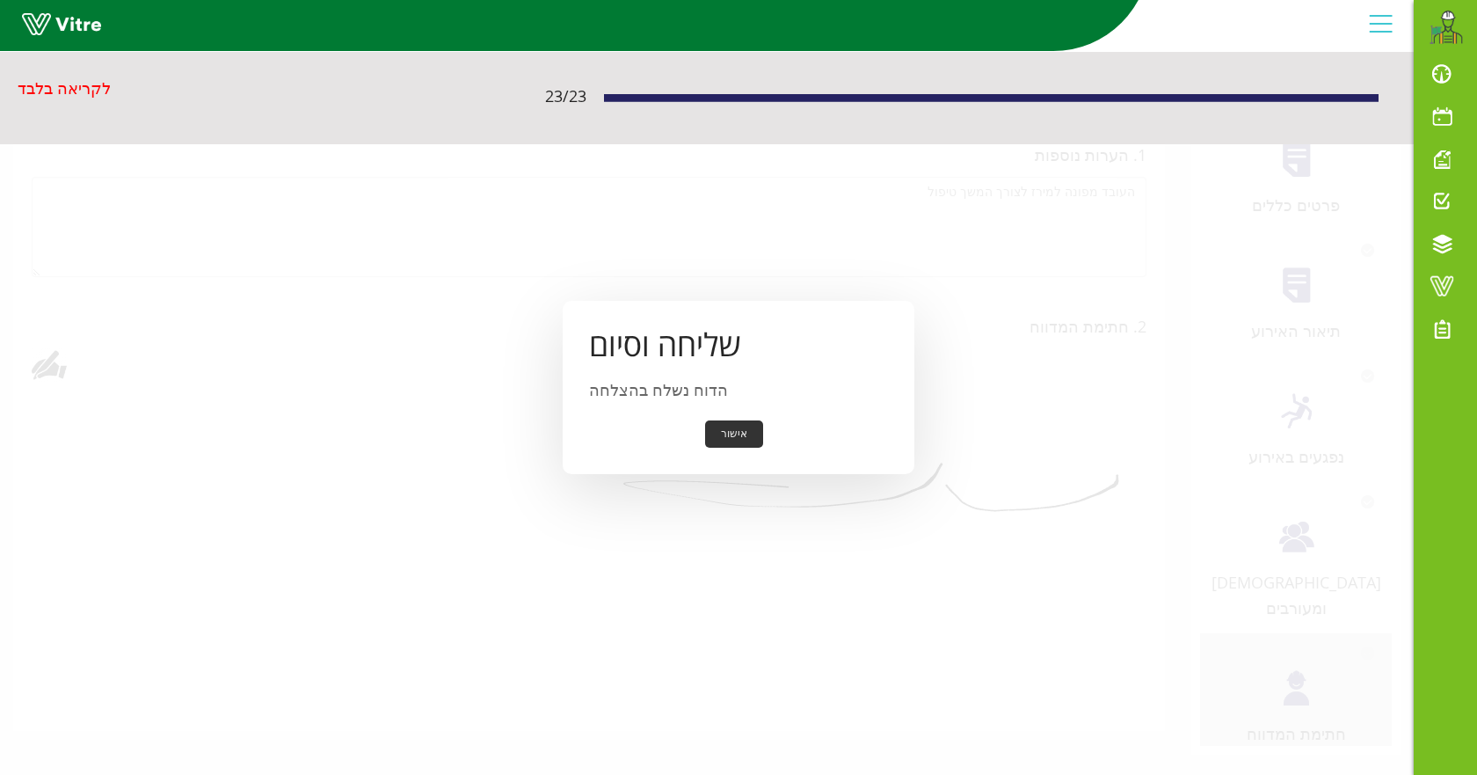
click at [741, 430] on button "אישור" at bounding box center [734, 433] width 58 height 27
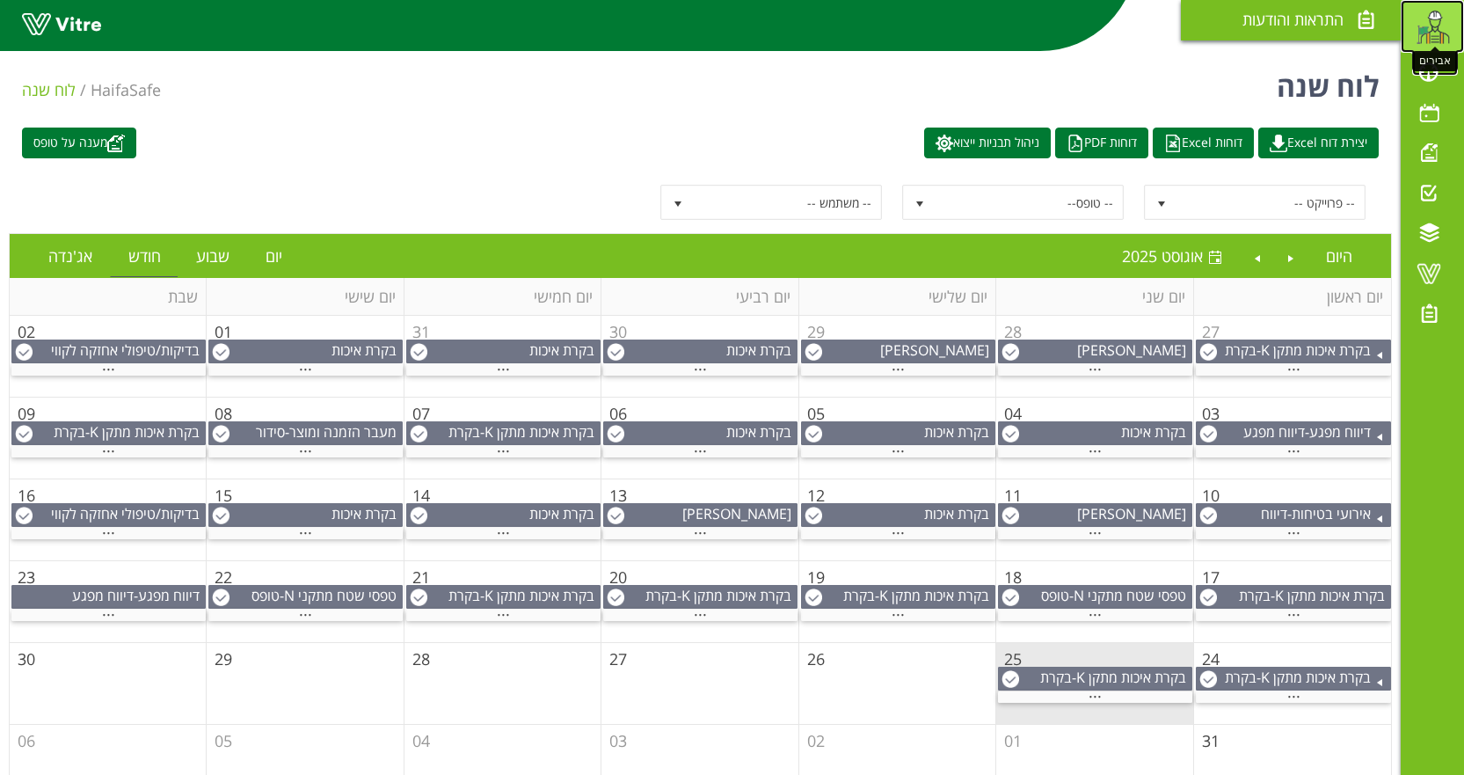
click at [1438, 16] on img at bounding box center [1433, 26] width 35 height 35
